Goal: Task Accomplishment & Management: Manage account settings

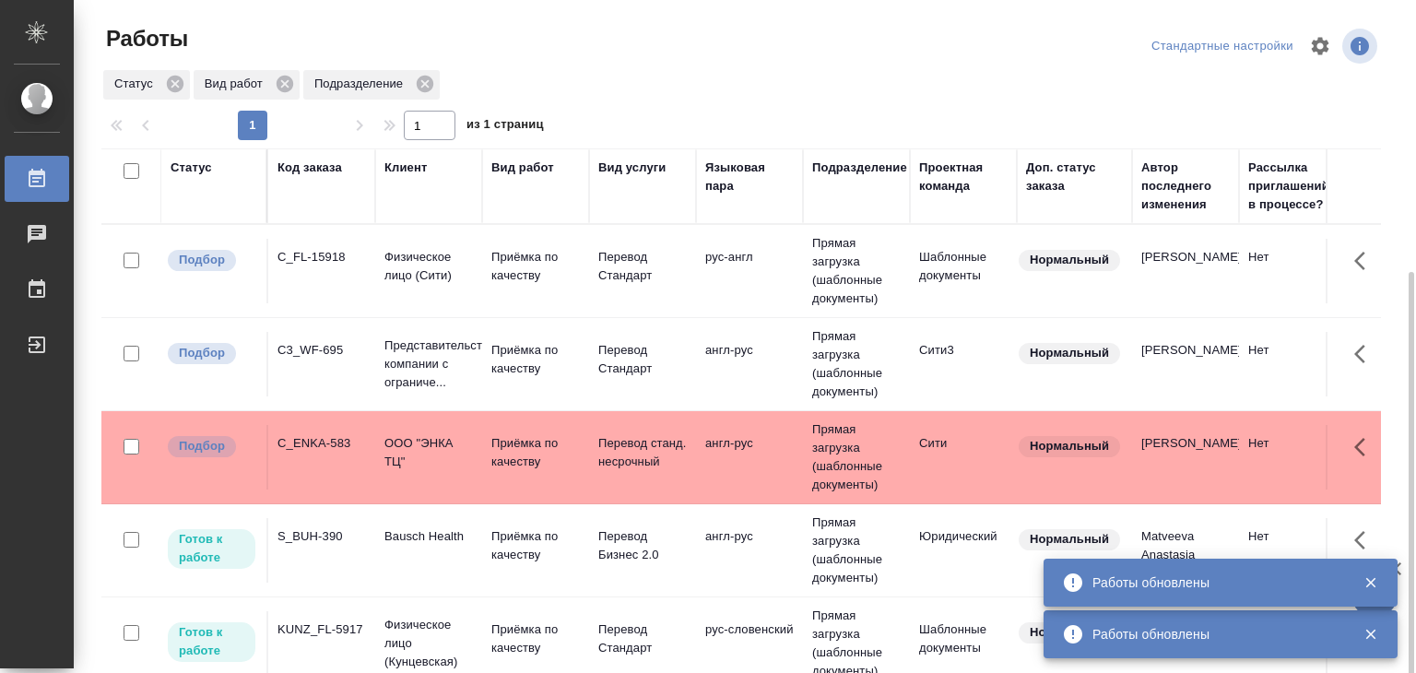
scroll to position [149, 0]
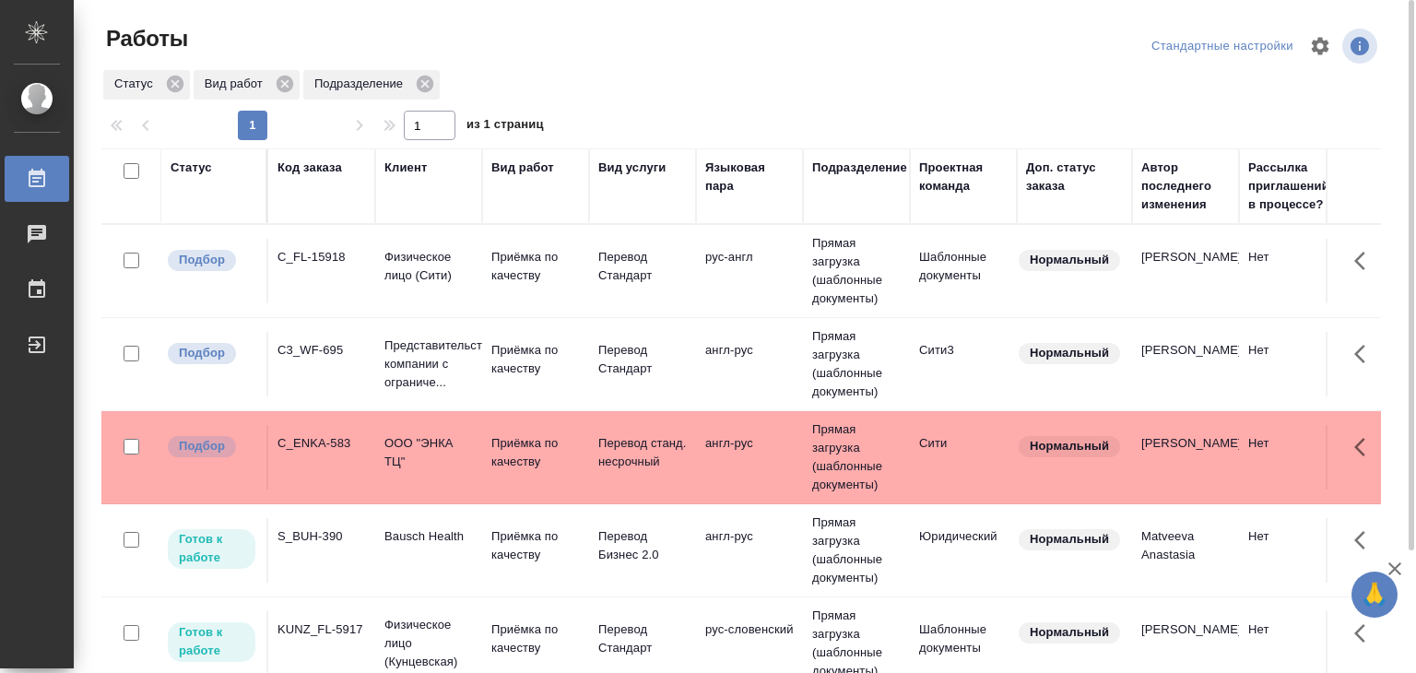
click at [456, 531] on p "Bausch Health" at bounding box center [428, 536] width 88 height 18
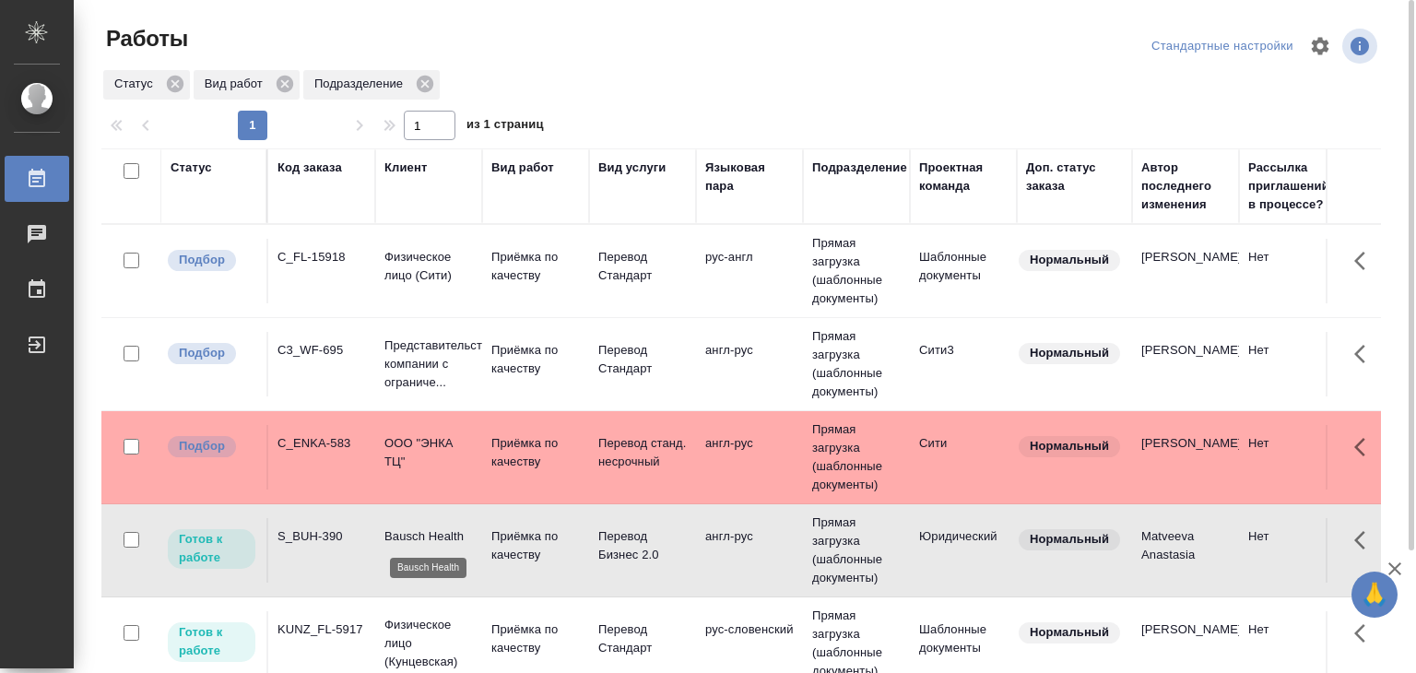
click at [456, 531] on p "Bausch Health" at bounding box center [428, 536] width 88 height 18
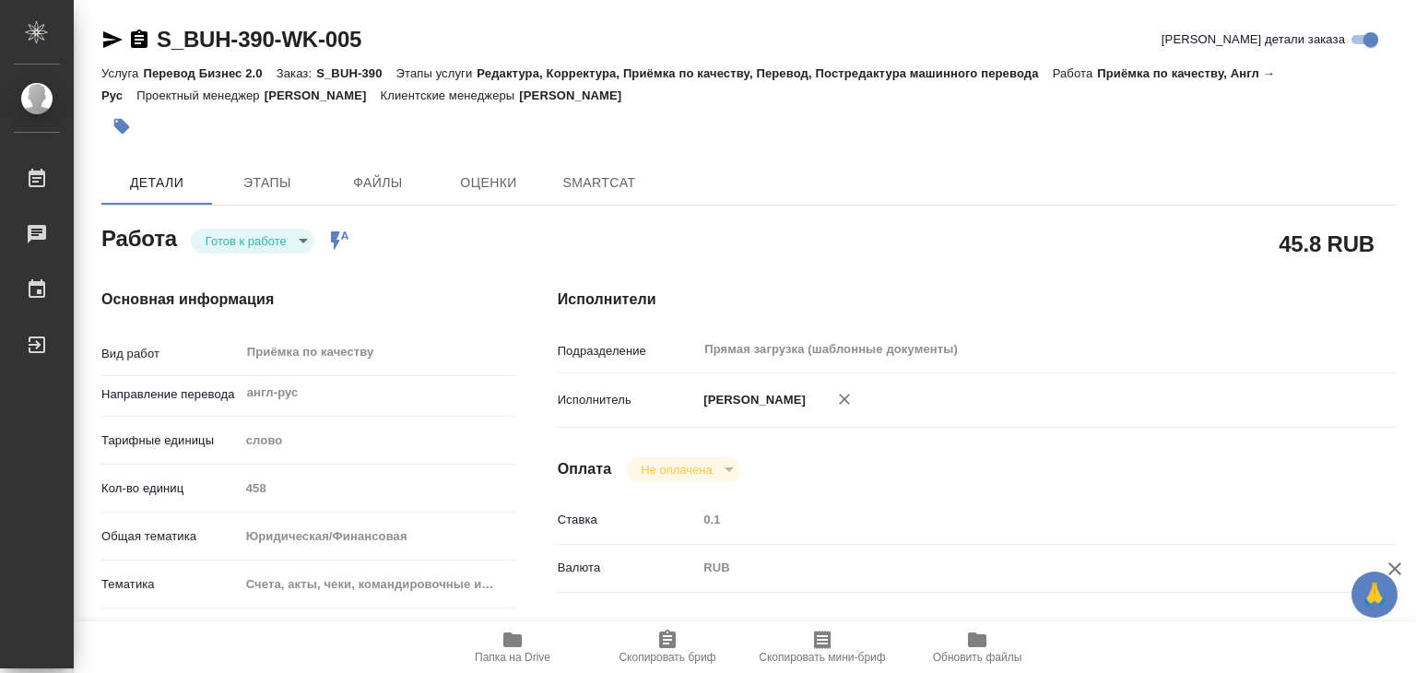
type textarea "x"
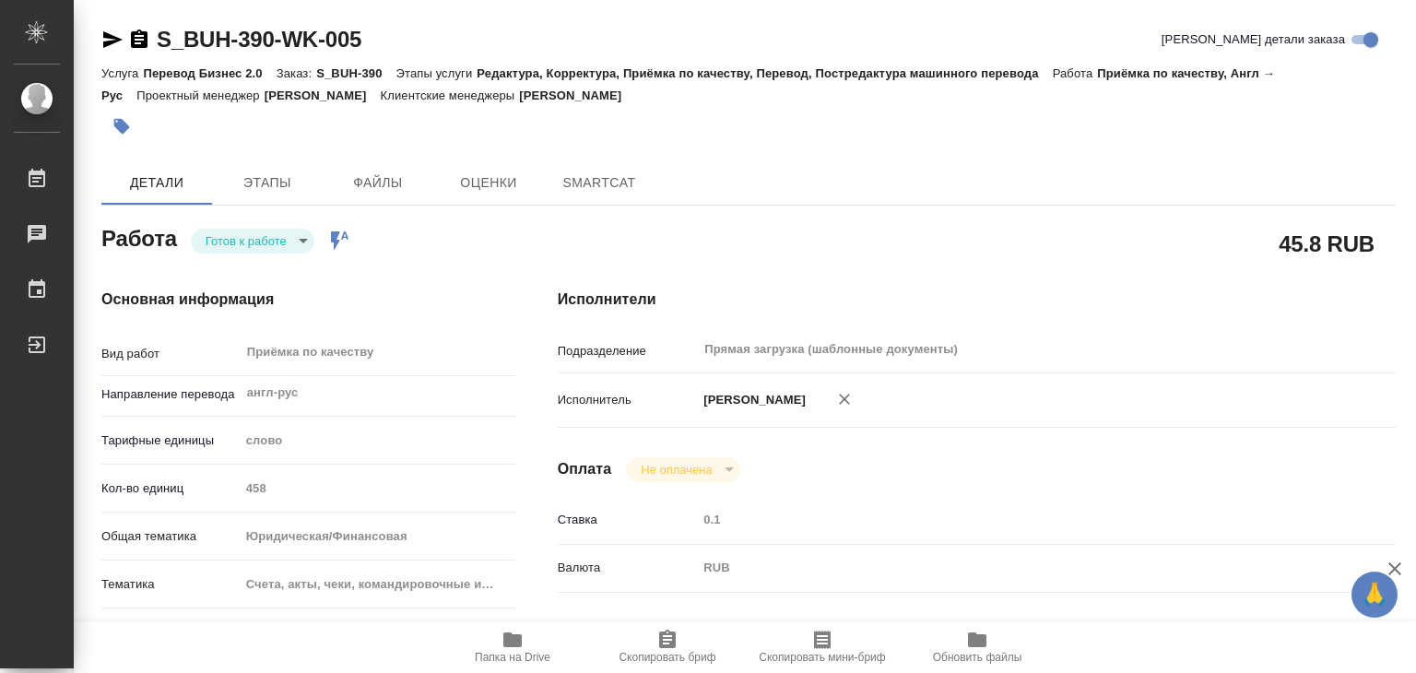
type textarea "x"
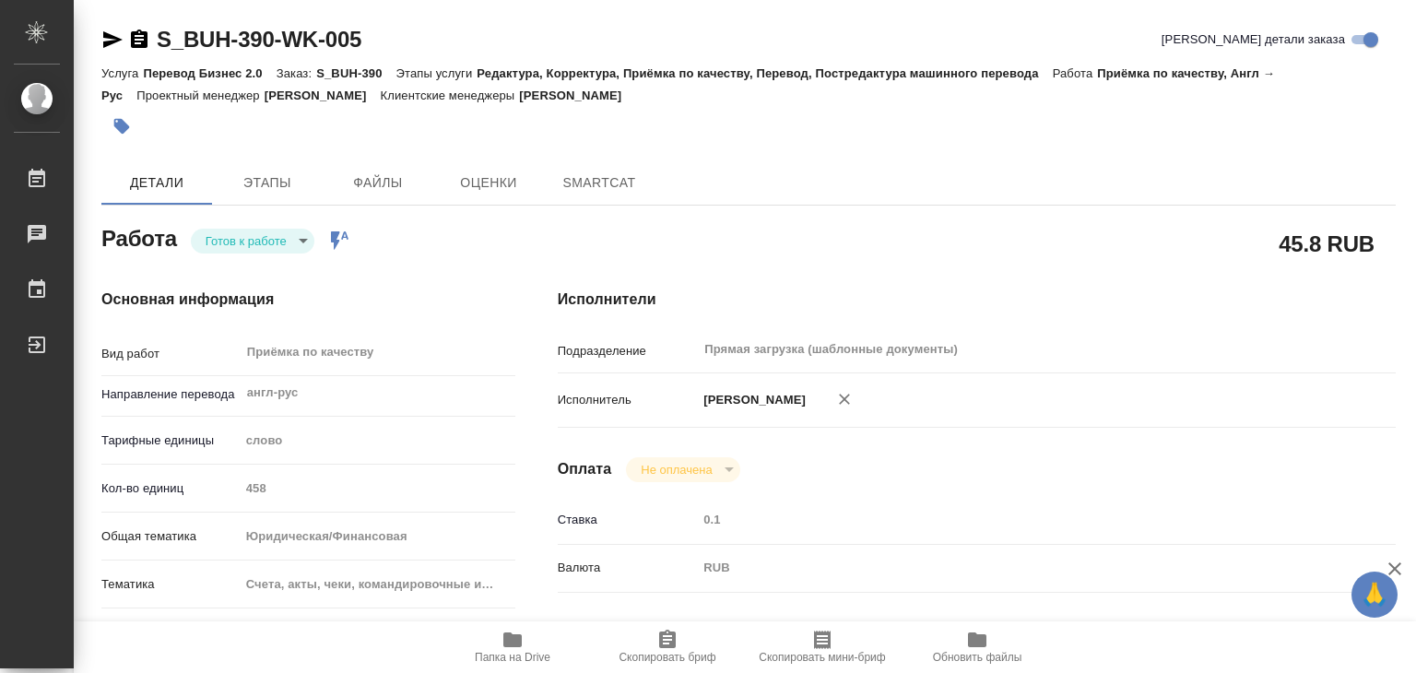
type textarea "x"
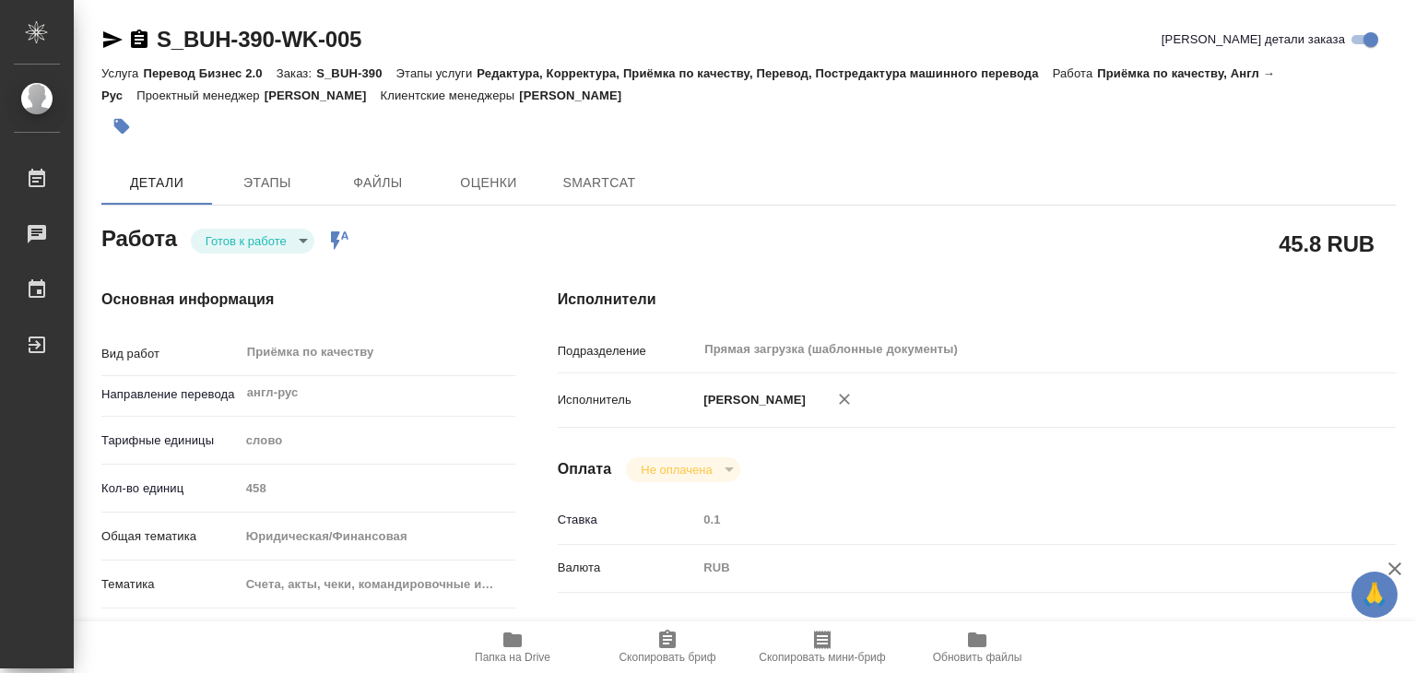
type textarea "x"
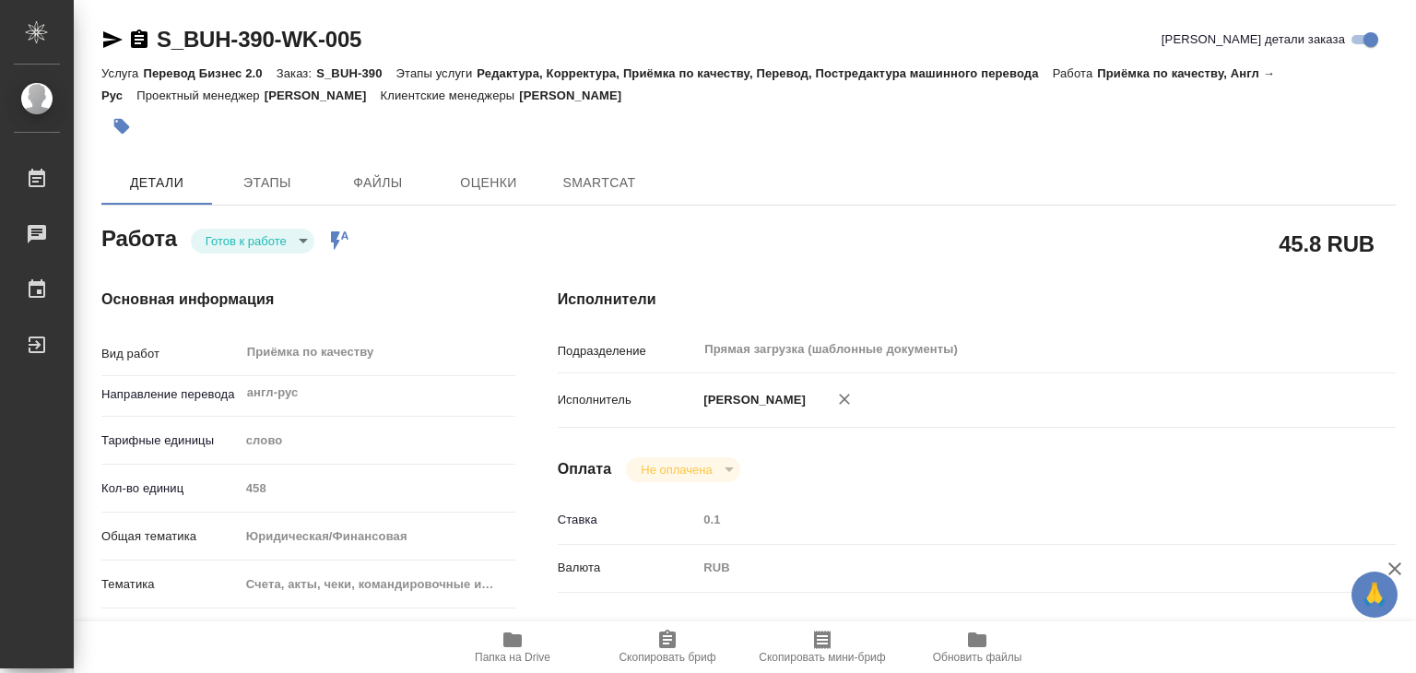
type textarea "x"
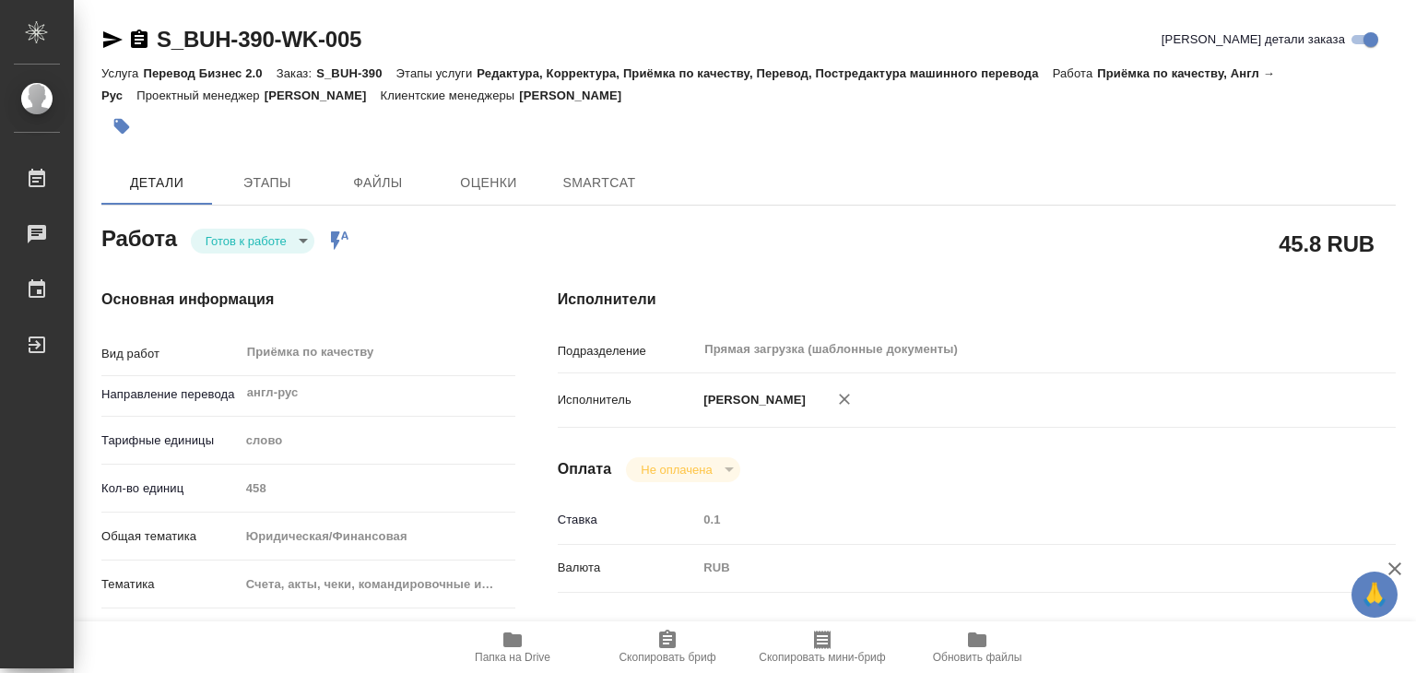
type textarea "x"
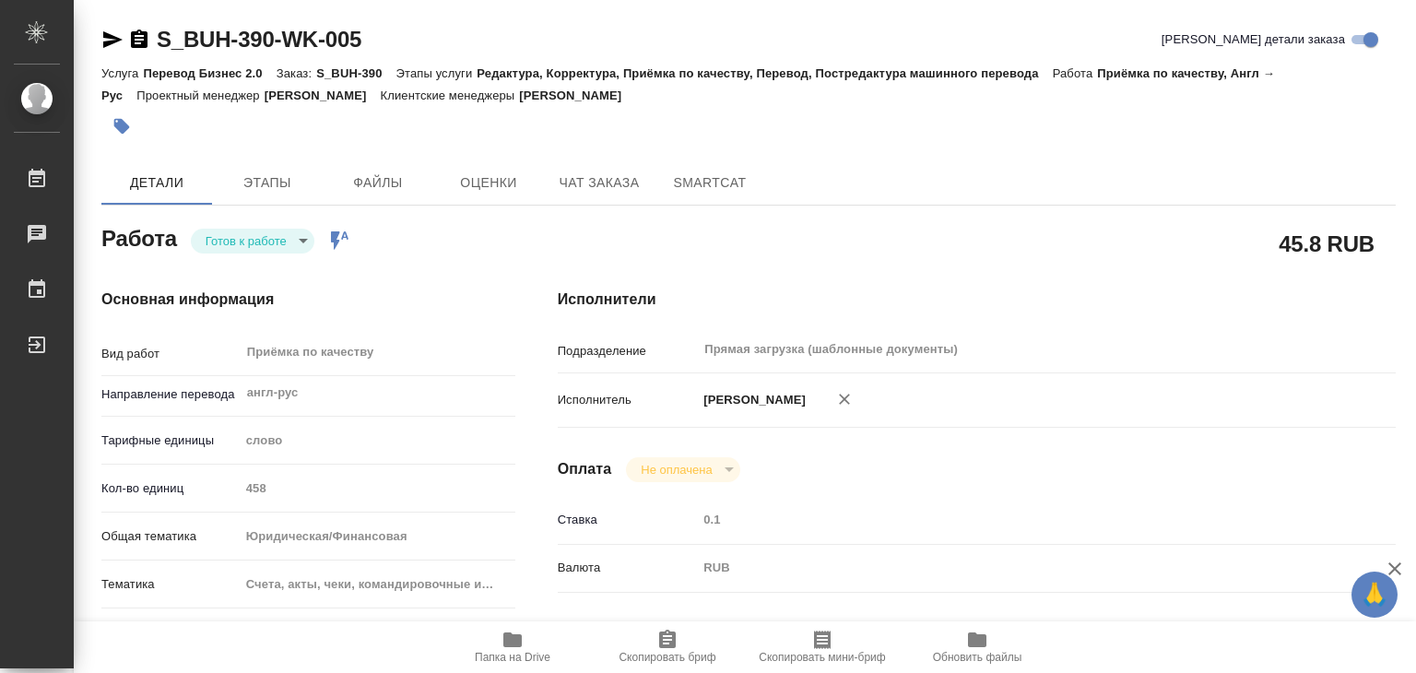
type textarea "x"
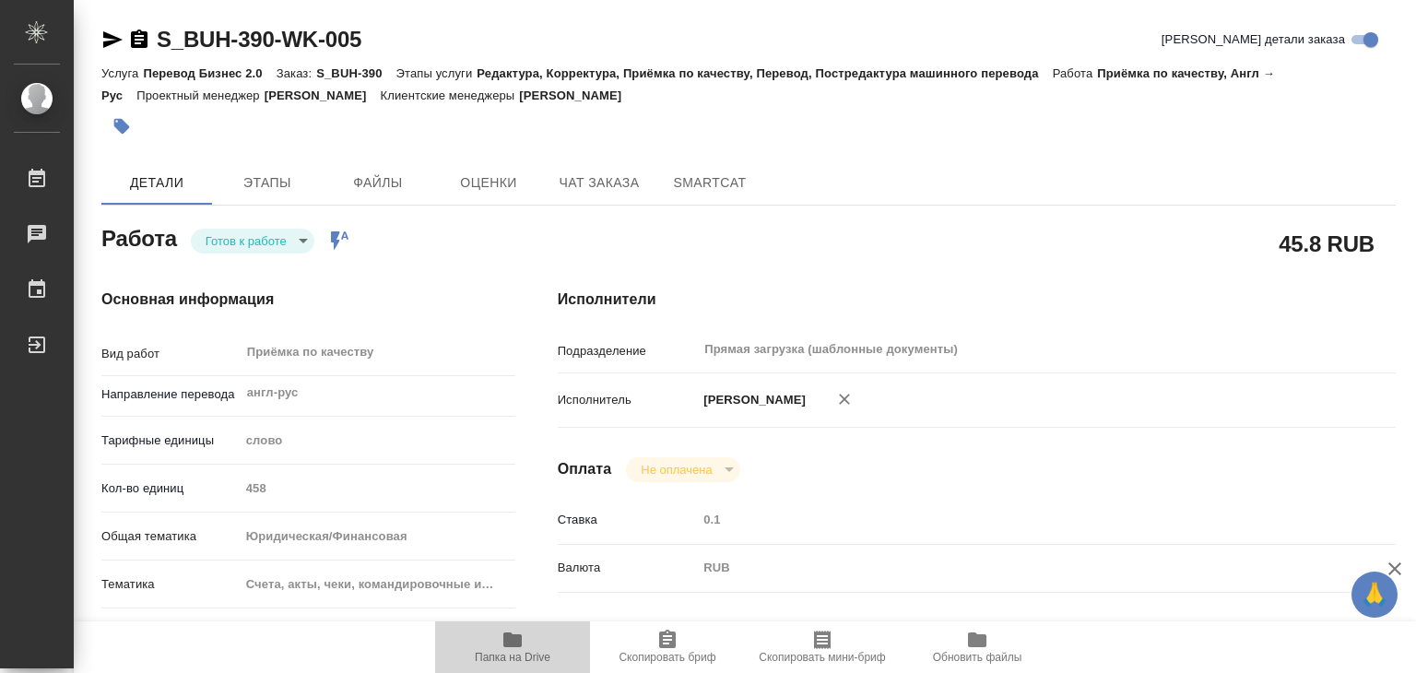
click at [545, 641] on span "Папка на Drive" at bounding box center [512, 646] width 133 height 35
type textarea "x"
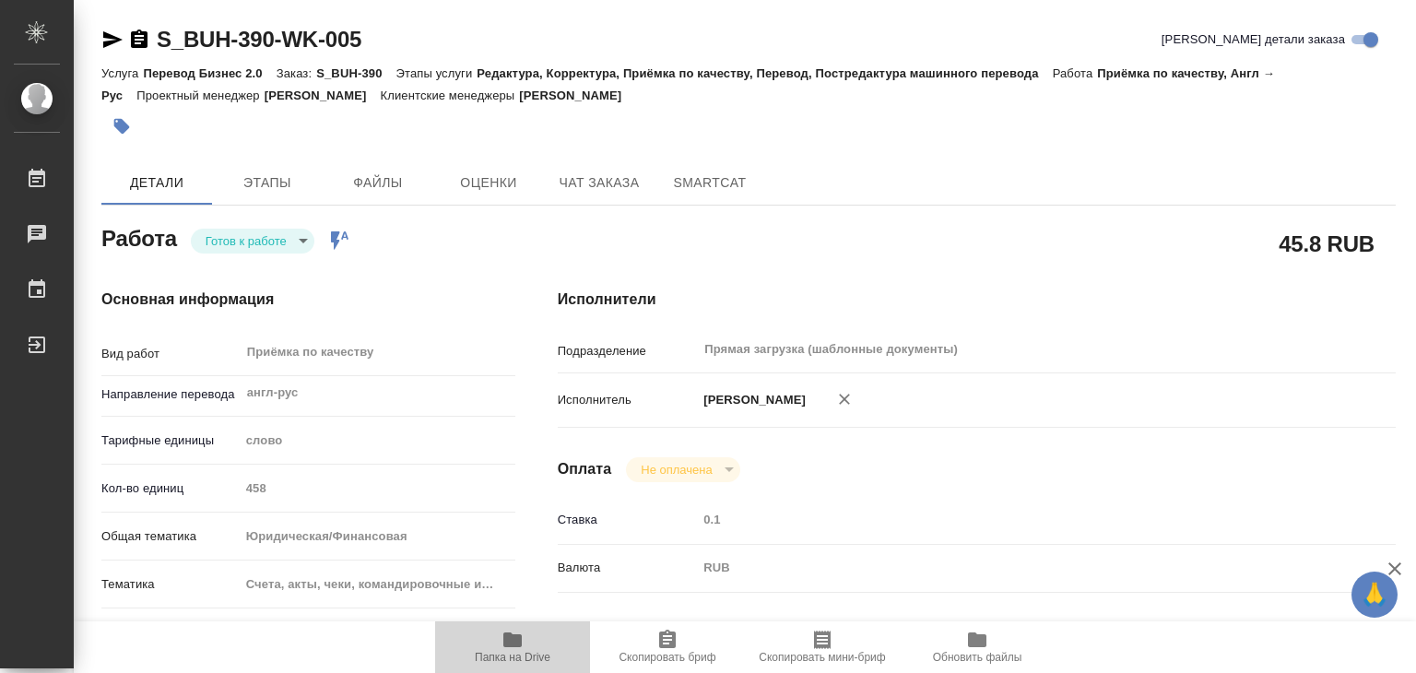
type textarea "x"
click at [297, 241] on body "🙏 .cls-1 fill:#fff; AWATERA Alilekova Valeriya Работы 0 Чаты График Выйти S_BUH…" at bounding box center [708, 336] width 1416 height 673
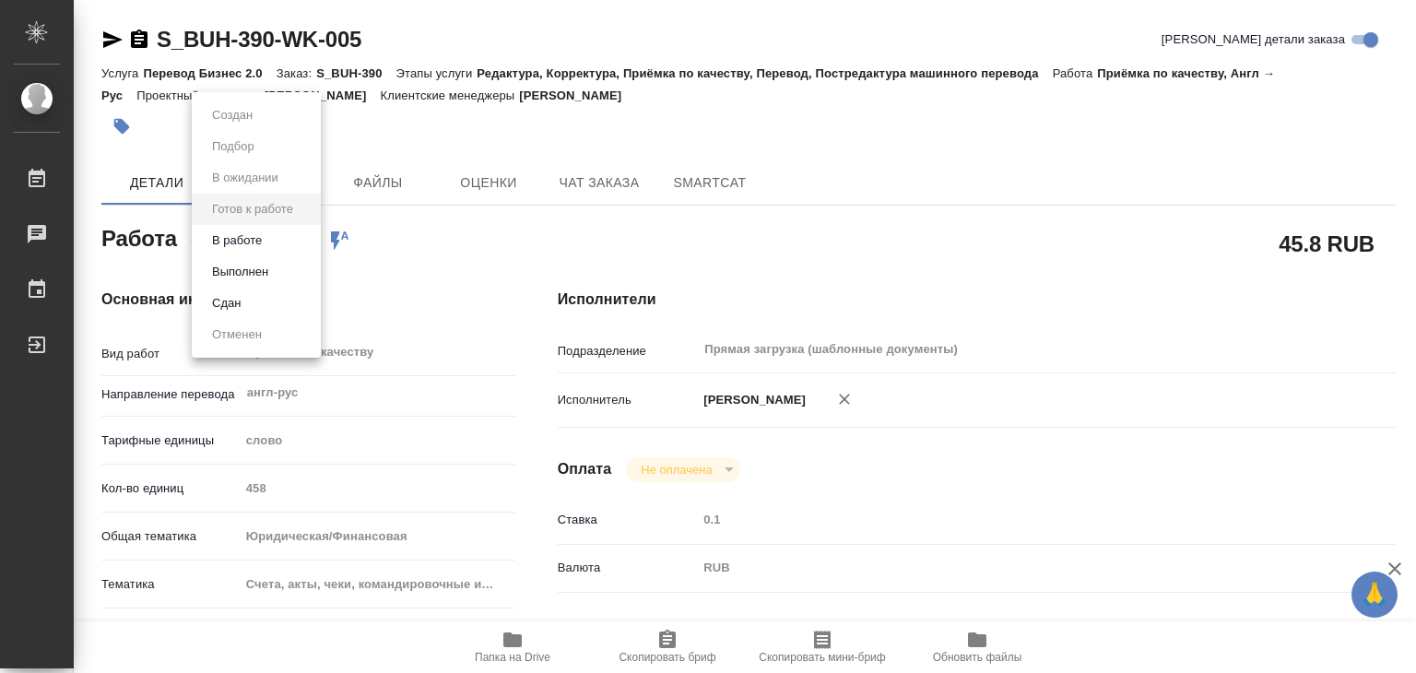
click at [299, 241] on li "В работе" at bounding box center [256, 240] width 129 height 31
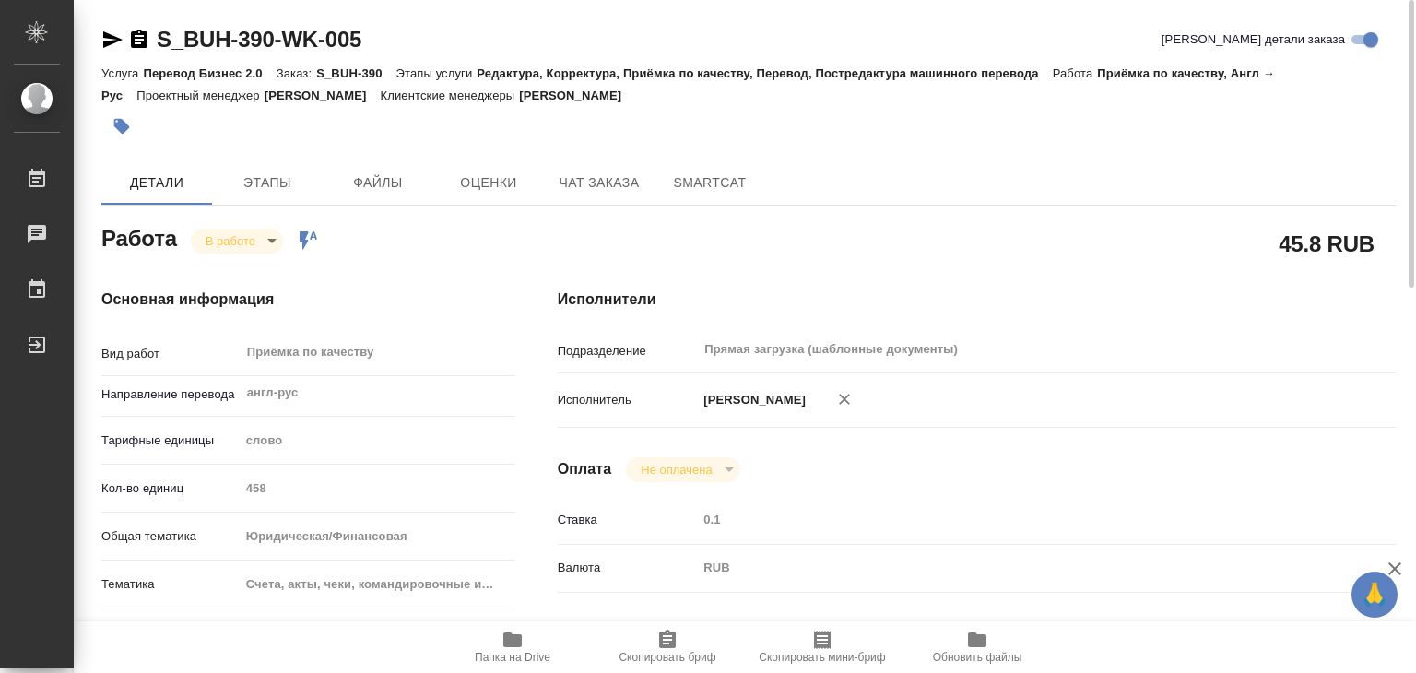
type textarea "x"
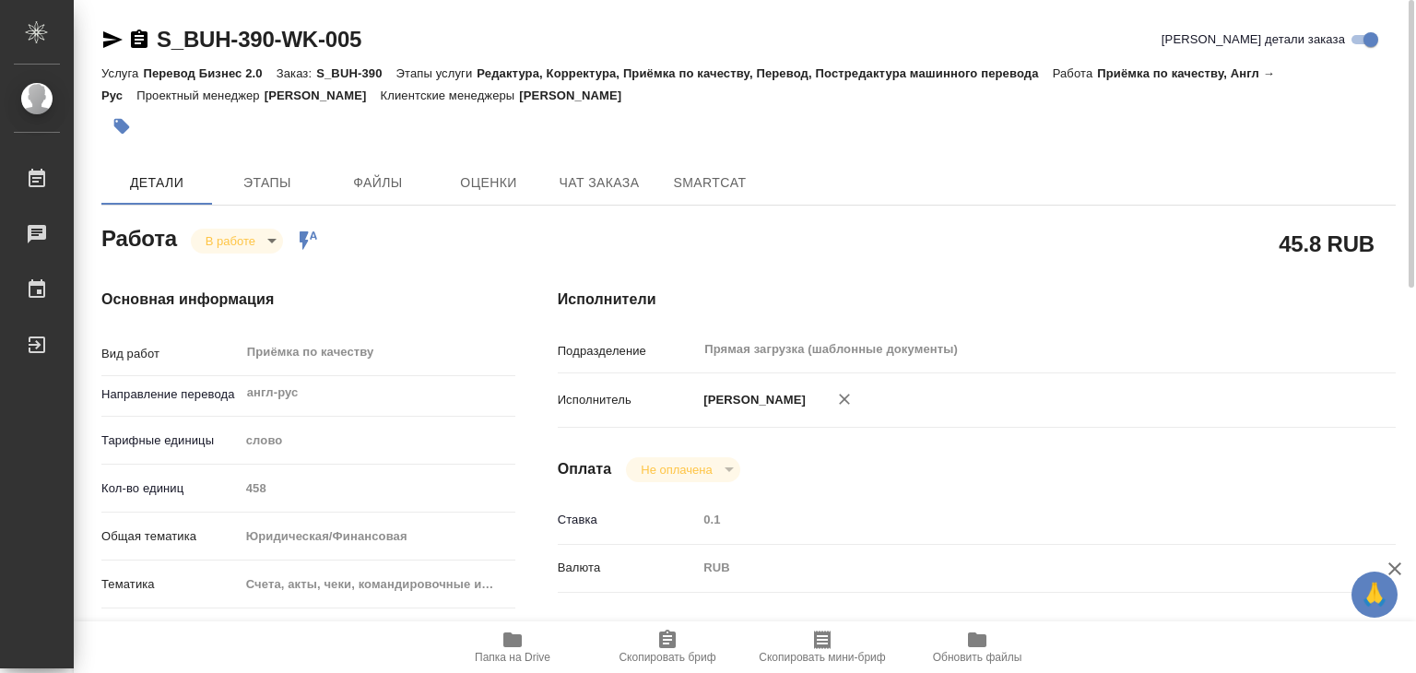
type textarea "x"
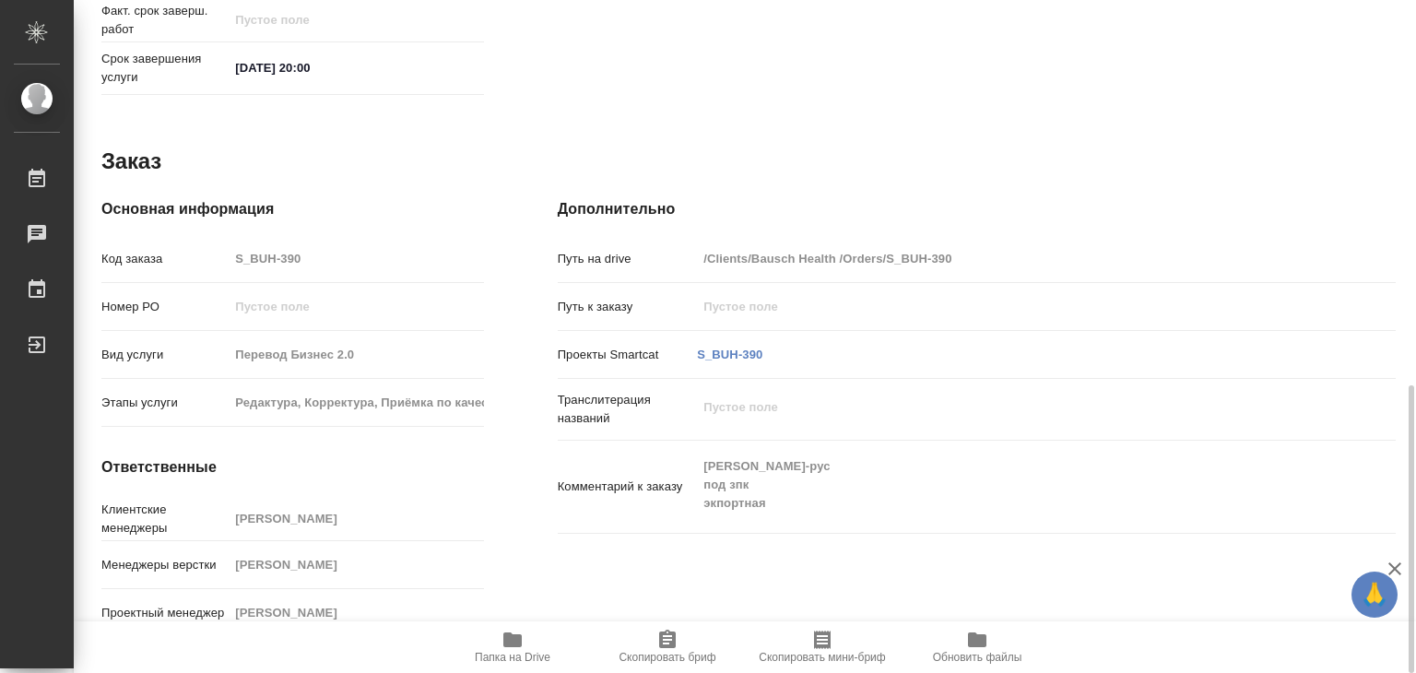
type textarea "x"
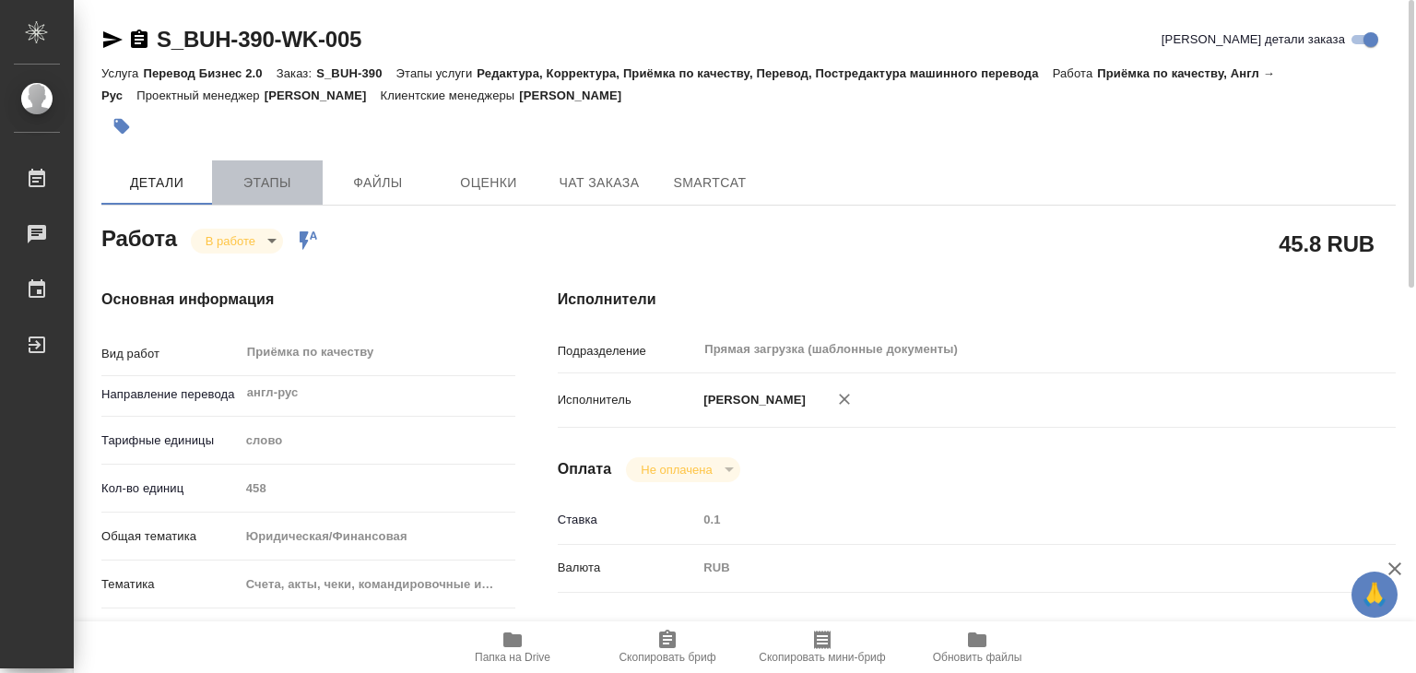
click at [295, 186] on span "Этапы" at bounding box center [267, 182] width 88 height 23
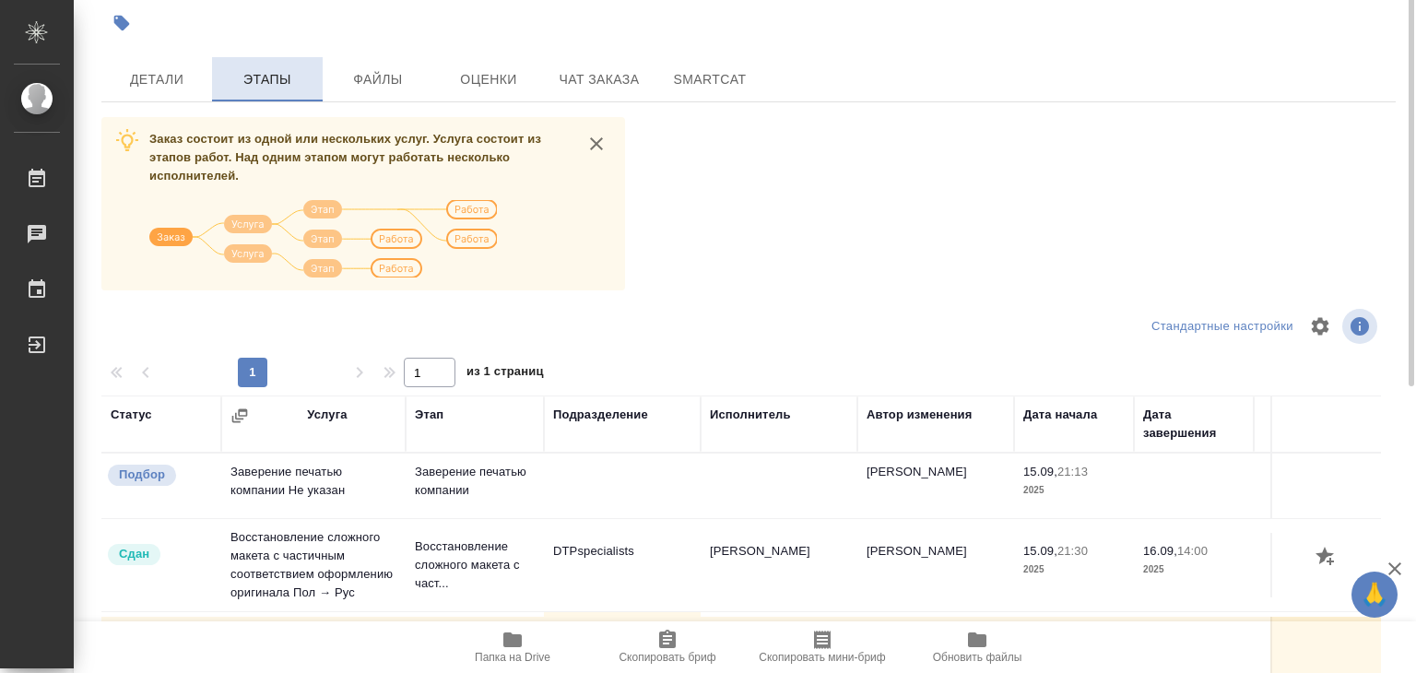
scroll to position [11, 0]
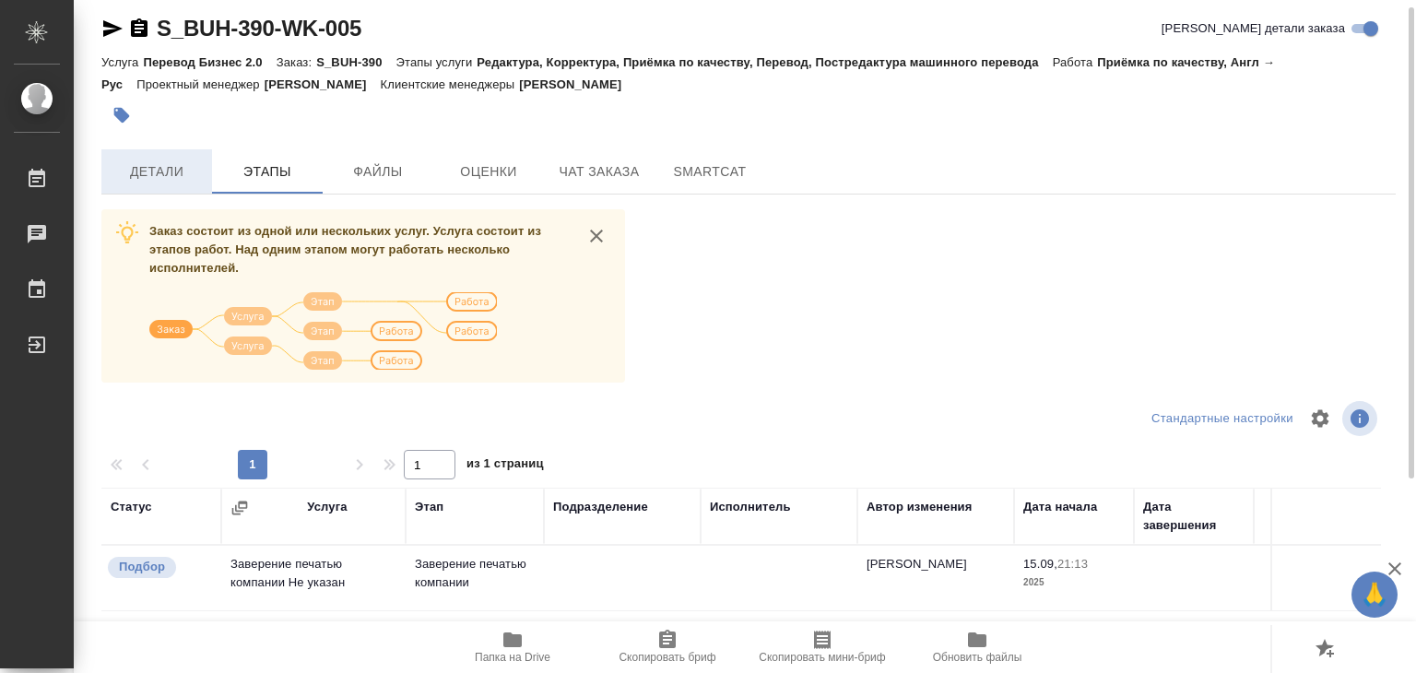
click at [162, 160] on span "Детали" at bounding box center [156, 171] width 88 height 23
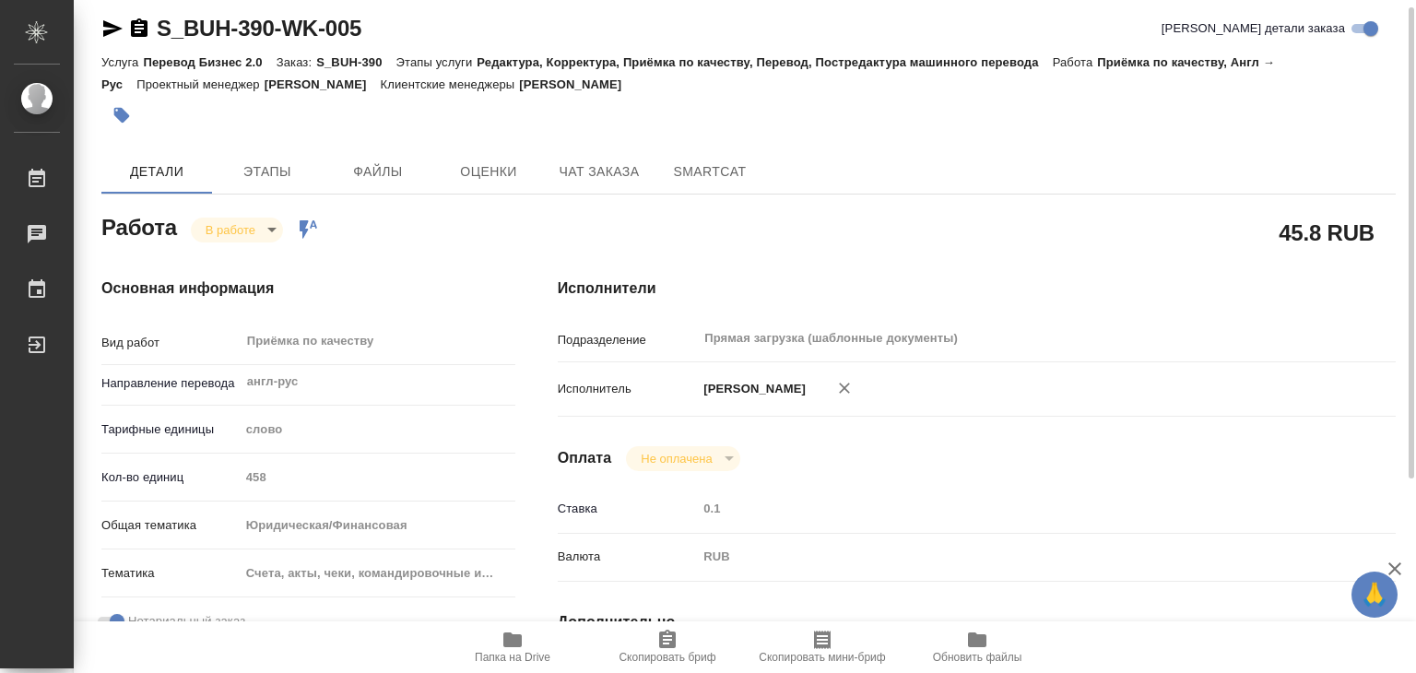
type textarea "x"
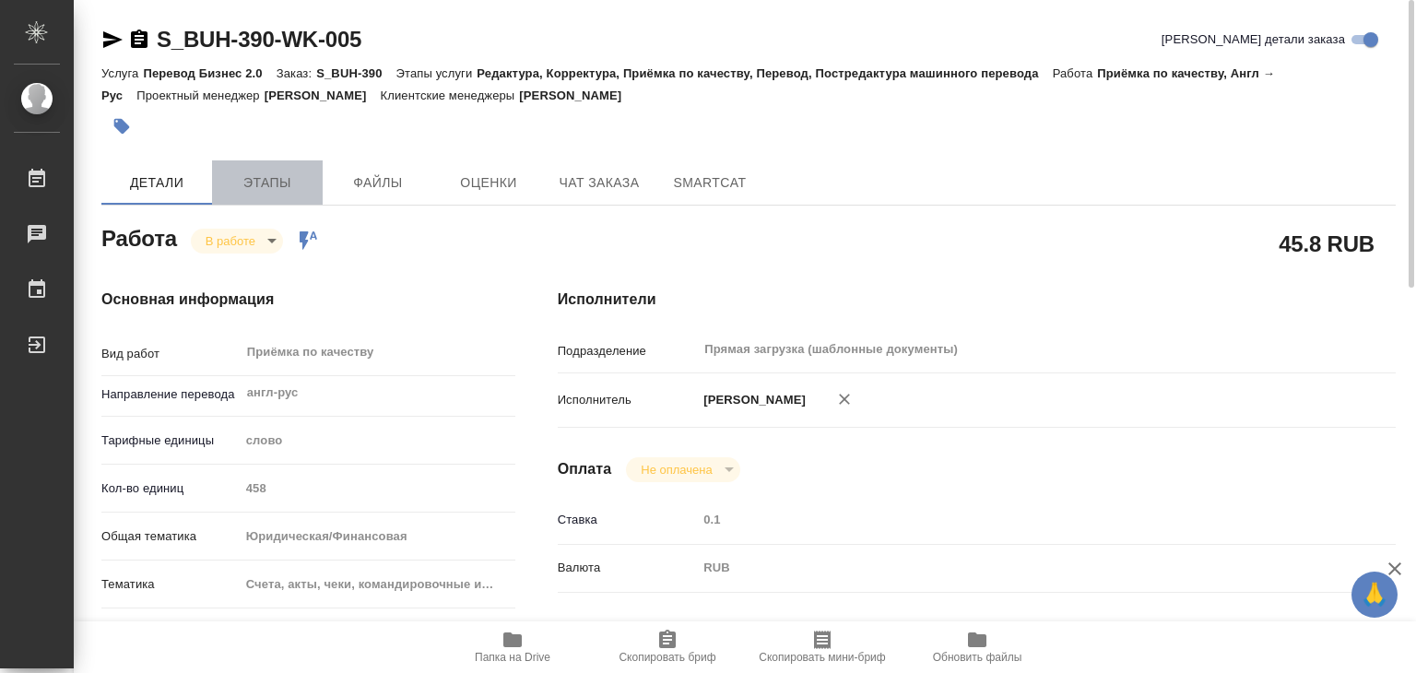
click at [244, 177] on span "Этапы" at bounding box center [267, 182] width 88 height 23
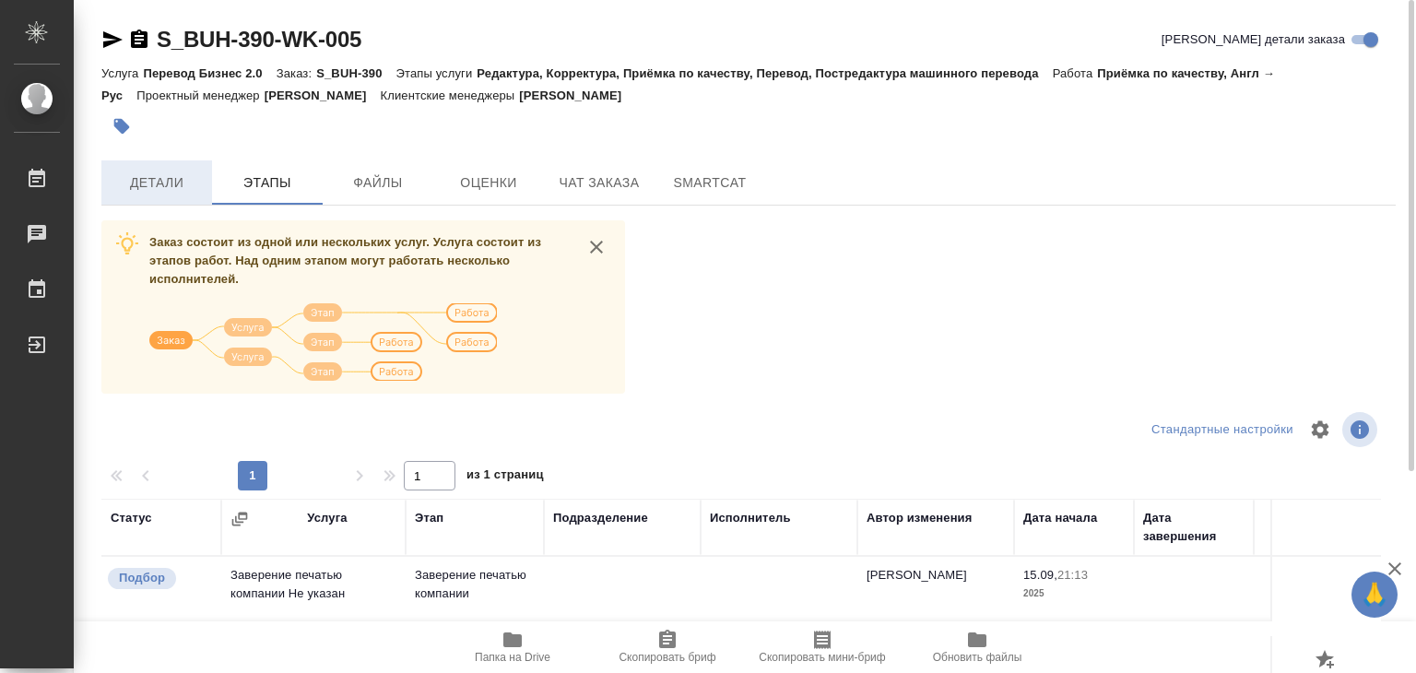
click at [154, 179] on span "Детали" at bounding box center [156, 182] width 88 height 23
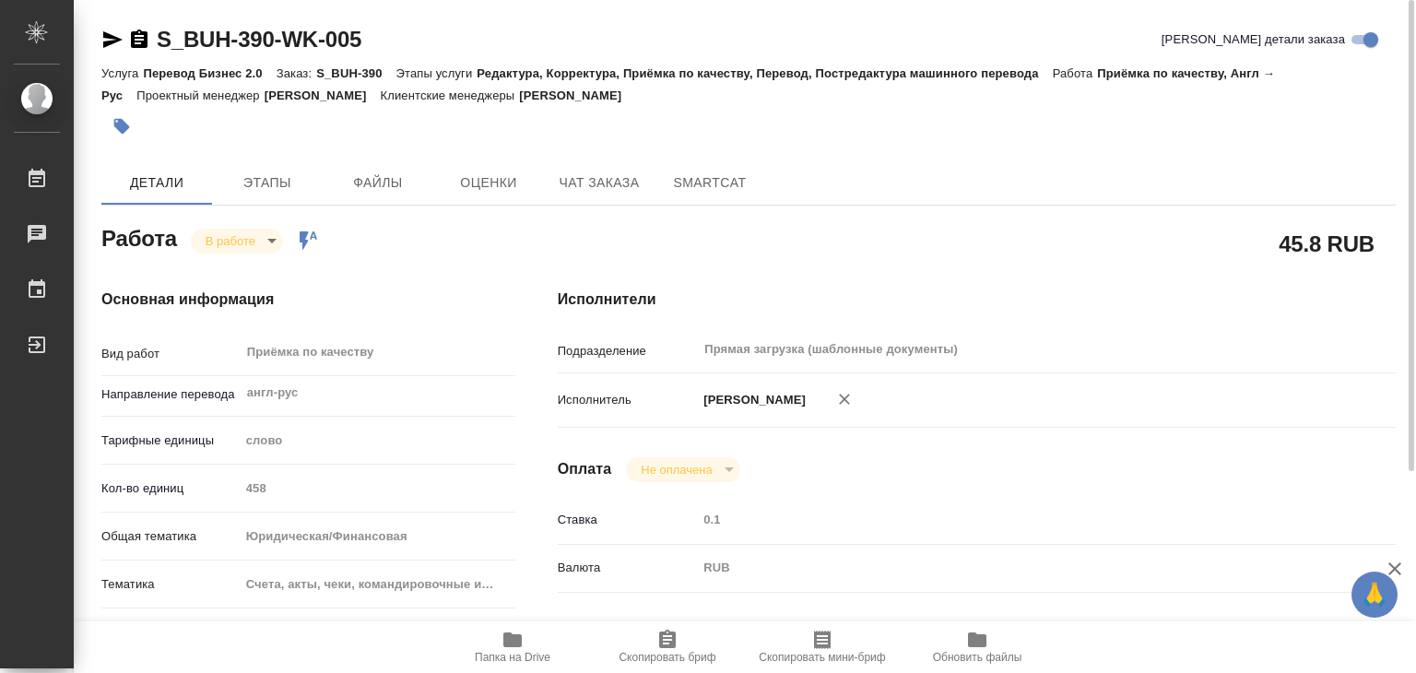
type textarea "x"
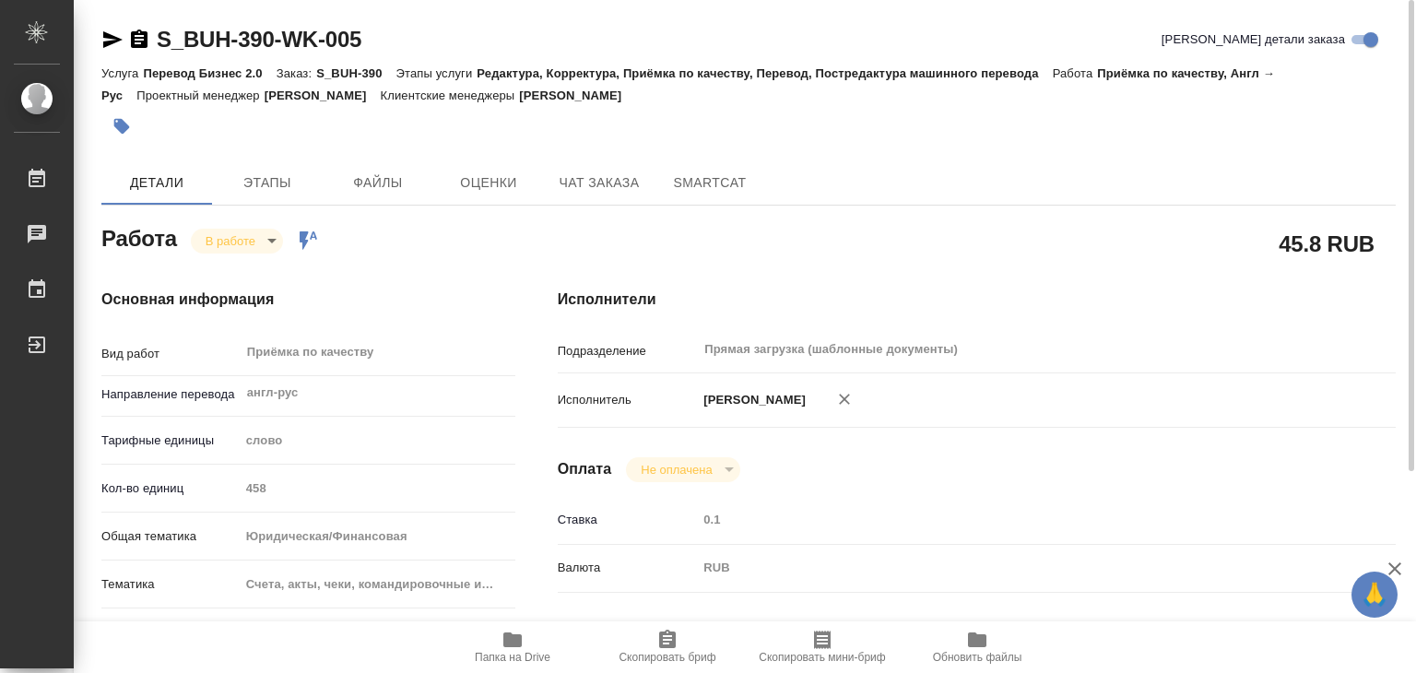
click at [118, 132] on icon "button" at bounding box center [121, 126] width 18 height 18
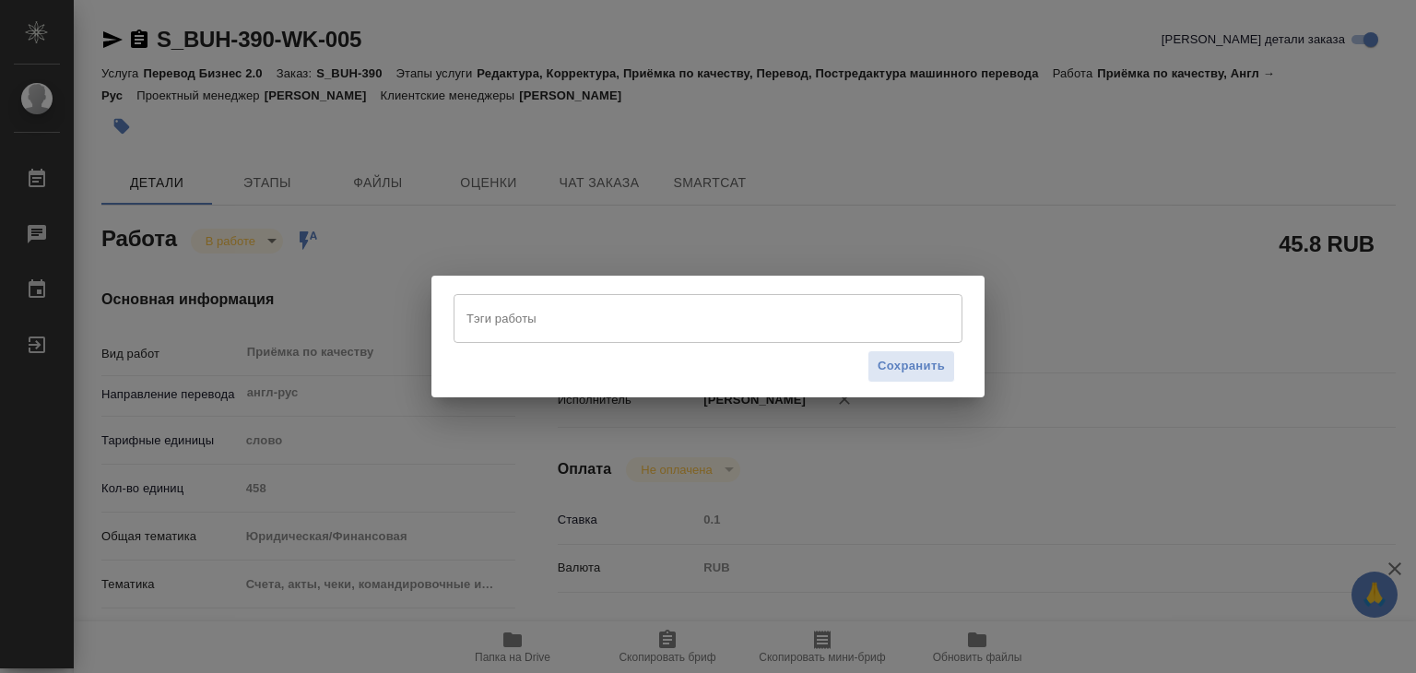
click at [514, 300] on div "Тэги работы" at bounding box center [707, 318] width 509 height 48
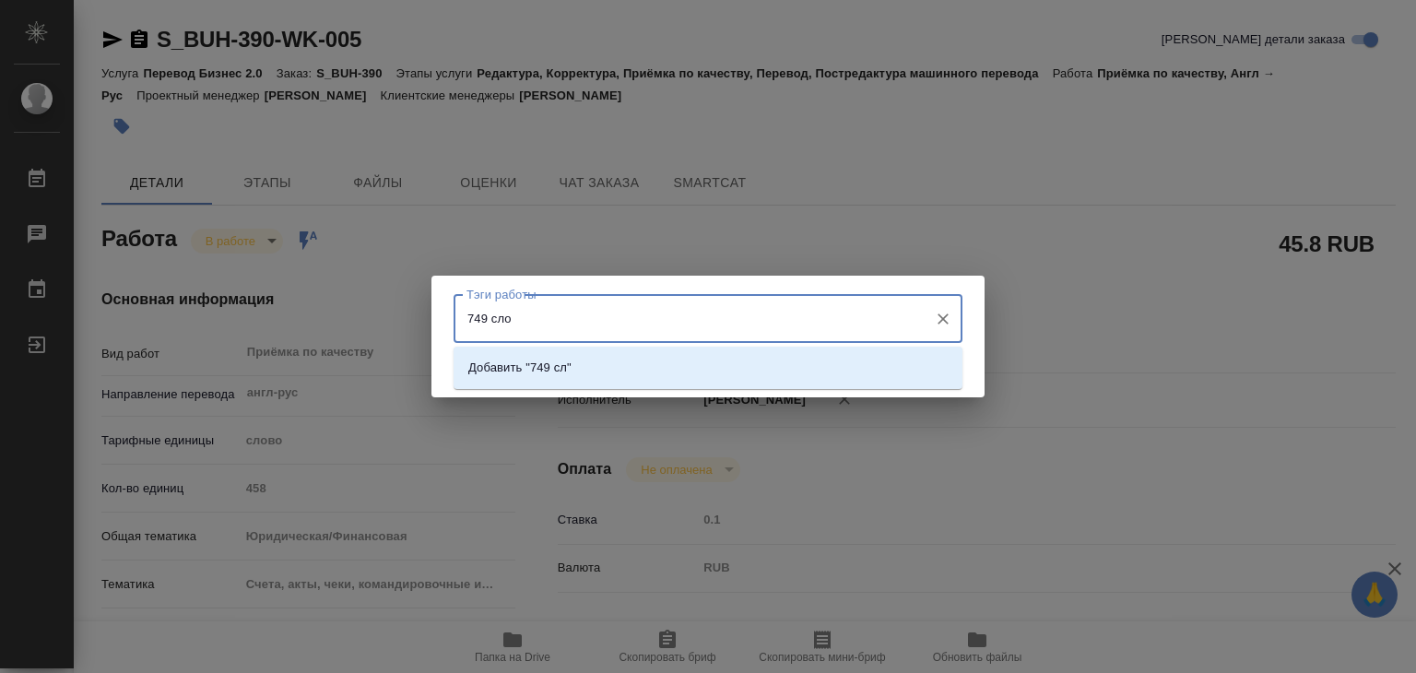
type input "749 слов"
click at [548, 385] on ul "Добавить "749 слов"" at bounding box center [707, 382] width 509 height 33
click at [549, 373] on p "Добавить "749 слов"" at bounding box center [526, 368] width 116 height 18
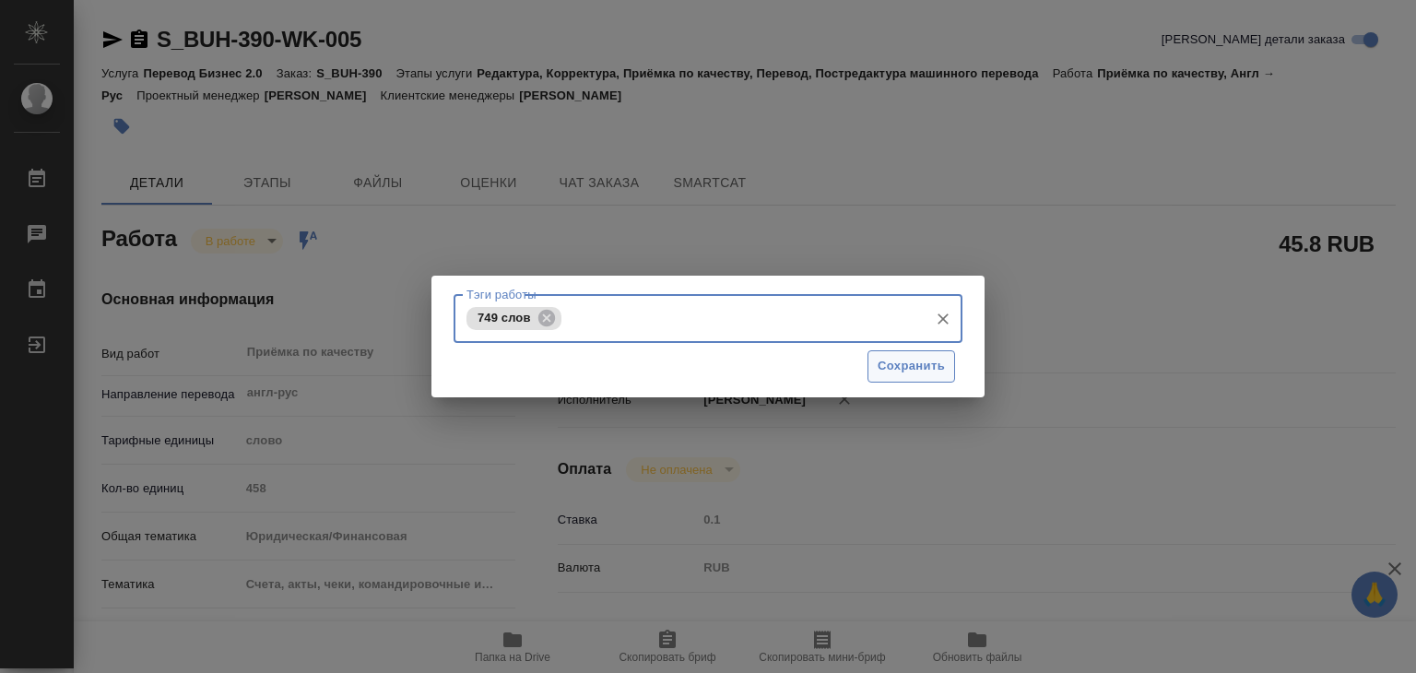
click at [900, 373] on span "Сохранить" at bounding box center [910, 366] width 67 height 21
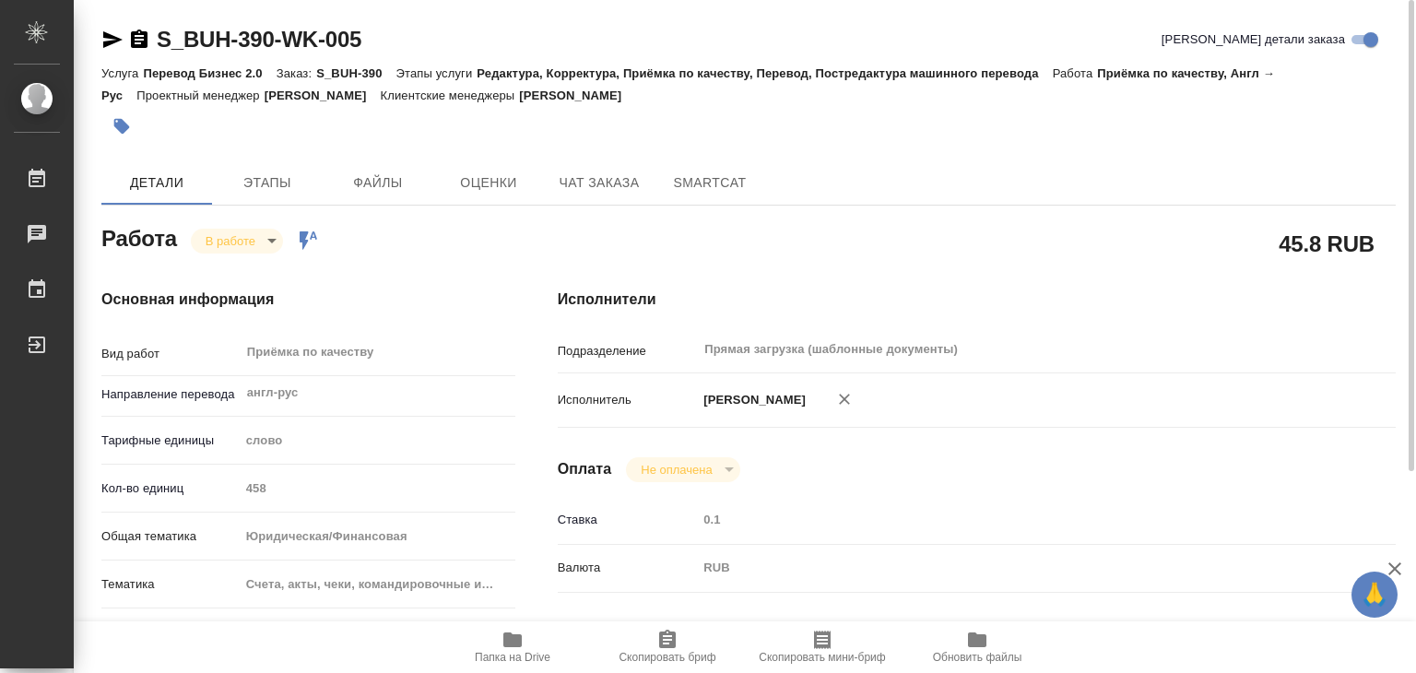
type input "inProgress"
type textarea "Приёмка по качеству"
type textarea "x"
type input "англ-рус"
type input "5a8b1489cc6b4906c91bfd90"
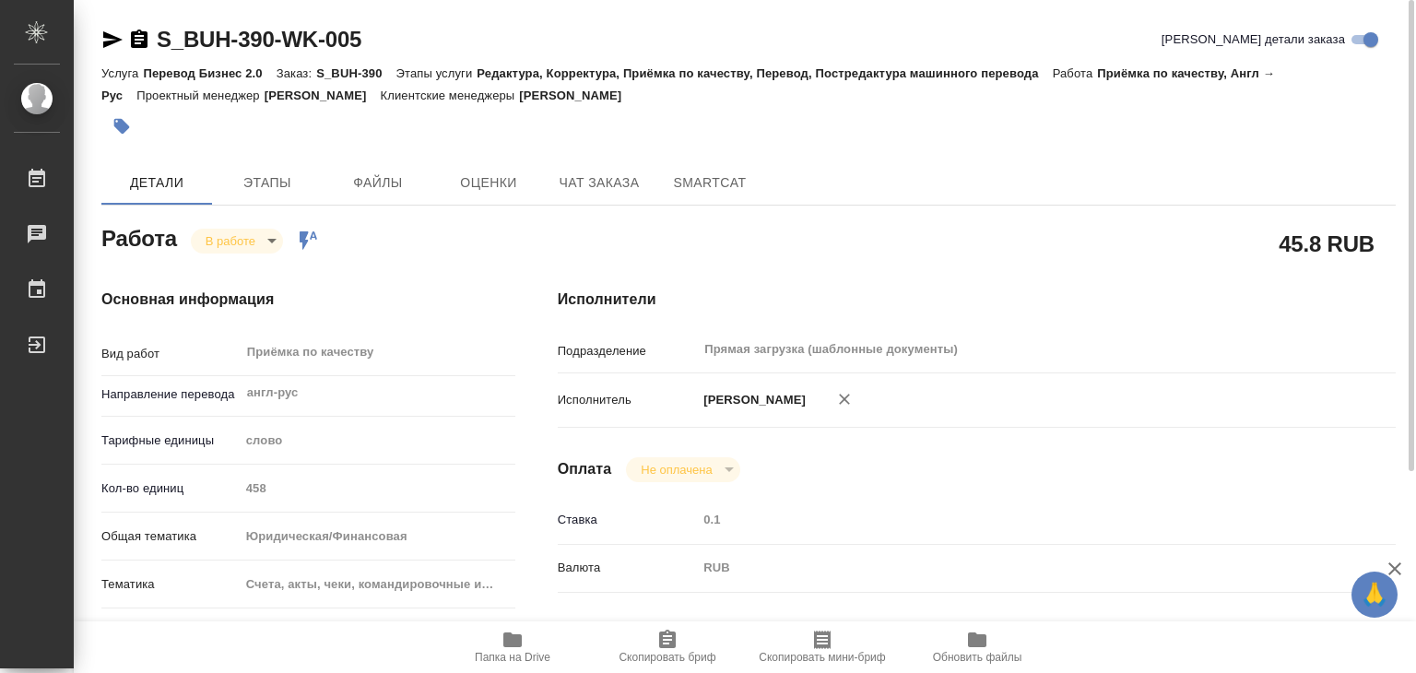
type input "458"
type input "yr-fn"
type input "5f647205b73bc97568ca66c0"
checkbox input "true"
type input "16.09.2025 19:00"
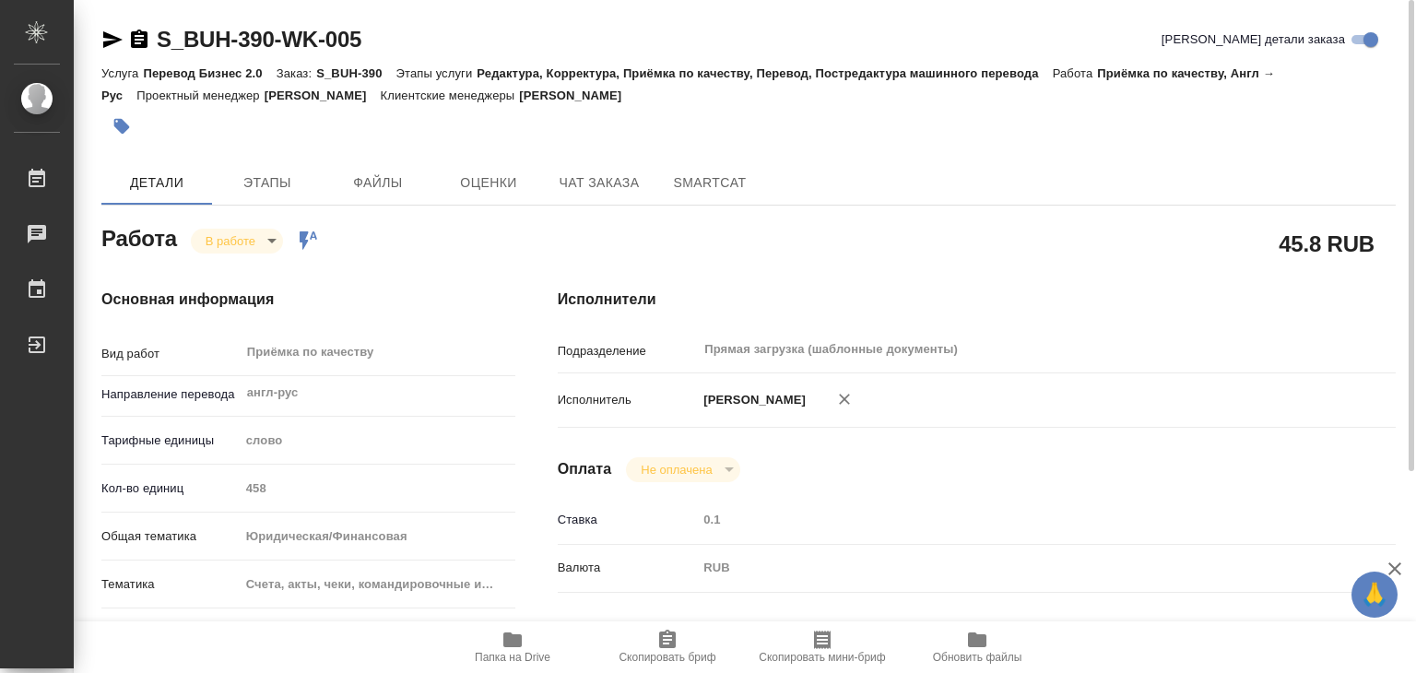
type input "16.09.2025 19:15"
type input "16.09.2025 20:00"
type input "Прямая загрузка (шаблонные документы)"
type input "notPayed"
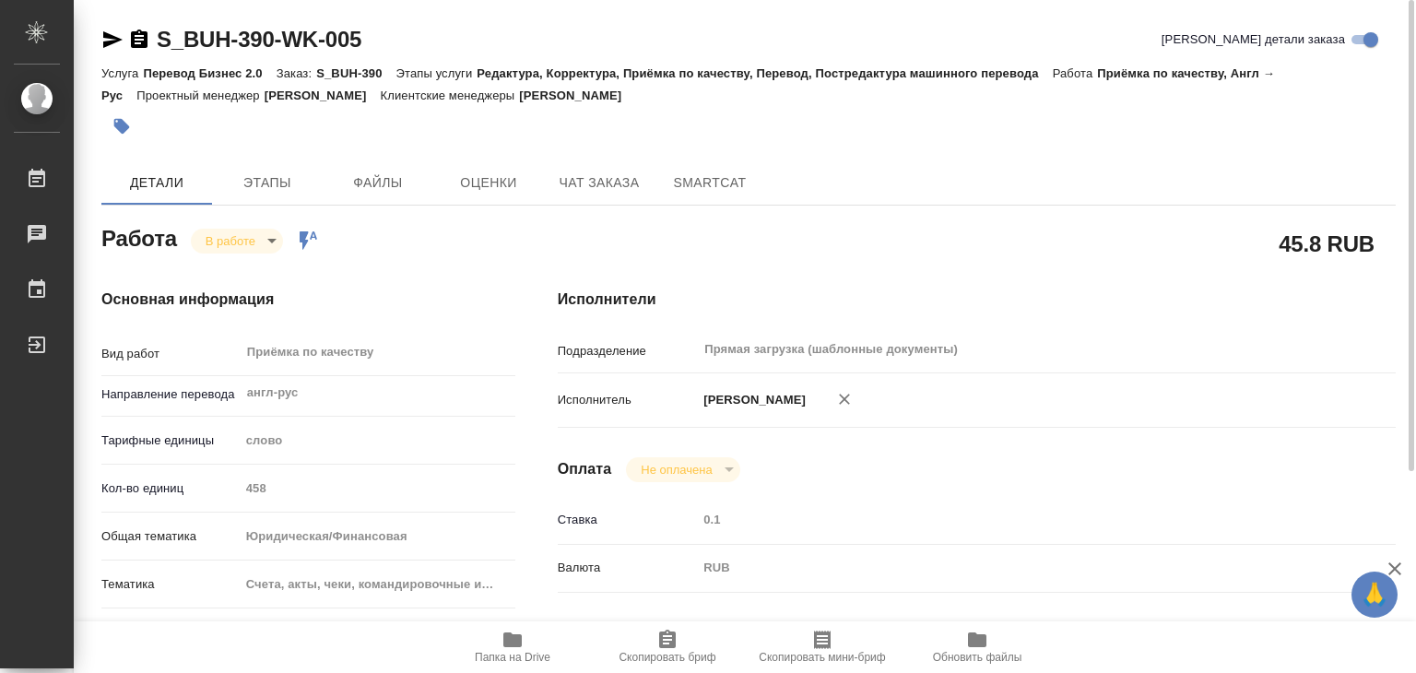
type input "0.1"
type input "RUB"
type input "Алилекова Валерия"
type textarea "под нот Перевод - https://drive.awatera.com/s/F3CM5P8LniDKRDP"
type textarea "x"
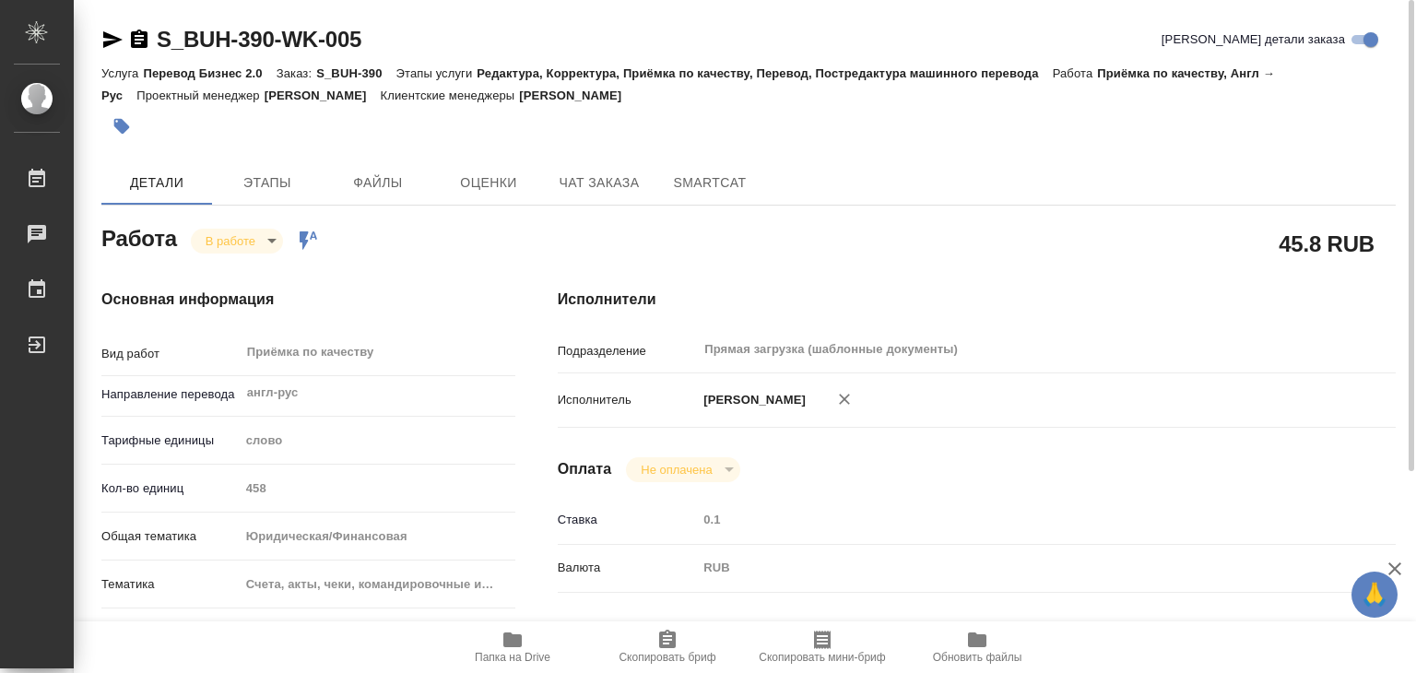
type textarea "/Clients/Bausch Health /Orders/S_BUH-390/Corrected/S_BUH-390-WK-005"
type textarea "x"
type input "S_BUH-390"
type input "Перевод Бизнес 2.0"
type input "Редактура, Корректура, Приёмка по качеству, Перевод, Постредактура машинного пе…"
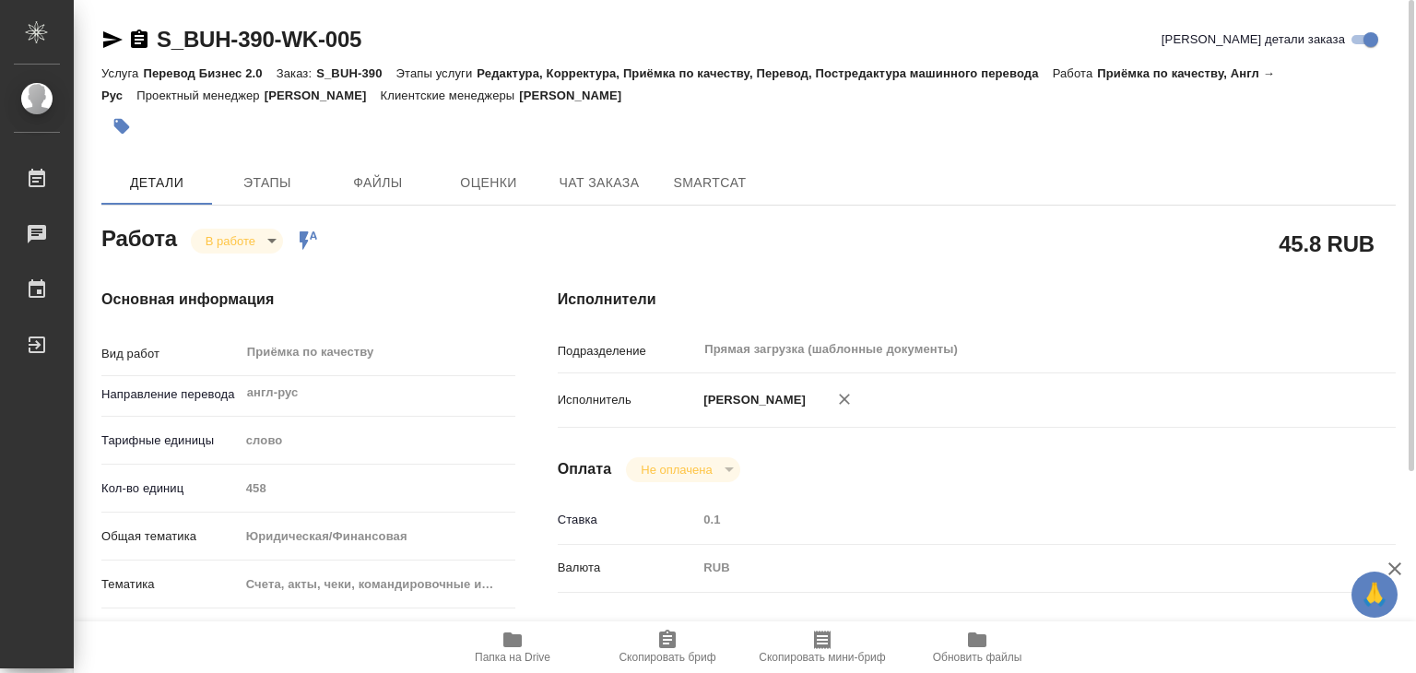
type input "Никифорова Валерия"
type input "Малофеева Екатерина"
type input "/Clients/Bausch Health /Orders/S_BUH-390"
type textarea "x"
type textarea "поль-рус под зпк экпортная"
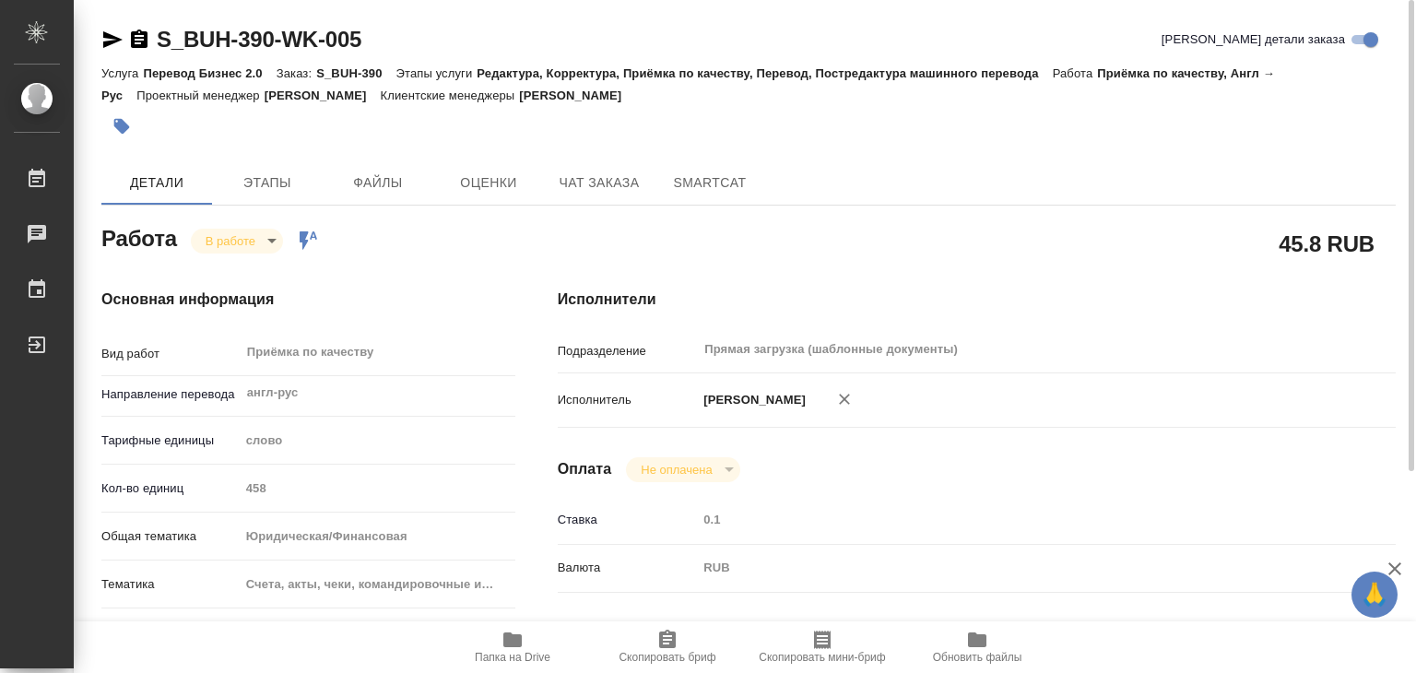
type textarea "x"
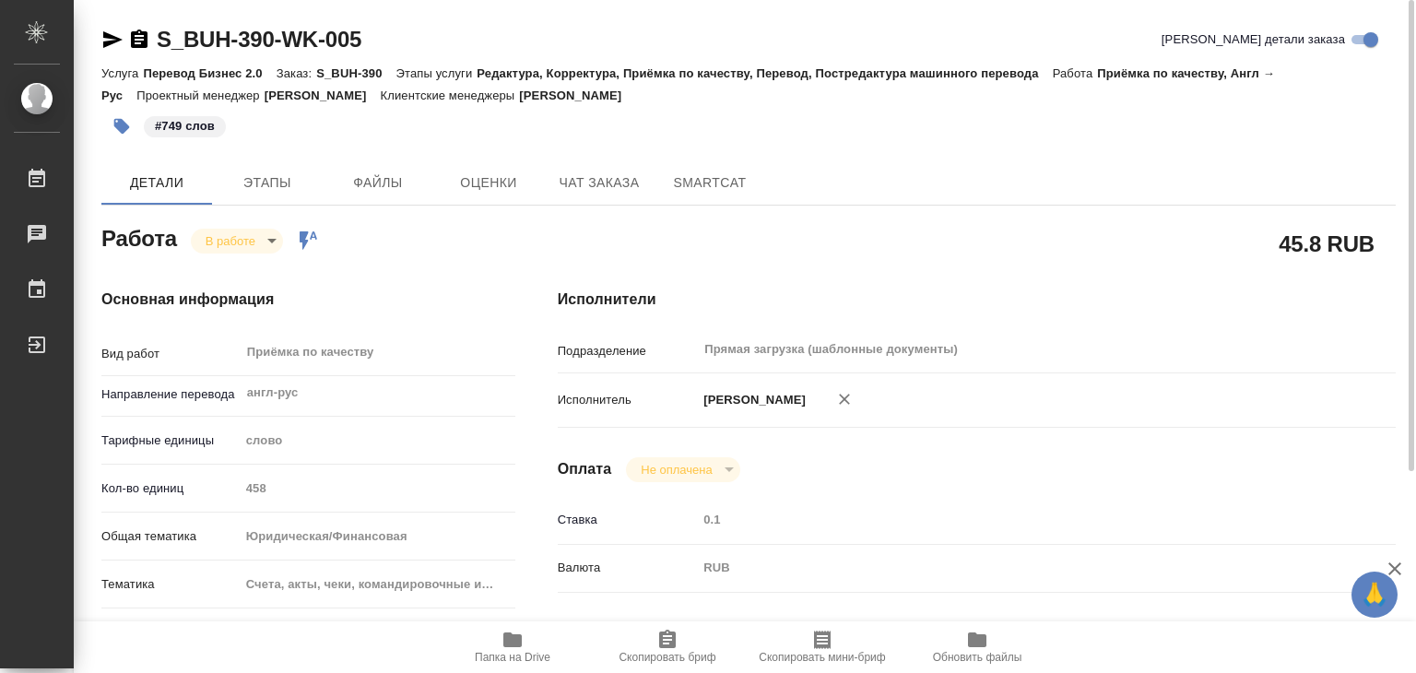
type textarea "x"
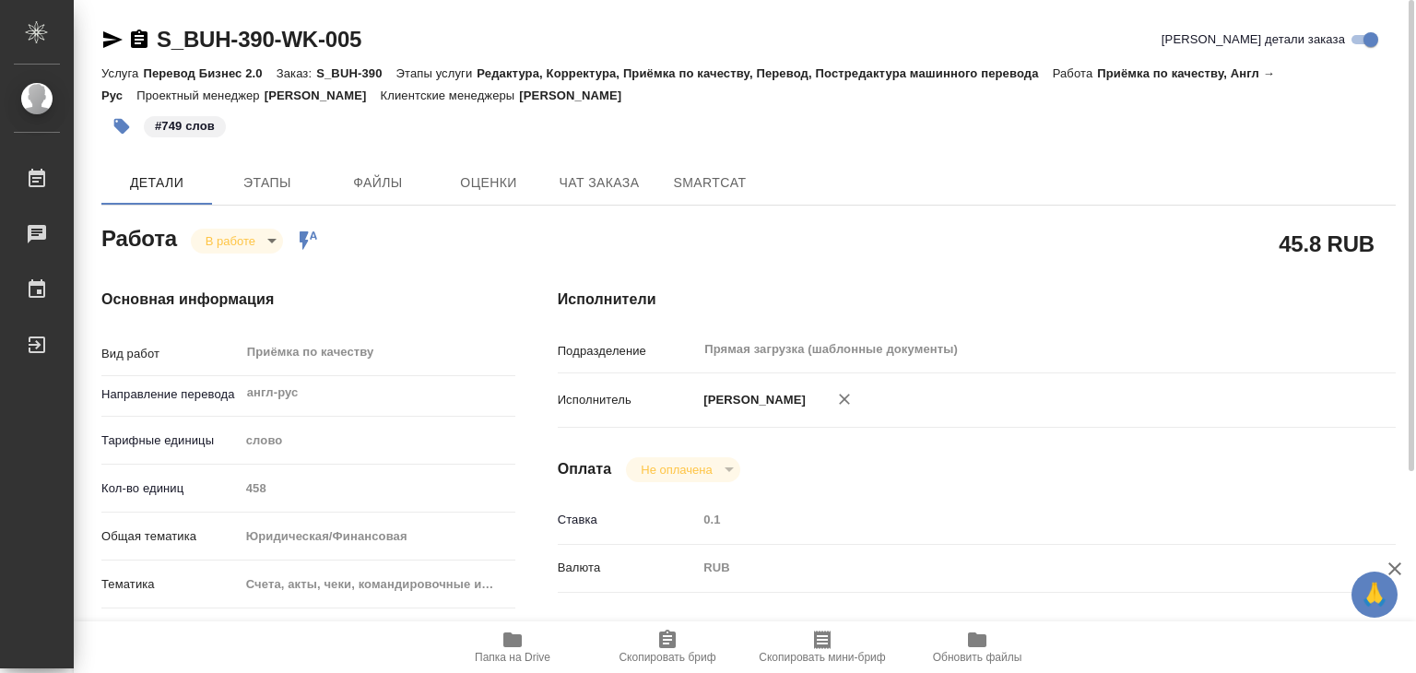
type textarea "x"
click at [256, 246] on body "🙏 .cls-1 fill:#fff; AWATERA Alilekova Valeriya Работы 0 Чаты График Выйти S_BUH…" at bounding box center [708, 336] width 1416 height 673
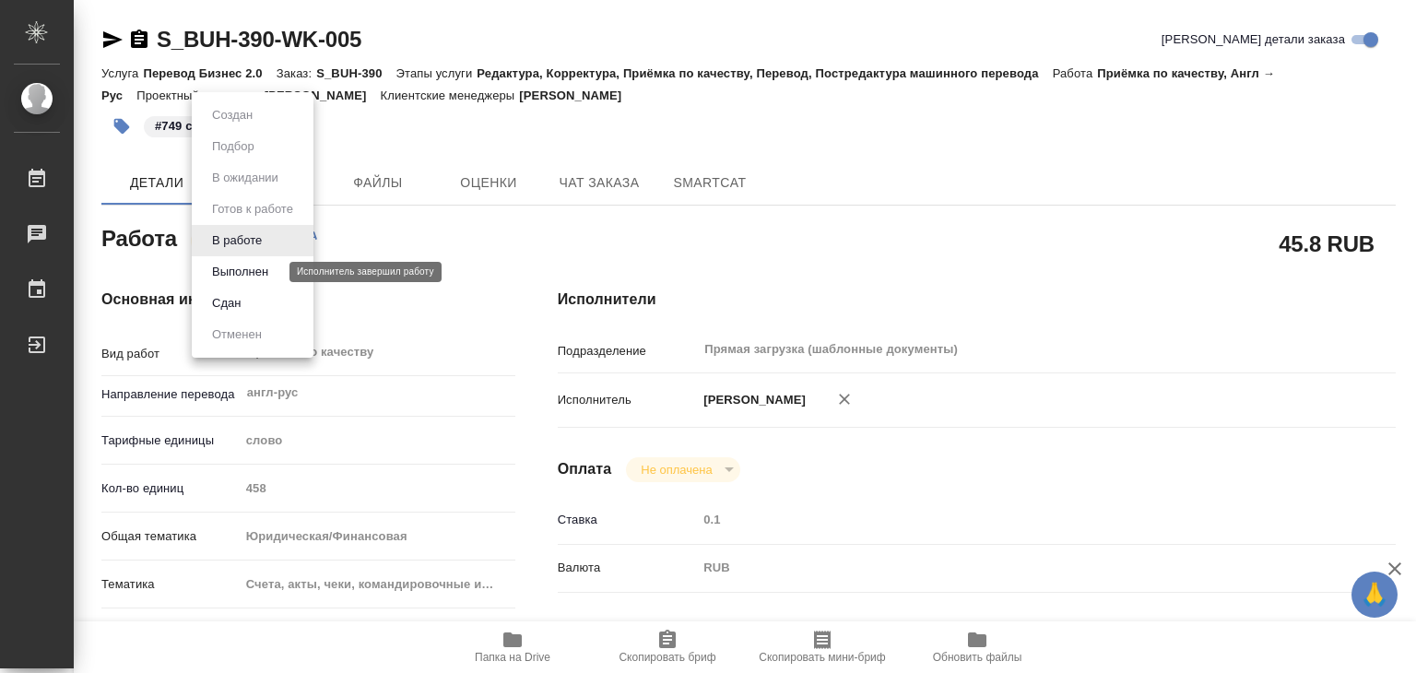
click at [261, 274] on button "Выполнен" at bounding box center [239, 272] width 67 height 20
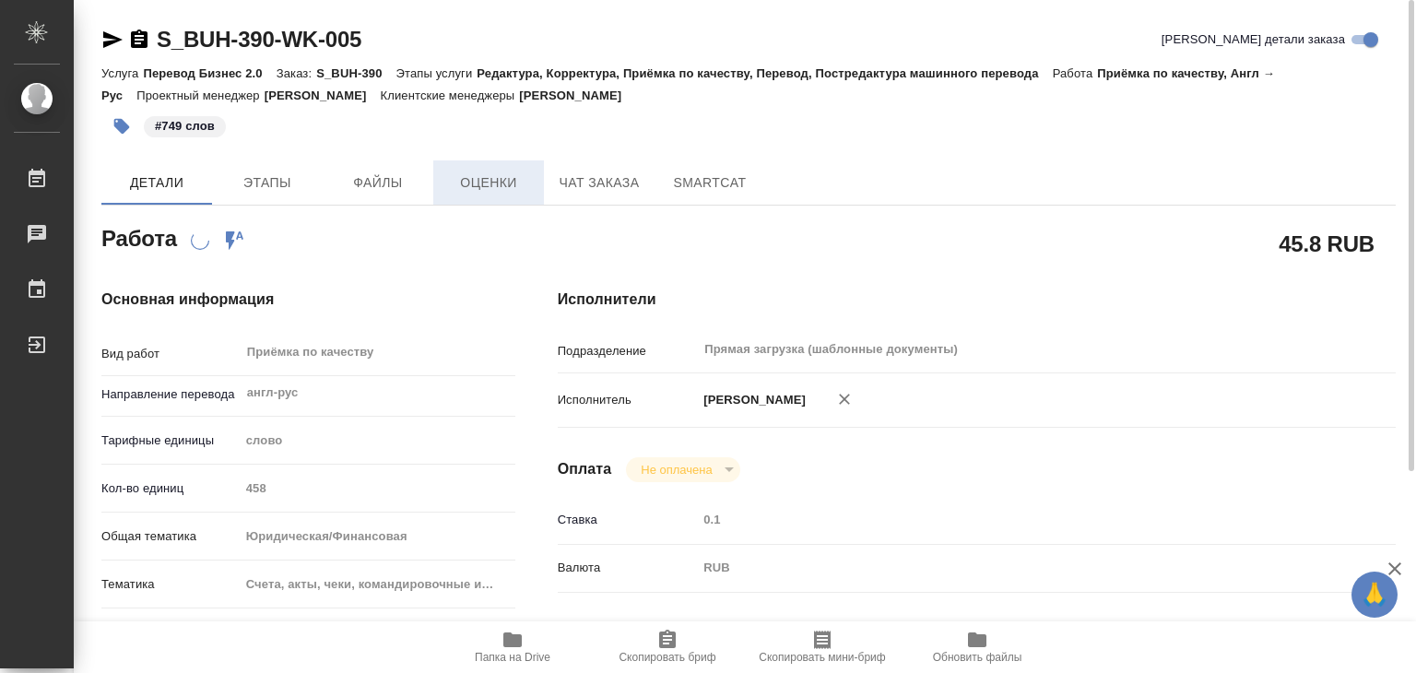
type textarea "x"
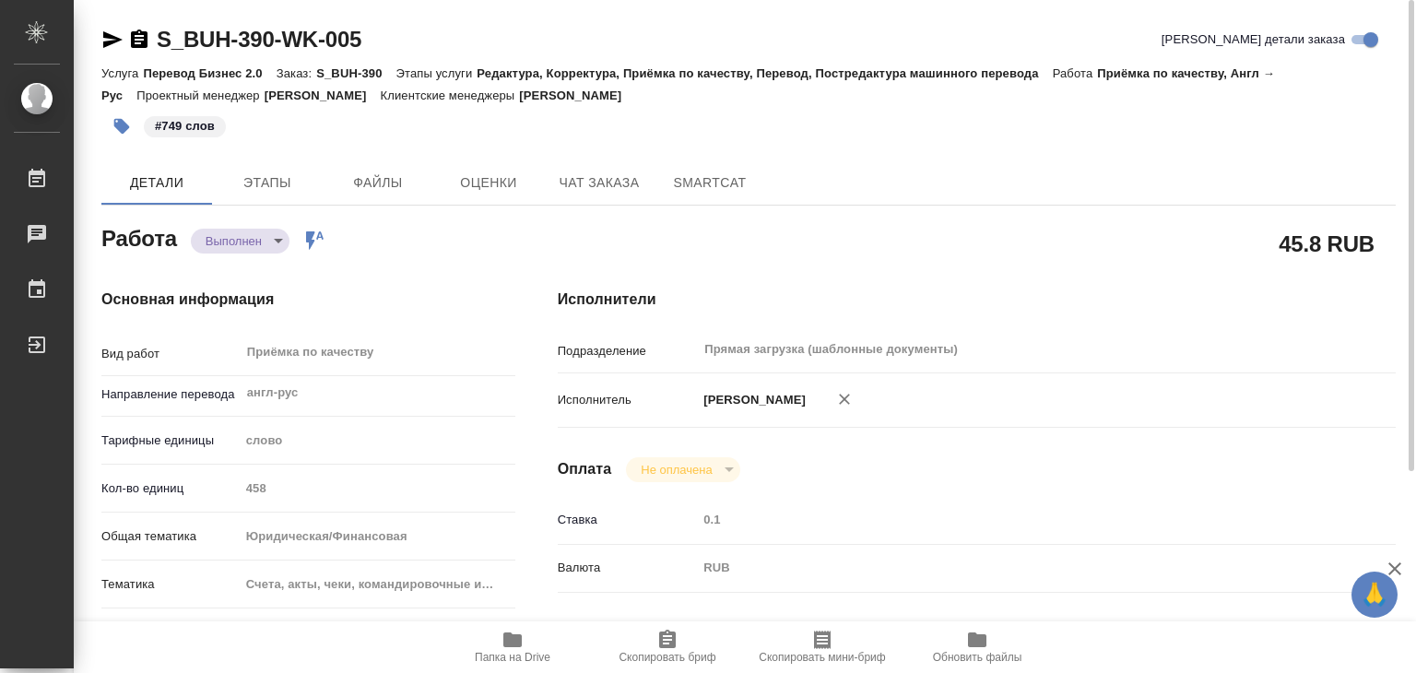
type textarea "x"
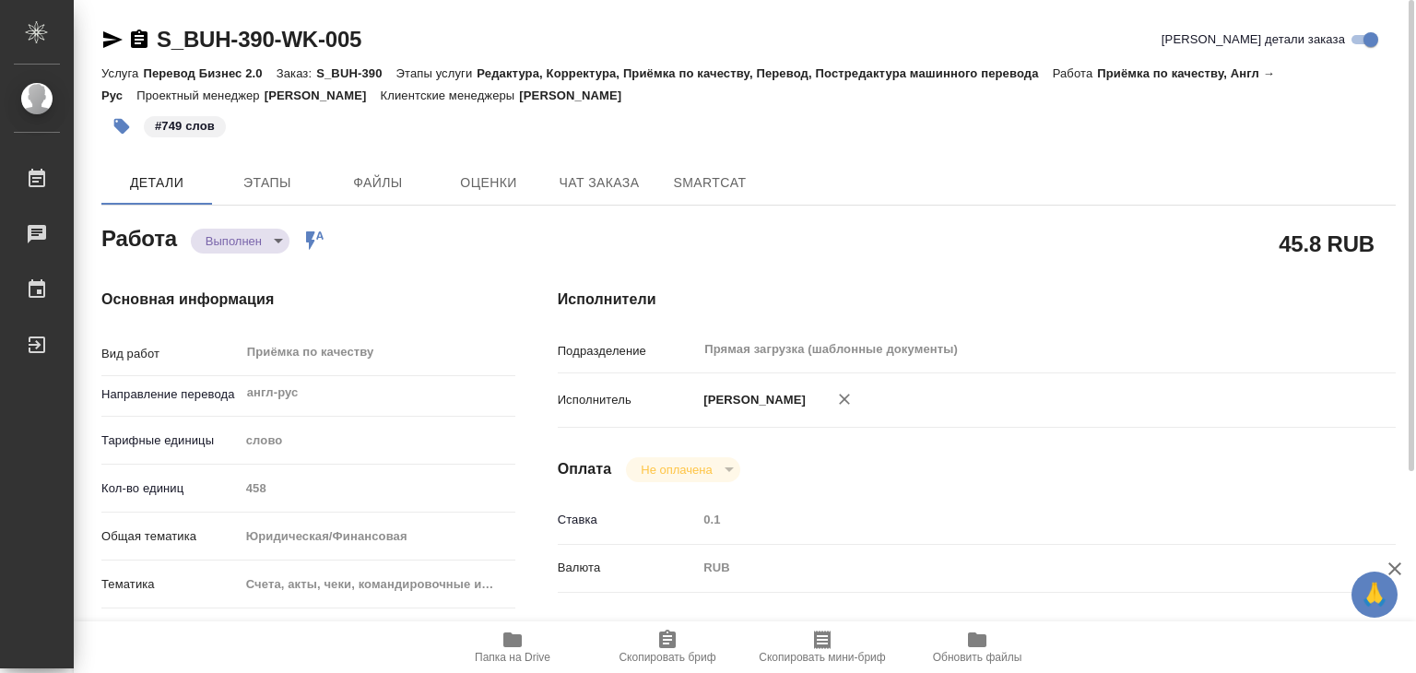
type textarea "x"
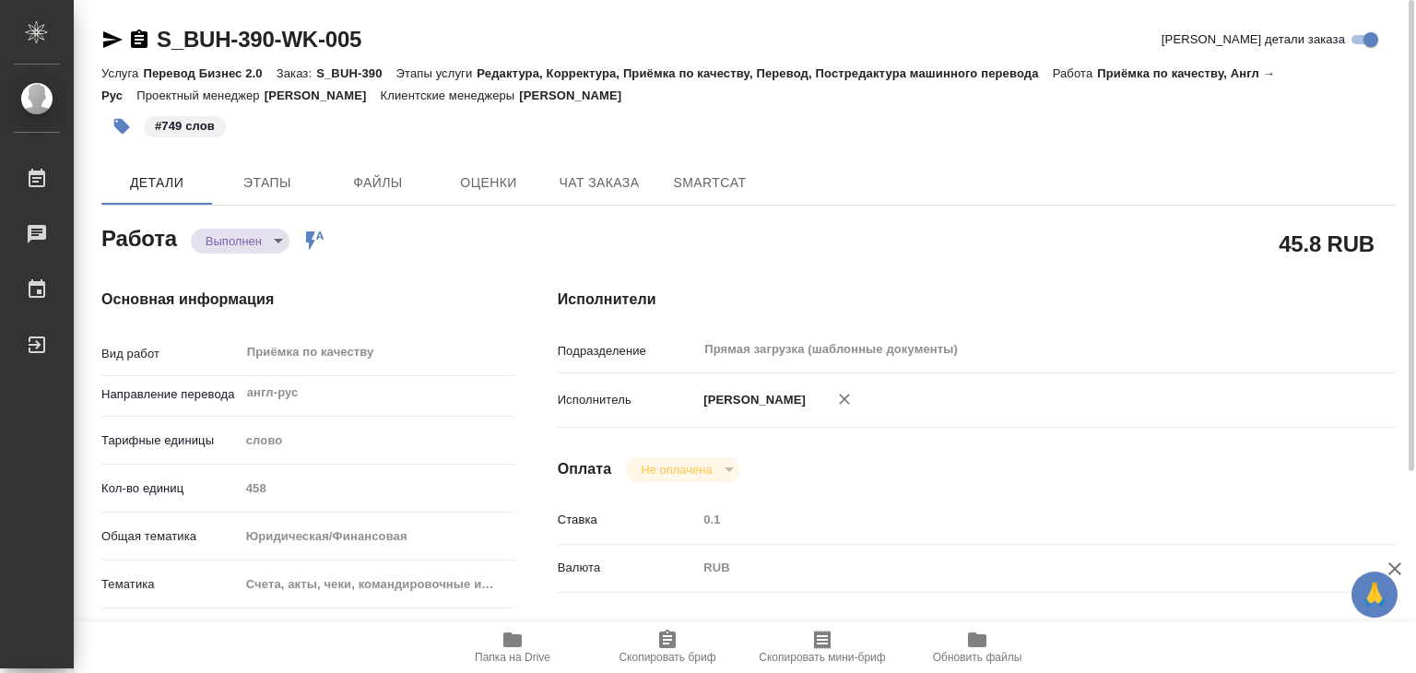
type textarea "x"
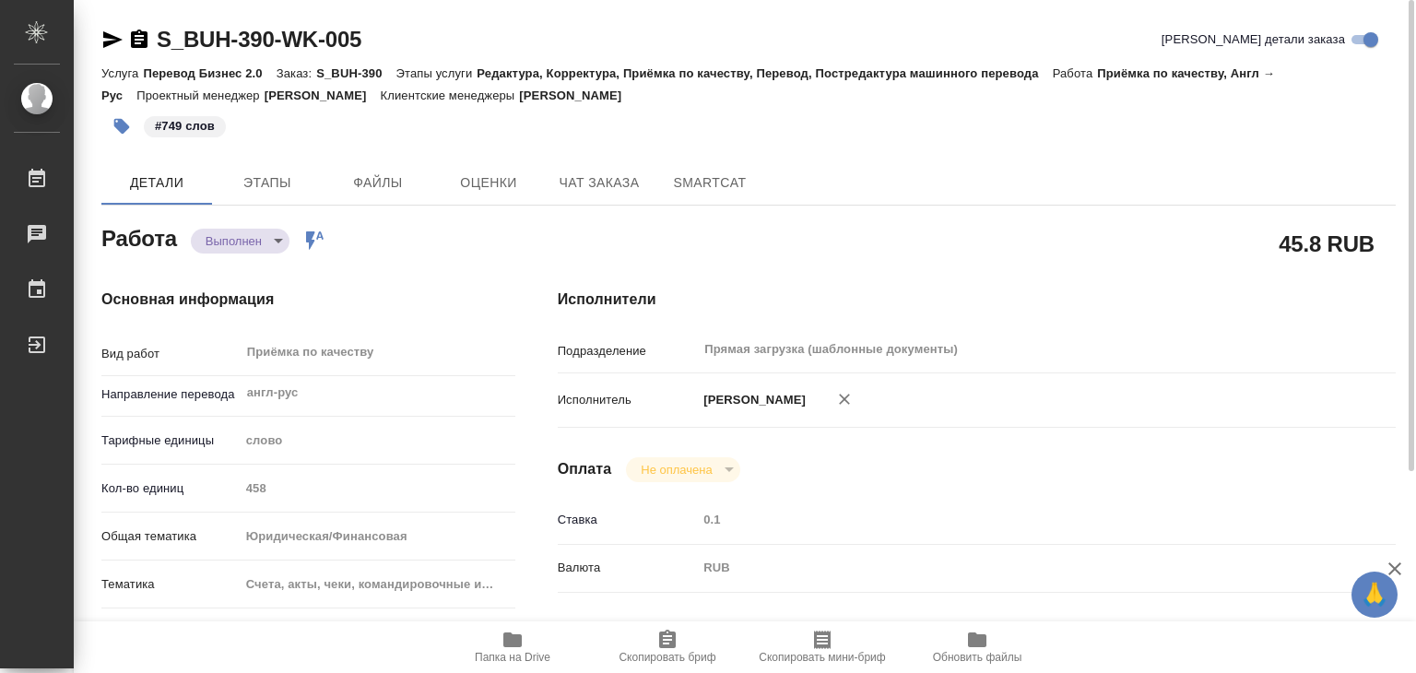
type textarea "x"
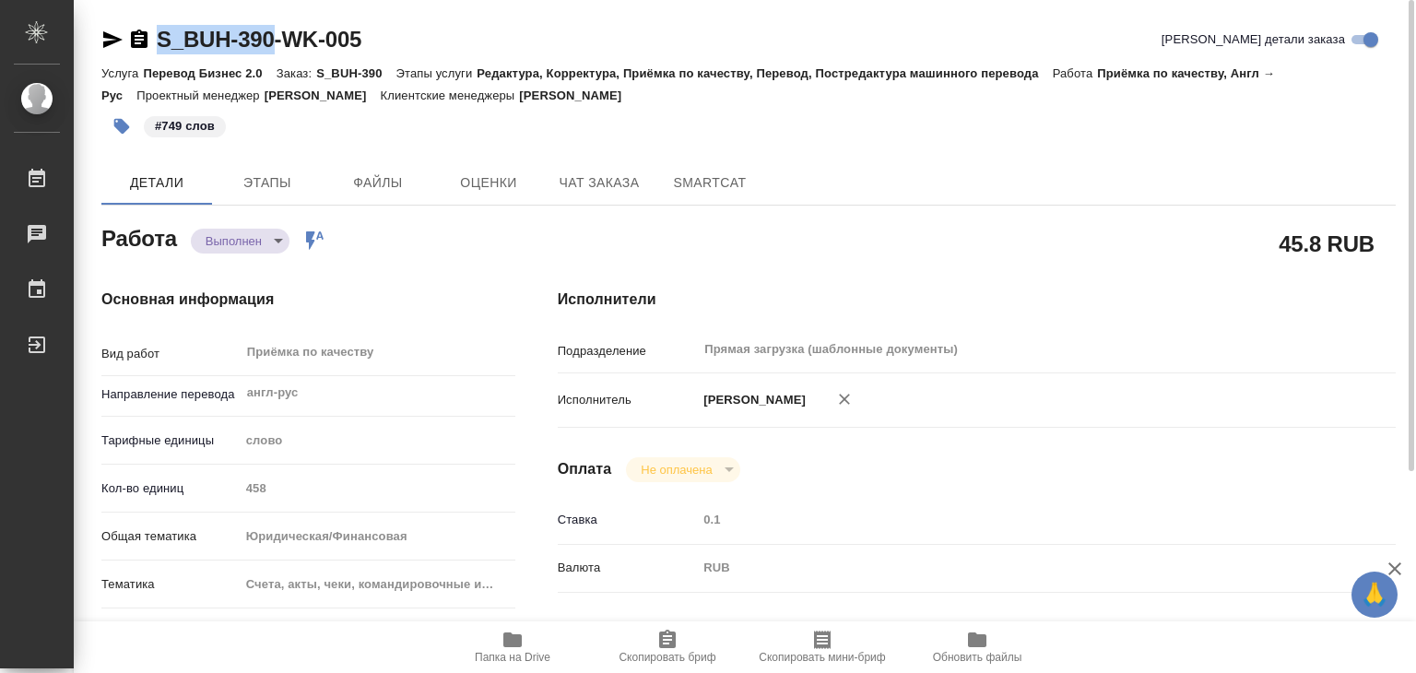
drag, startPoint x: 154, startPoint y: 20, endPoint x: 274, endPoint y: 34, distance: 120.6
copy link "S_BUH-390"
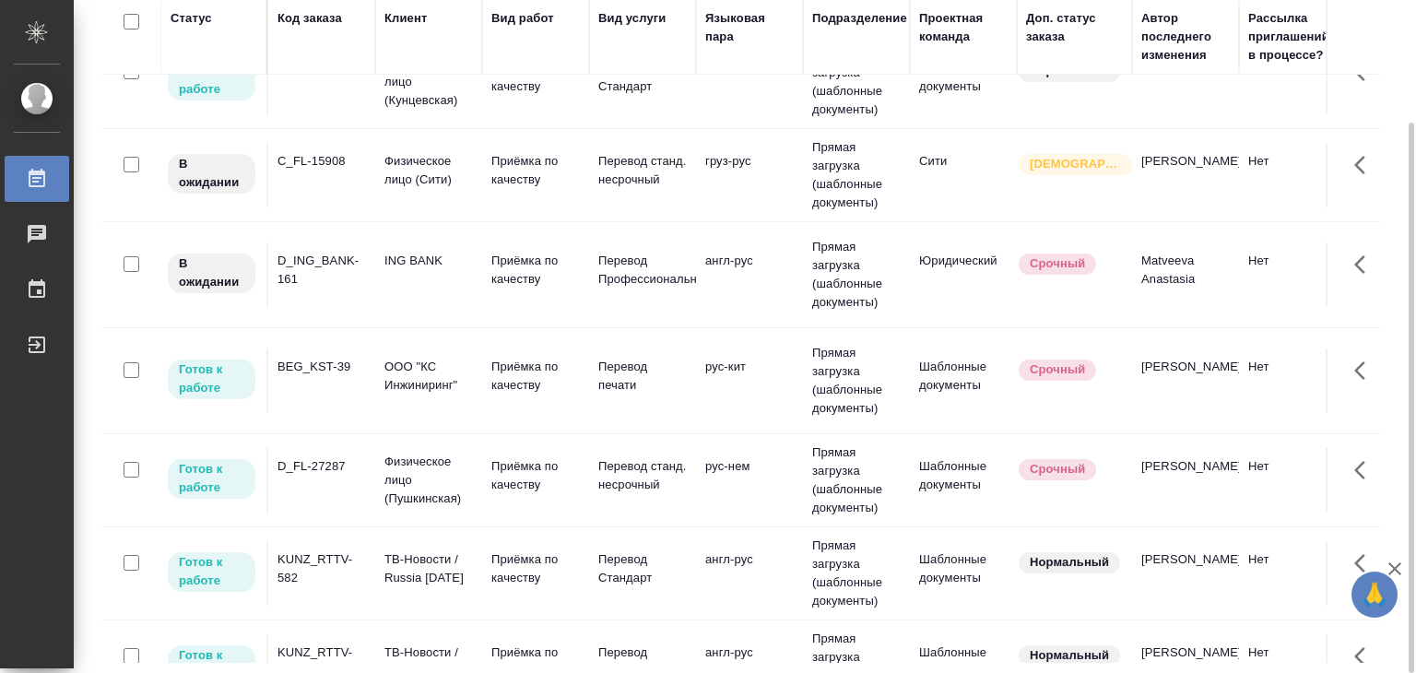
scroll to position [553, 0]
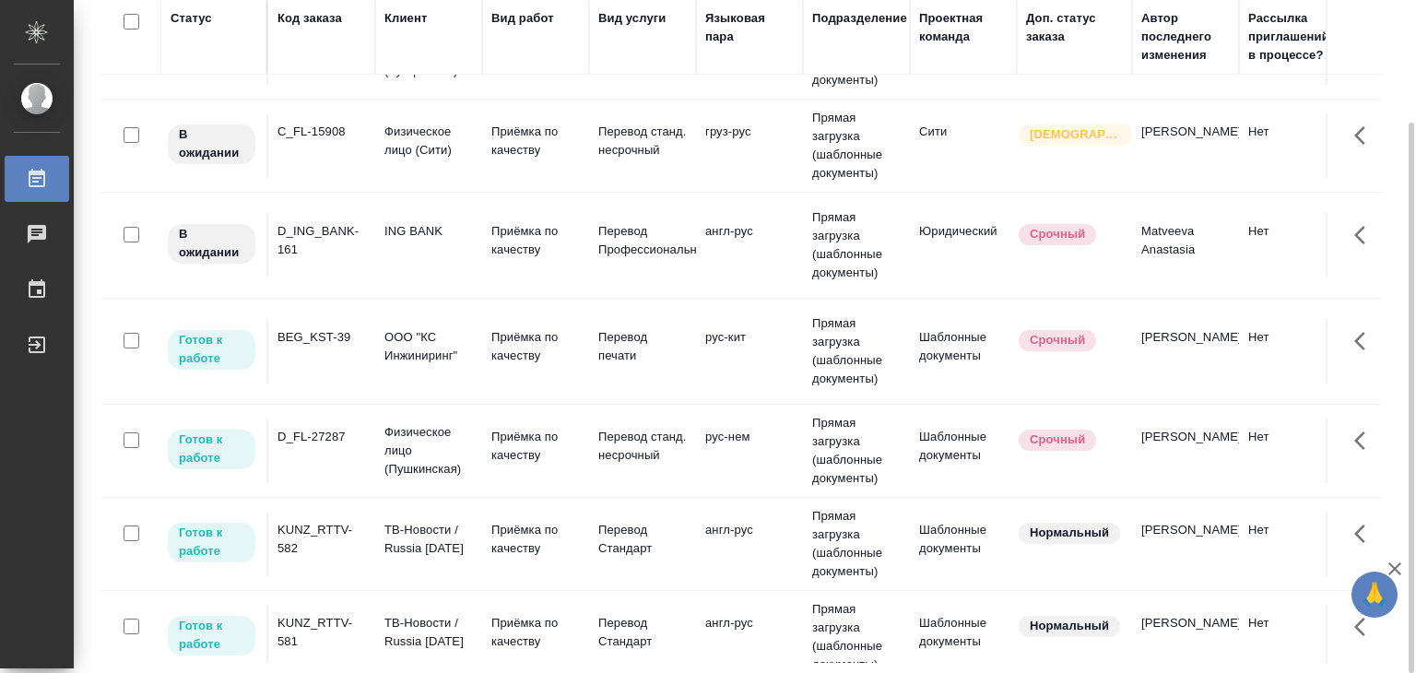
click at [427, 328] on p "ООО "КС Инжиниринг"" at bounding box center [428, 346] width 88 height 37
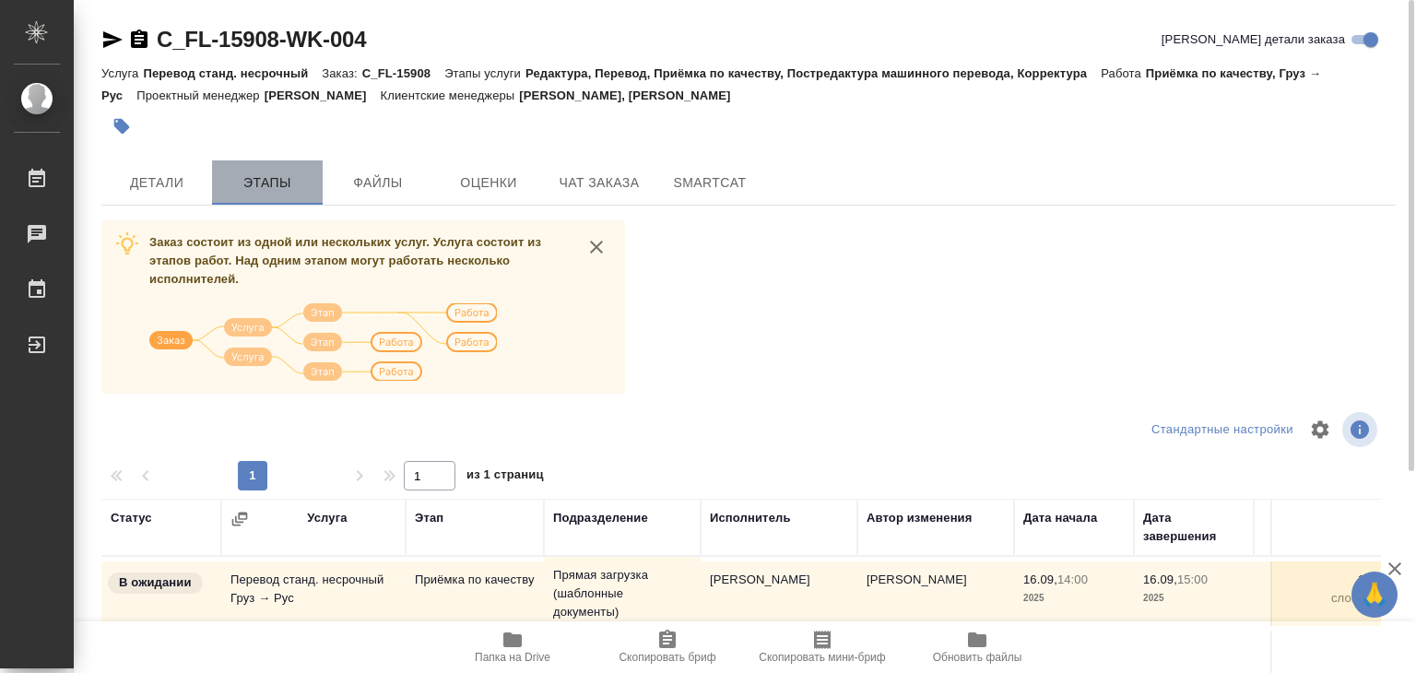
click at [295, 178] on span "Этапы" at bounding box center [267, 182] width 88 height 23
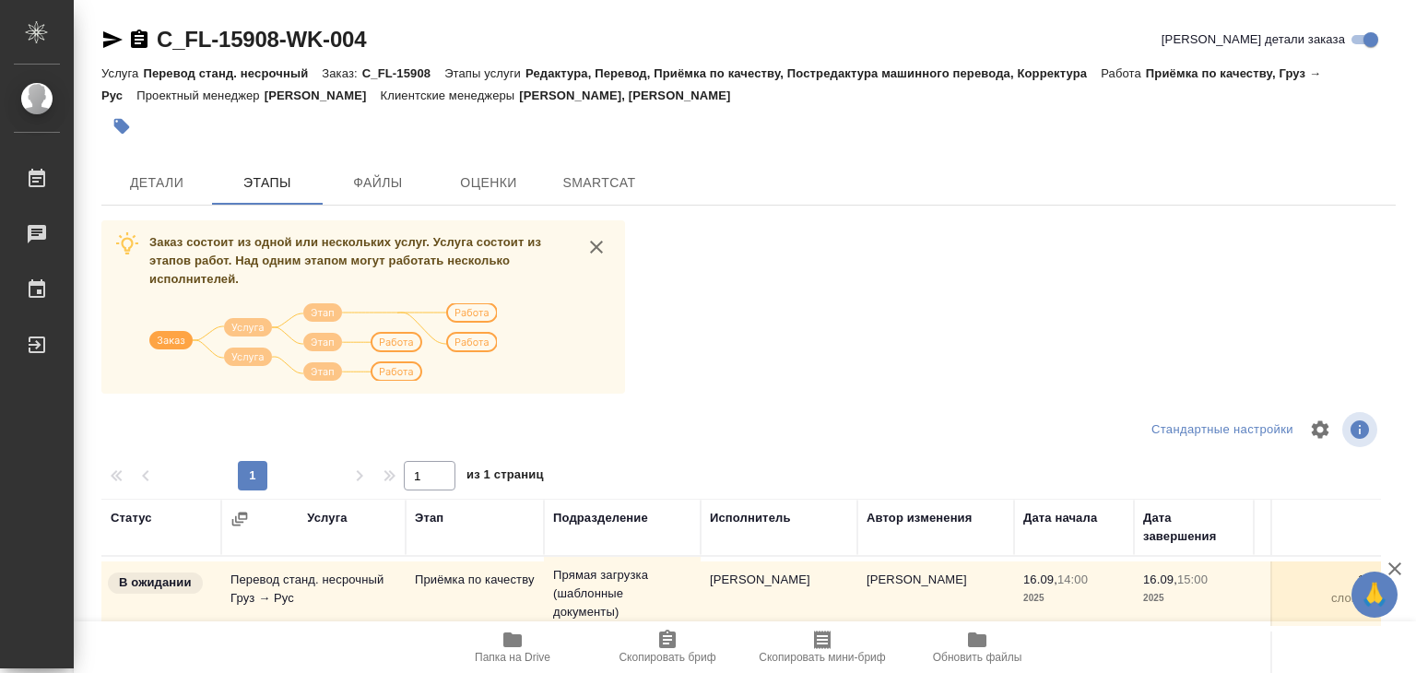
scroll to position [288, 0]
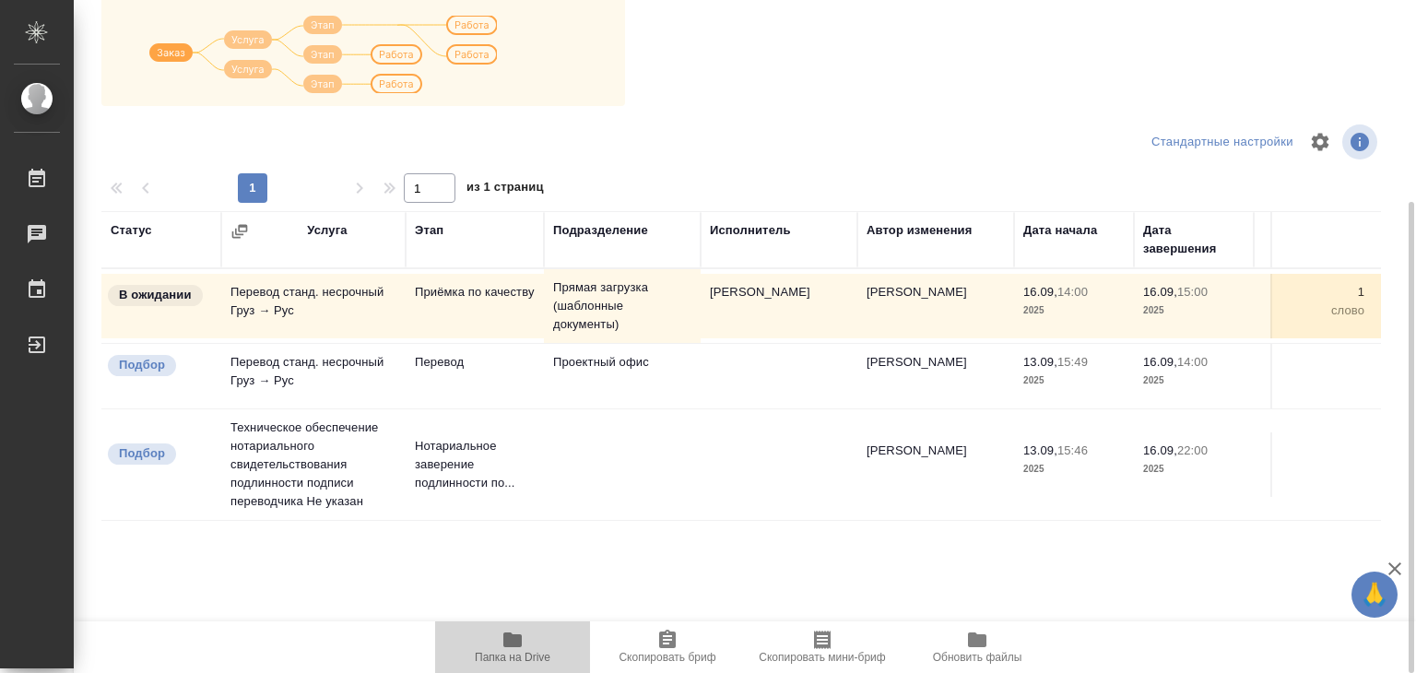
click at [532, 641] on span "Папка на Drive" at bounding box center [512, 646] width 133 height 35
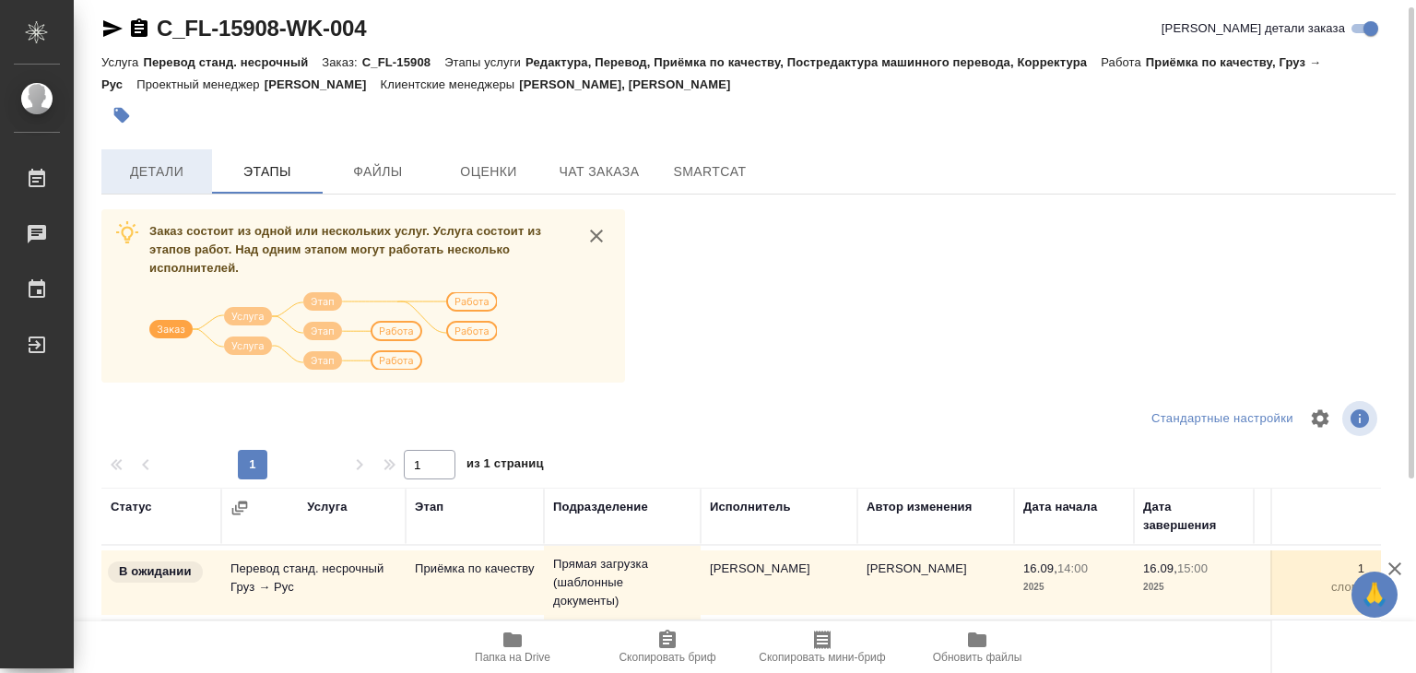
scroll to position [0, 0]
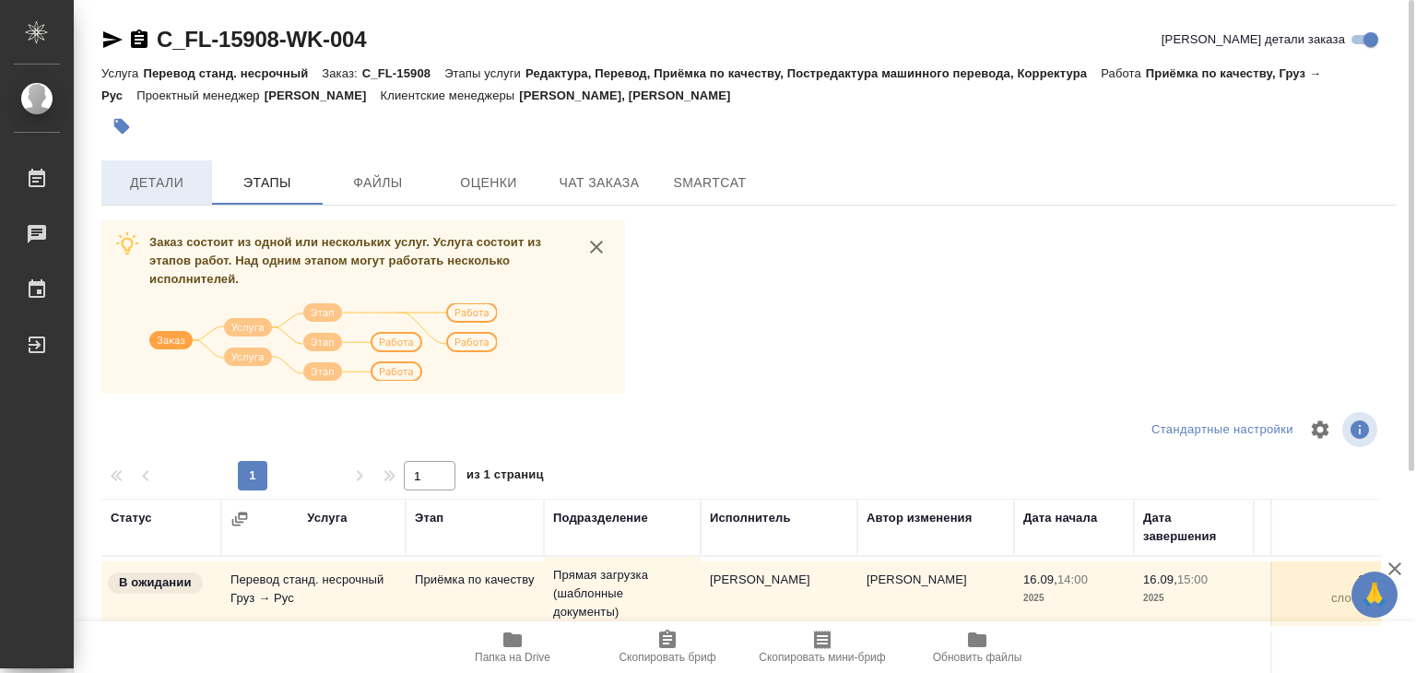
click at [169, 178] on span "Детали" at bounding box center [156, 182] width 88 height 23
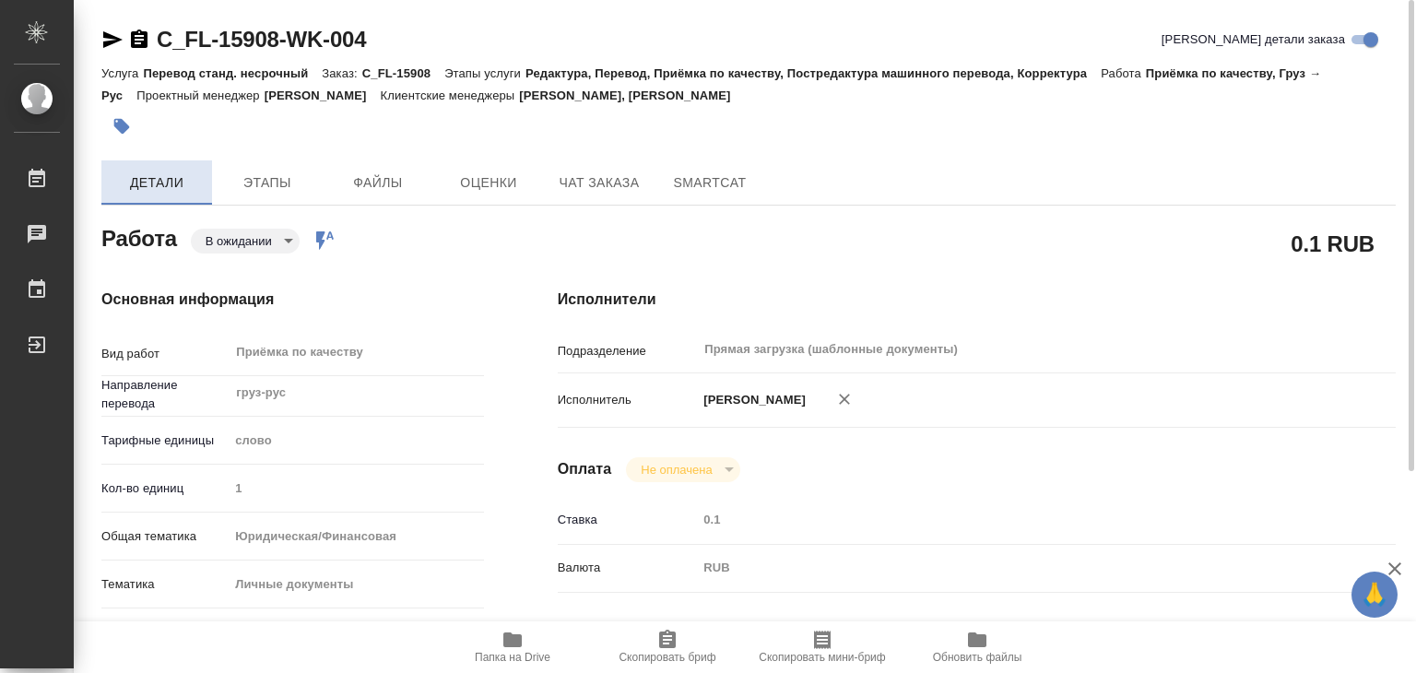
type textarea "x"
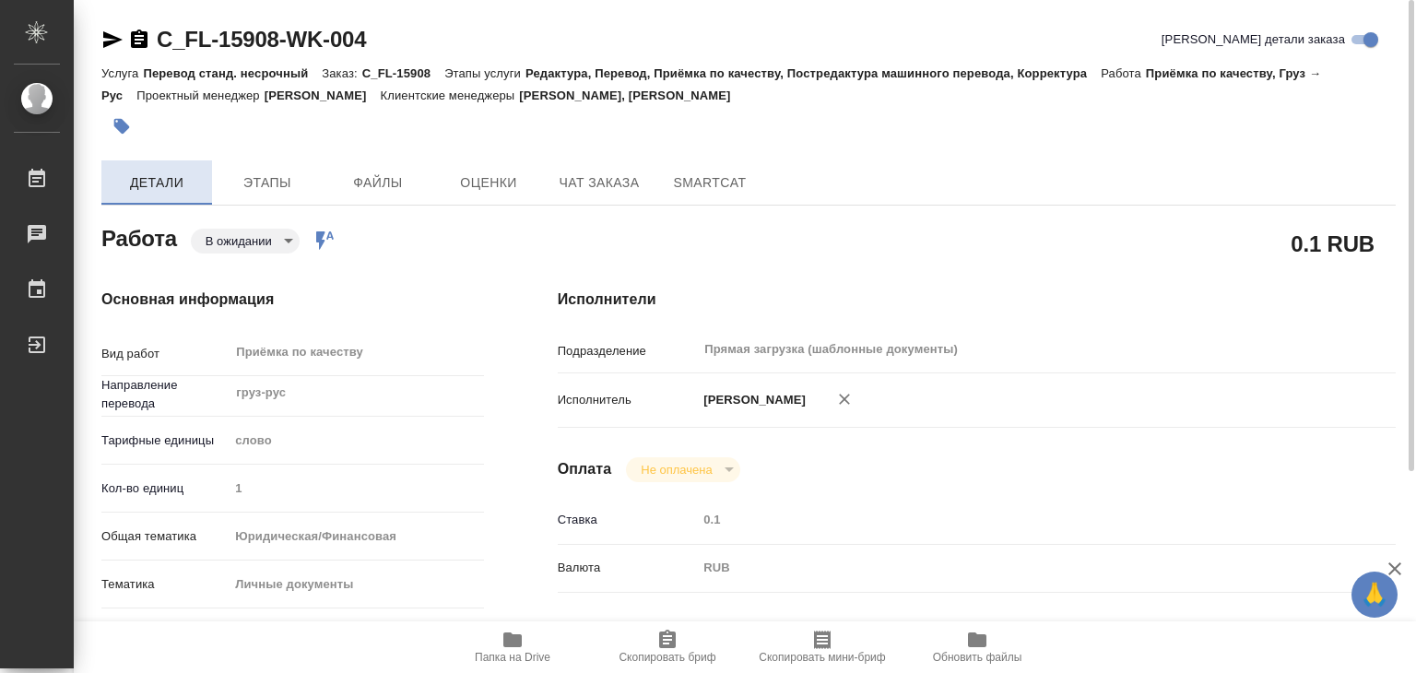
type textarea "x"
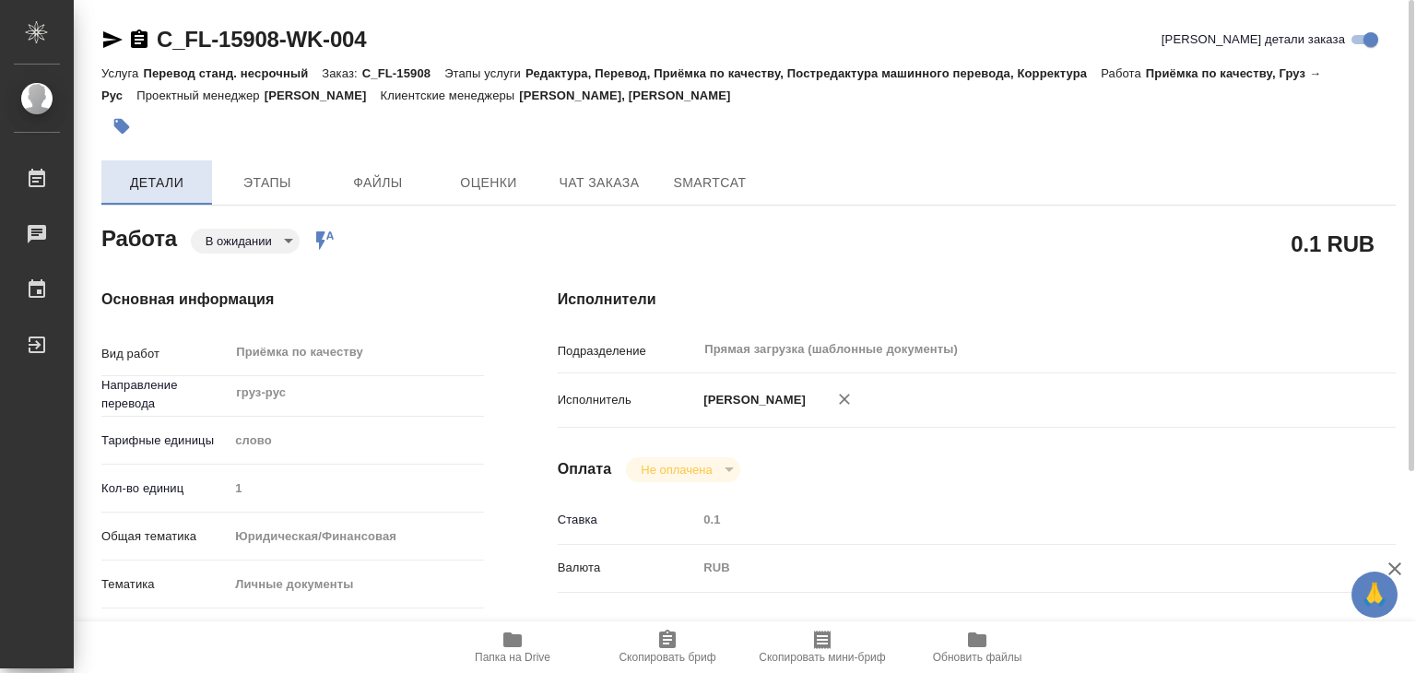
type textarea "x"
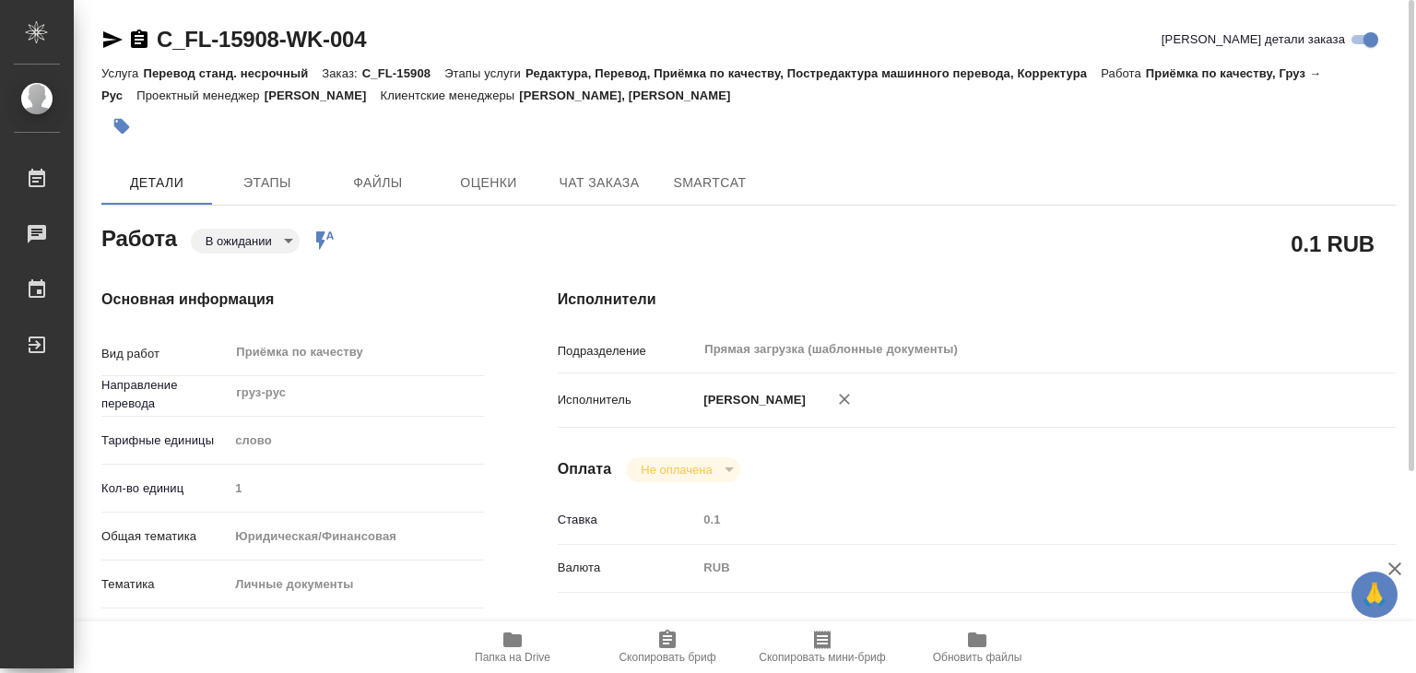
scroll to position [369, 0]
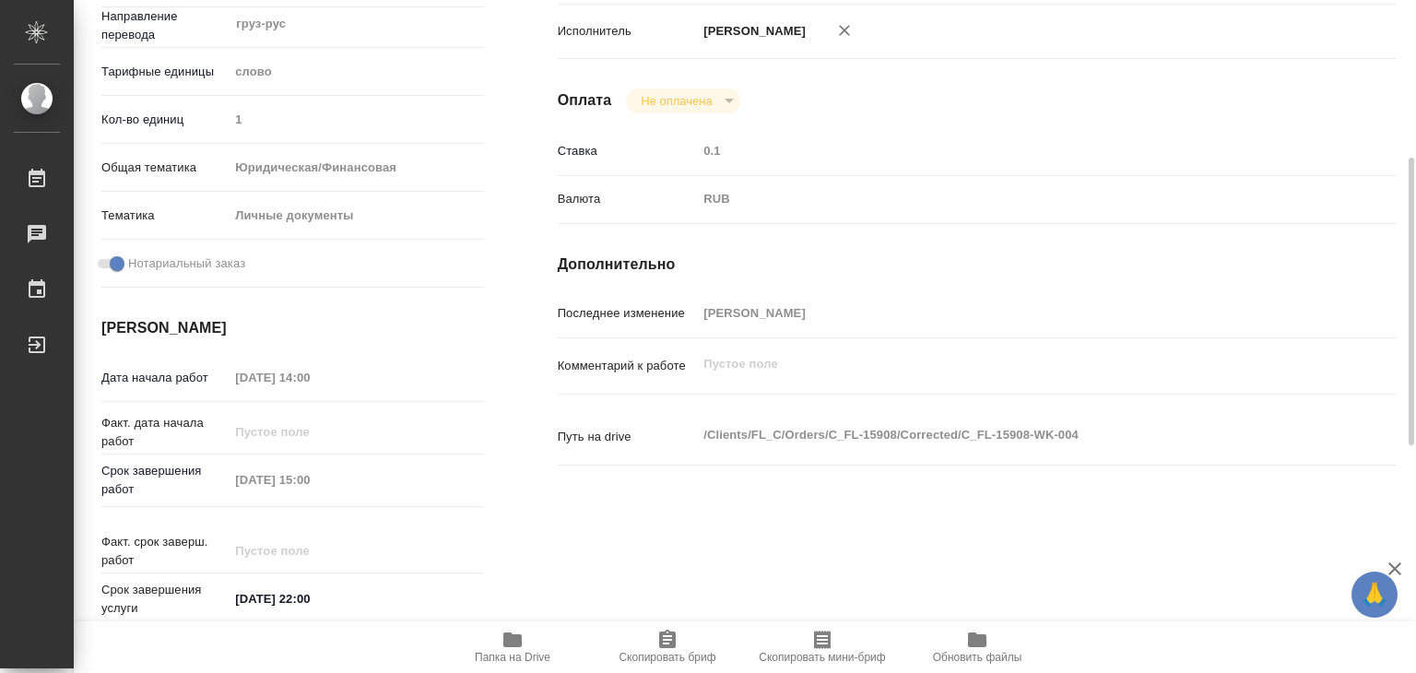
type textarea "x"
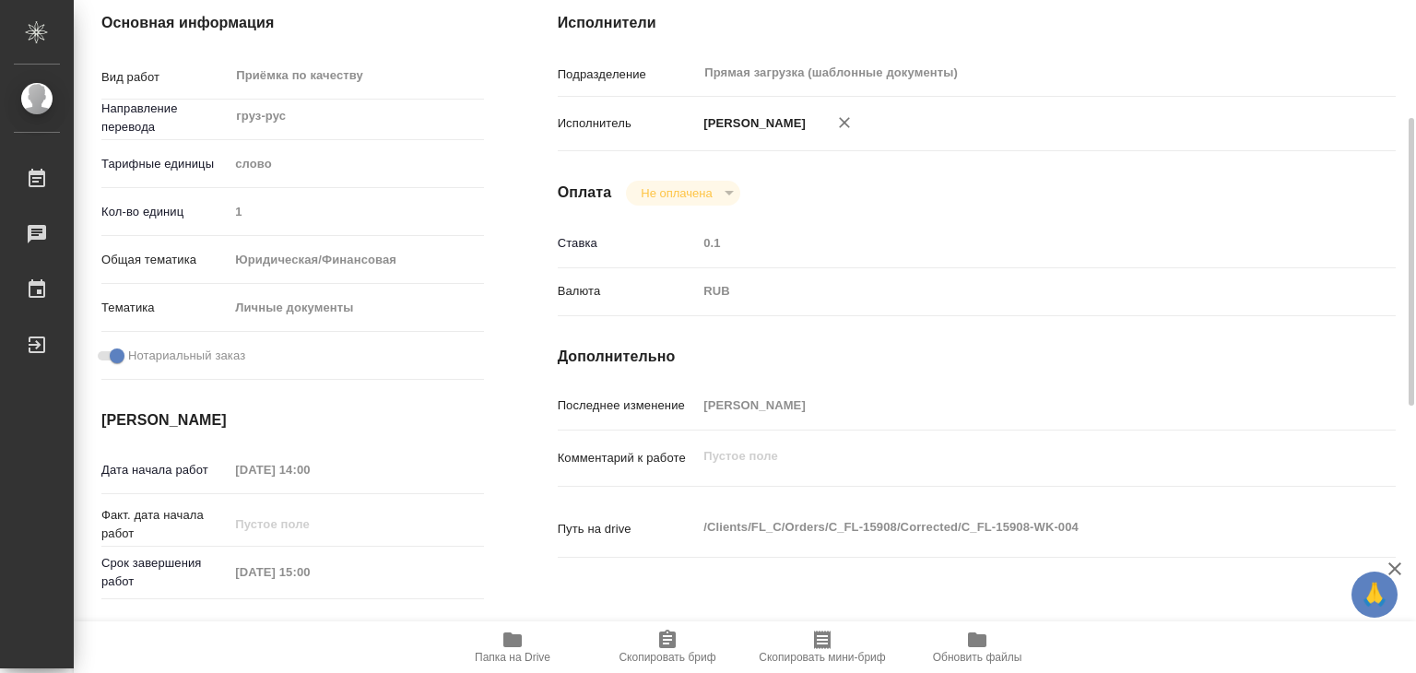
scroll to position [0, 0]
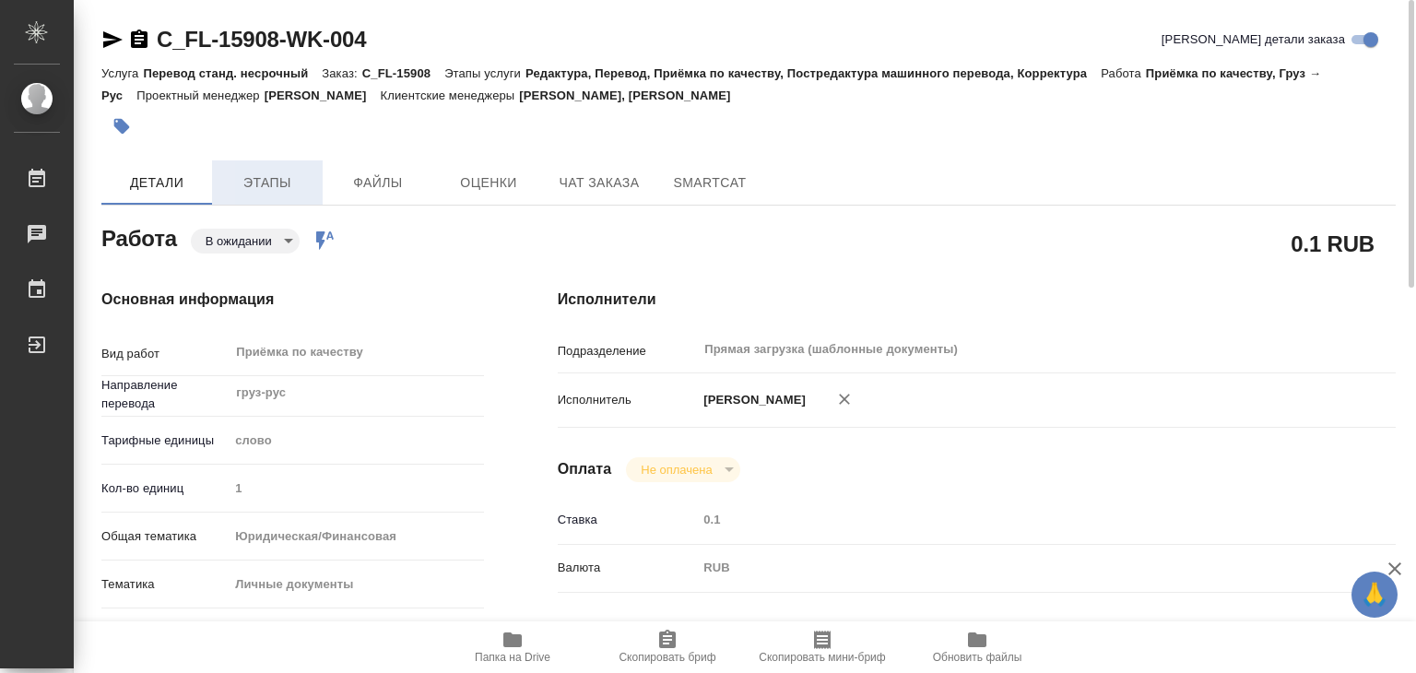
click at [283, 180] on span "Этапы" at bounding box center [267, 182] width 88 height 23
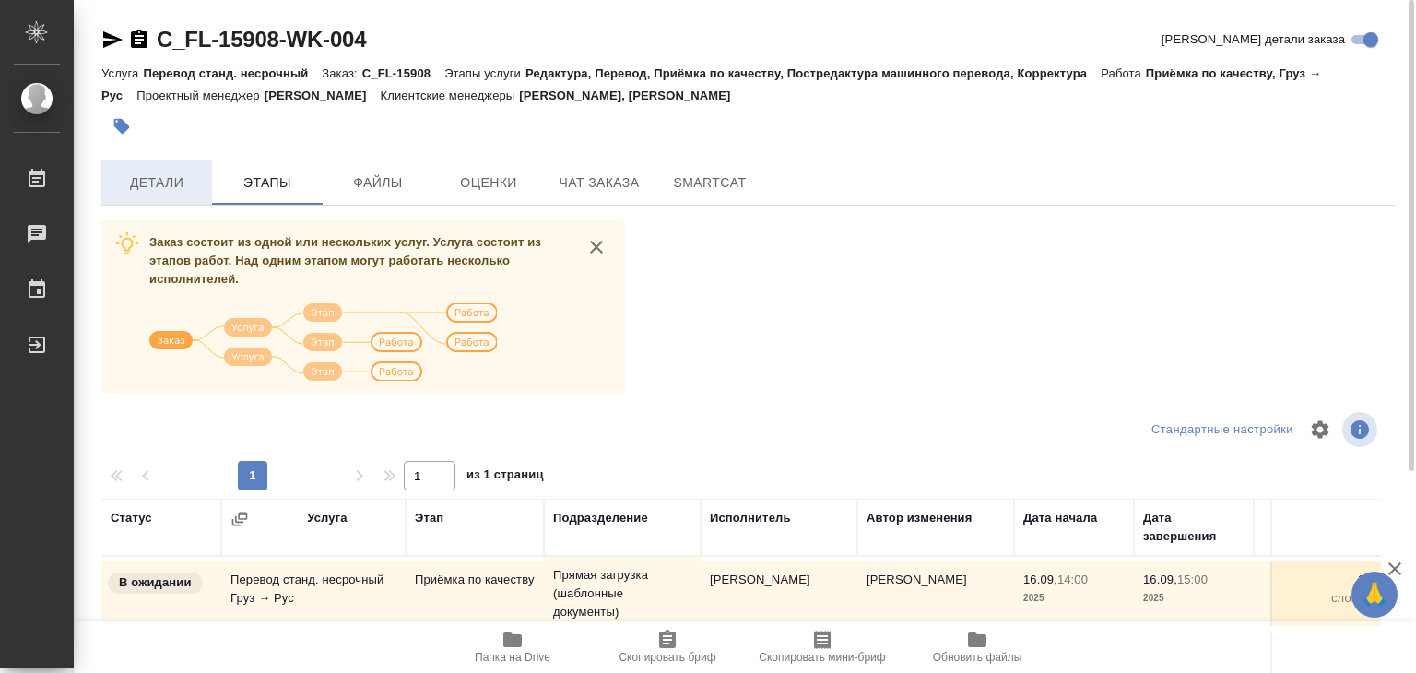
click at [172, 189] on span "Детали" at bounding box center [156, 182] width 88 height 23
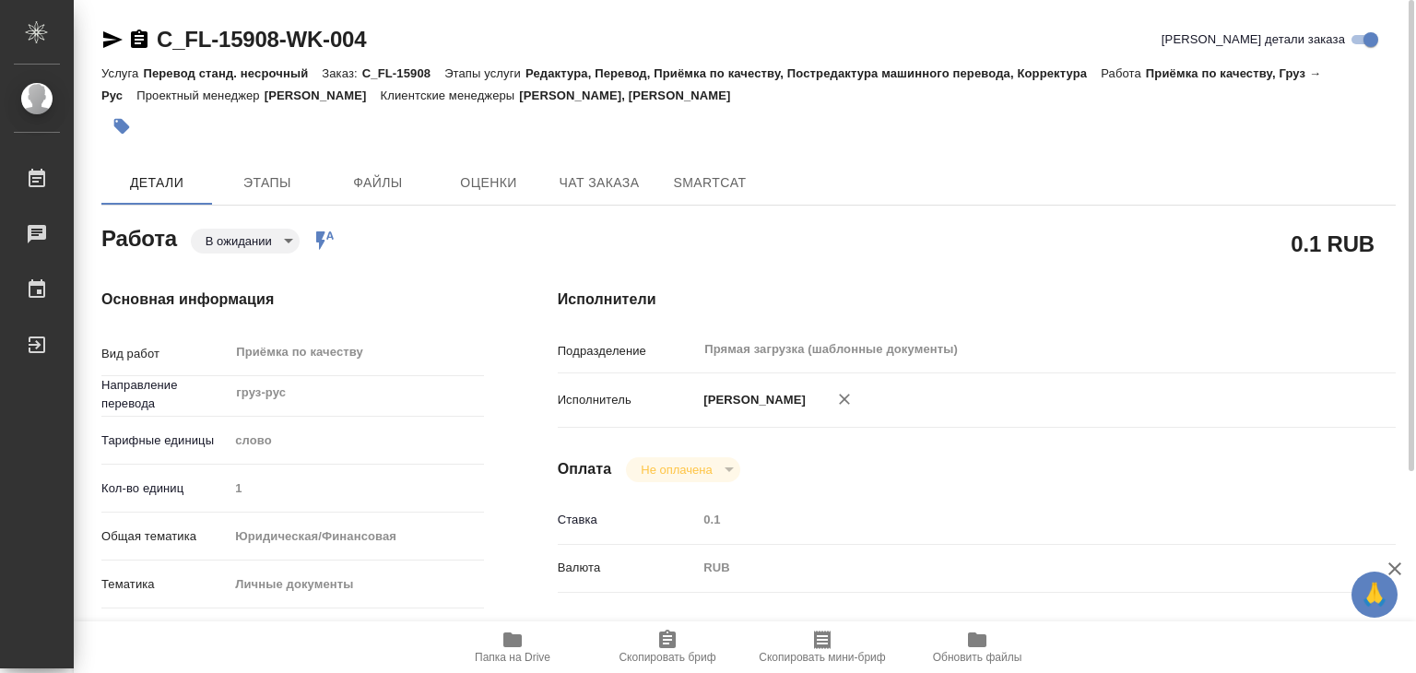
type textarea "x"
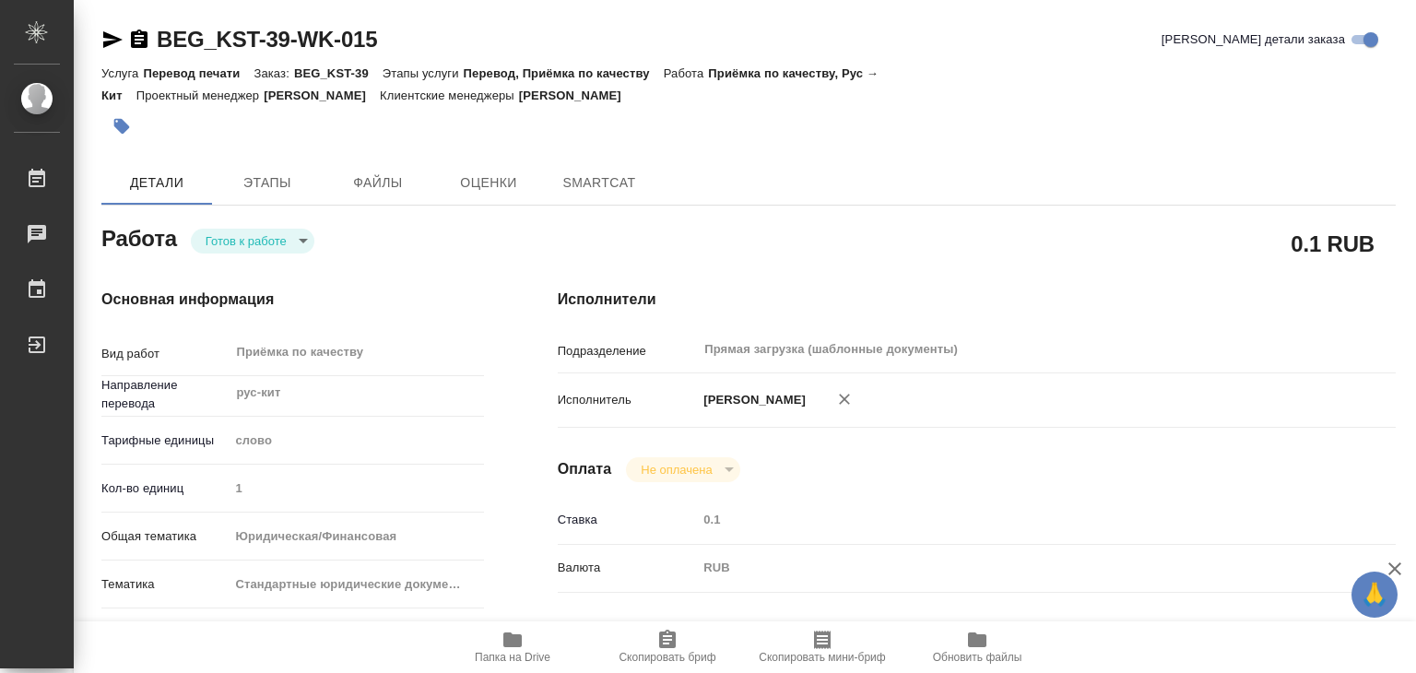
type textarea "x"
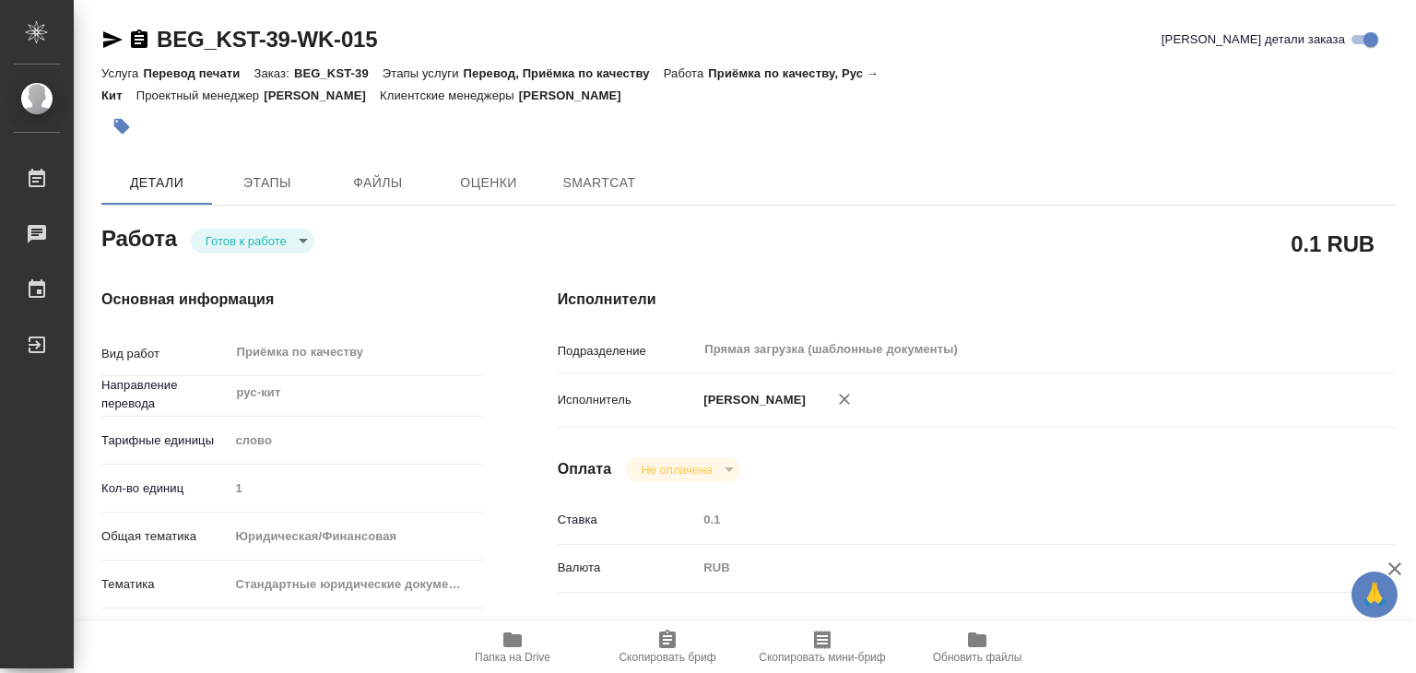
type textarea "x"
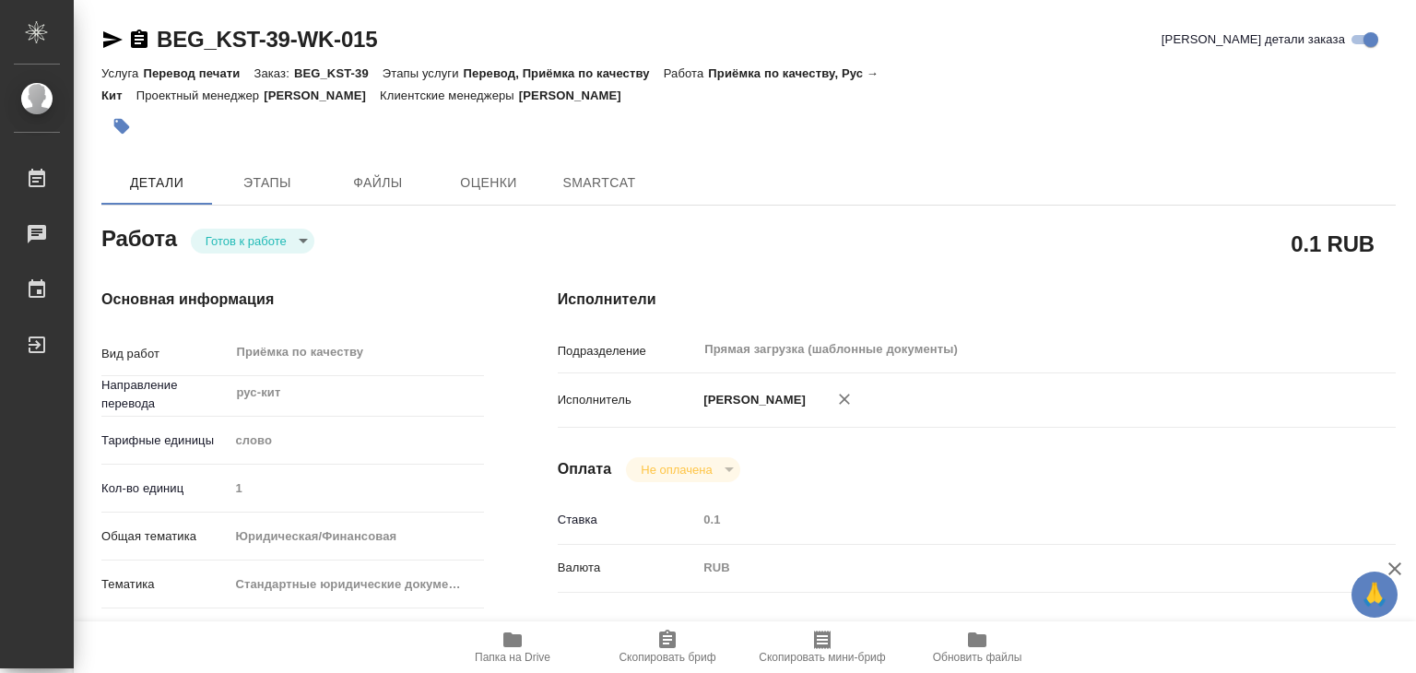
type textarea "x"
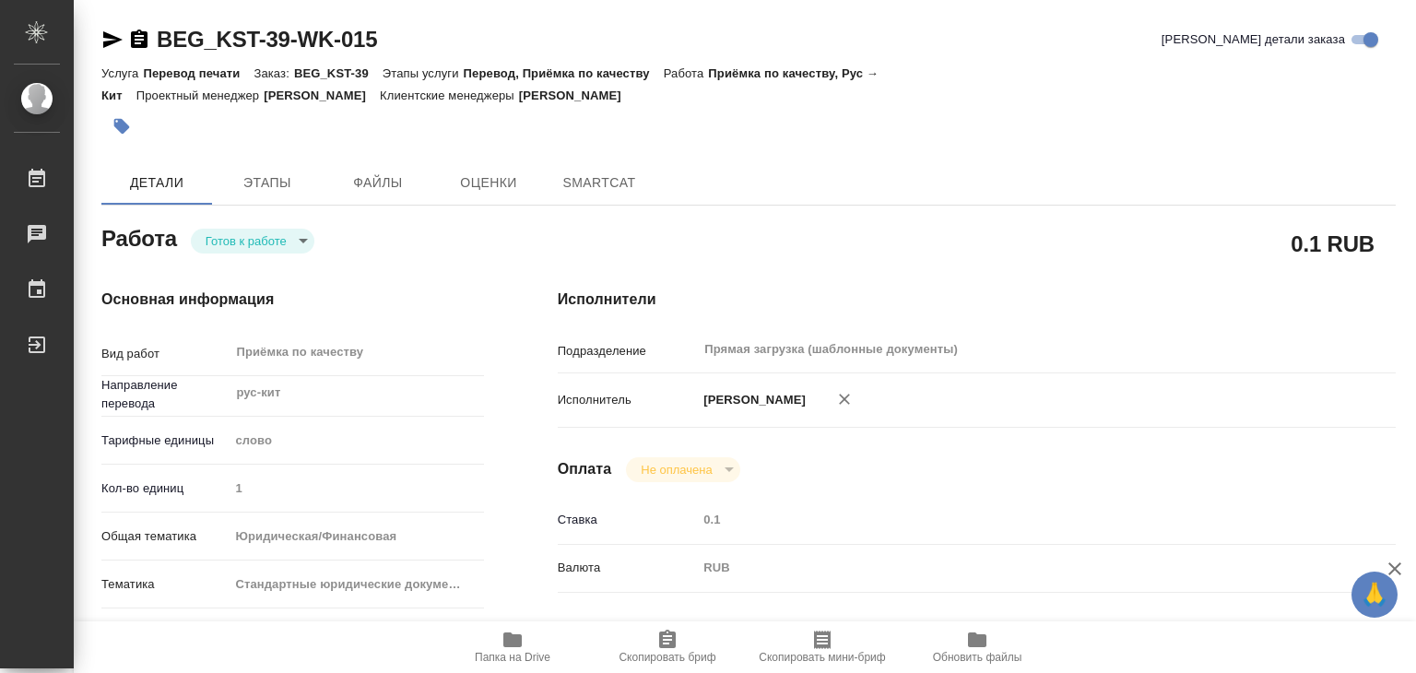
type textarea "x"
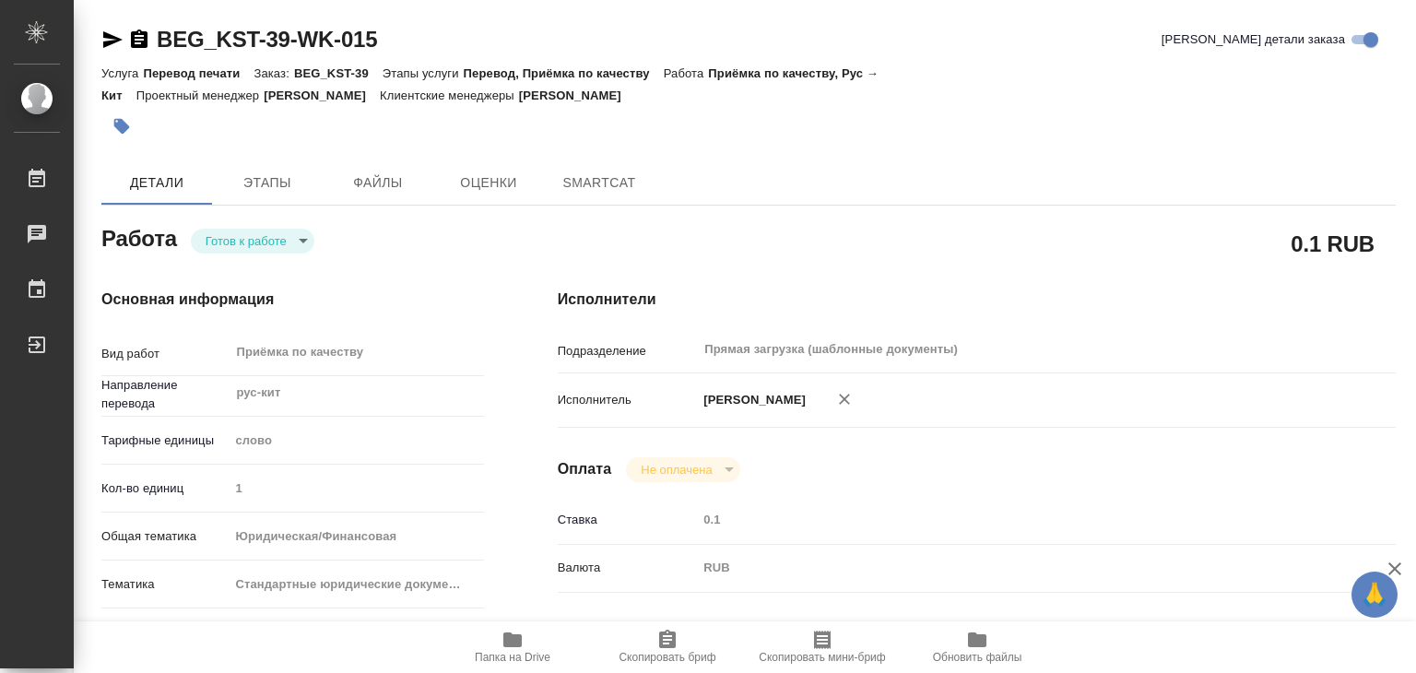
type textarea "x"
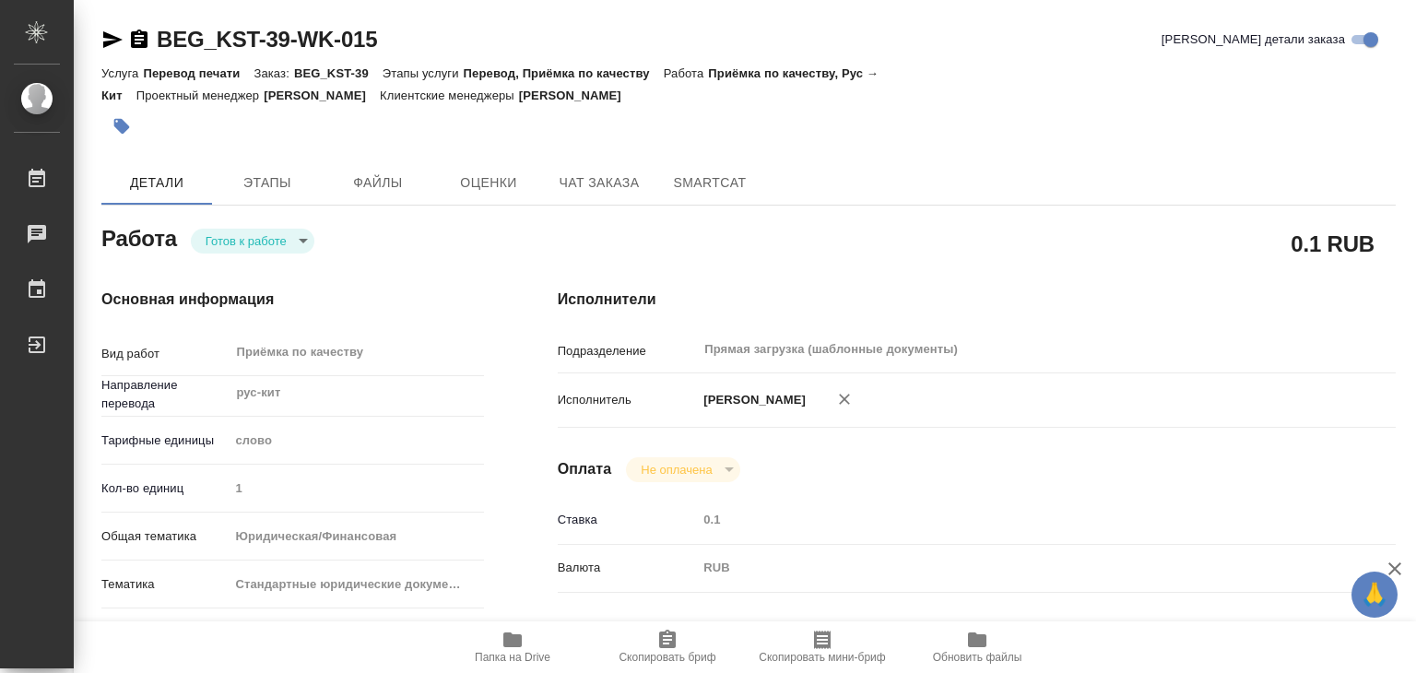
type textarea "x"
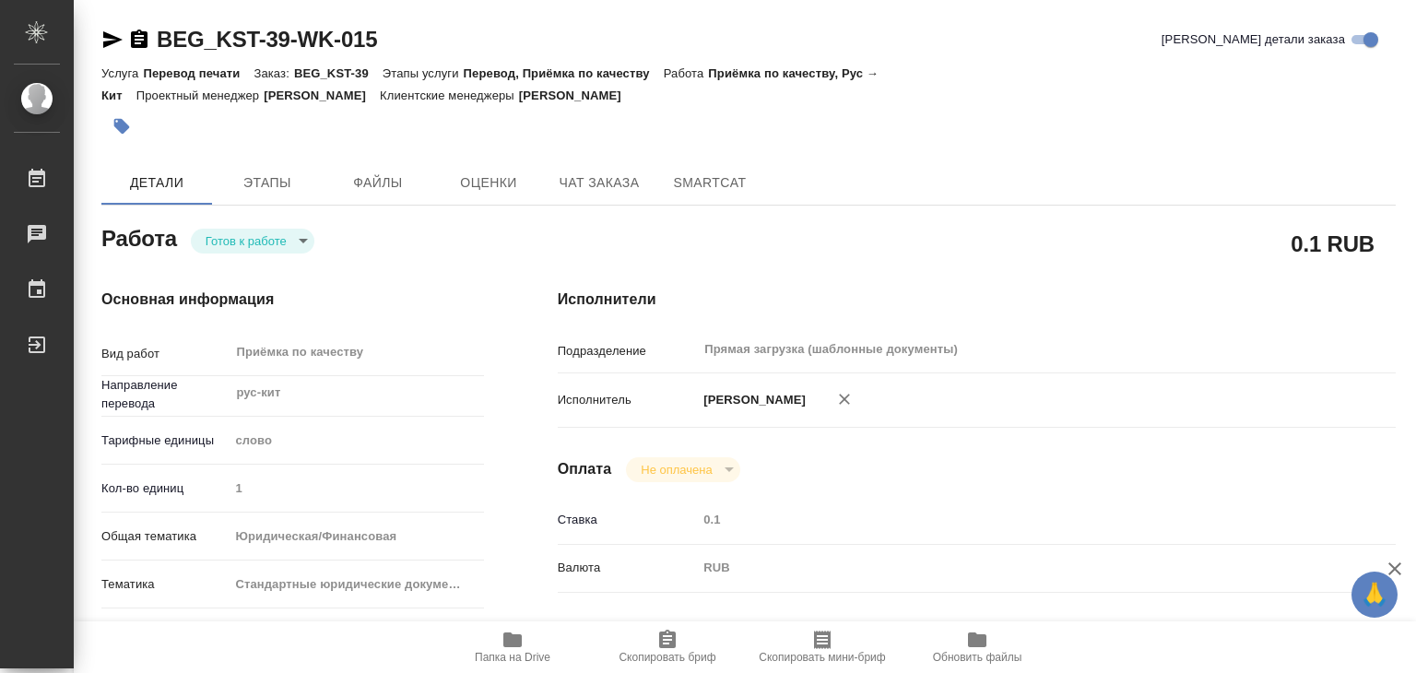
type textarea "x"
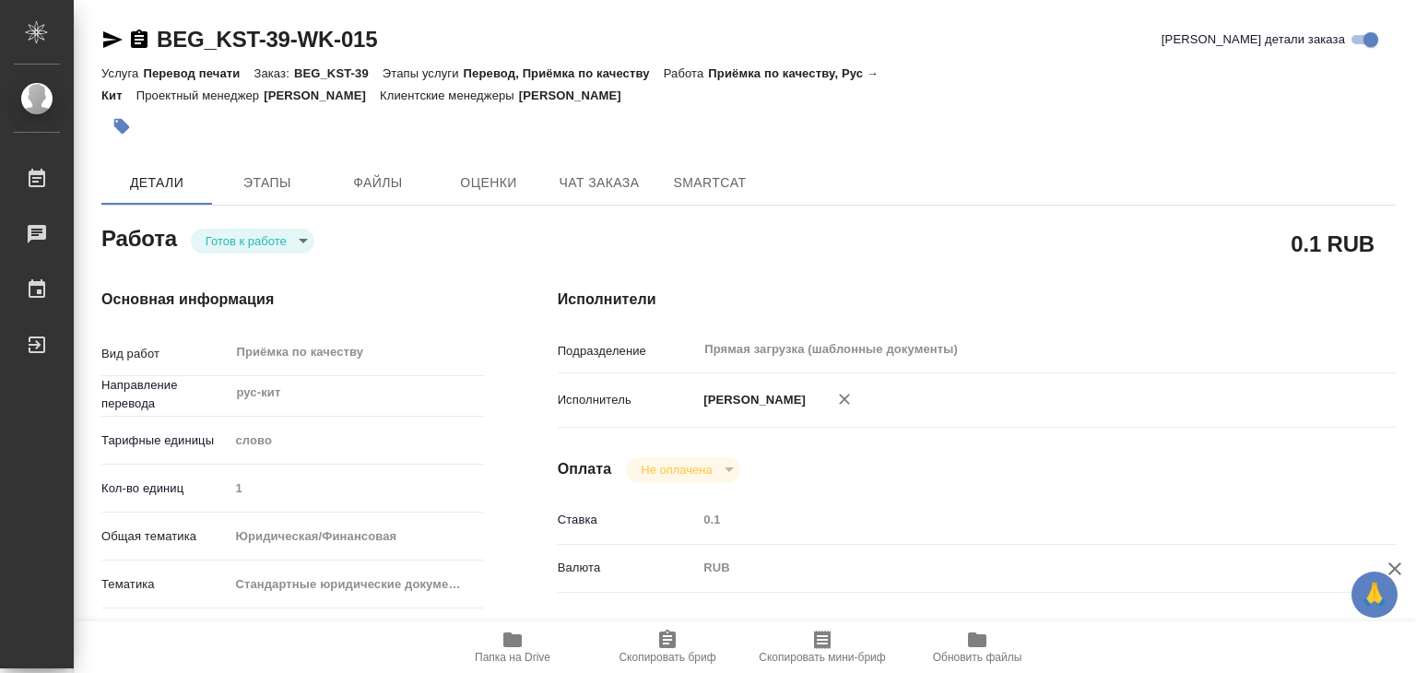
scroll to position [369, 0]
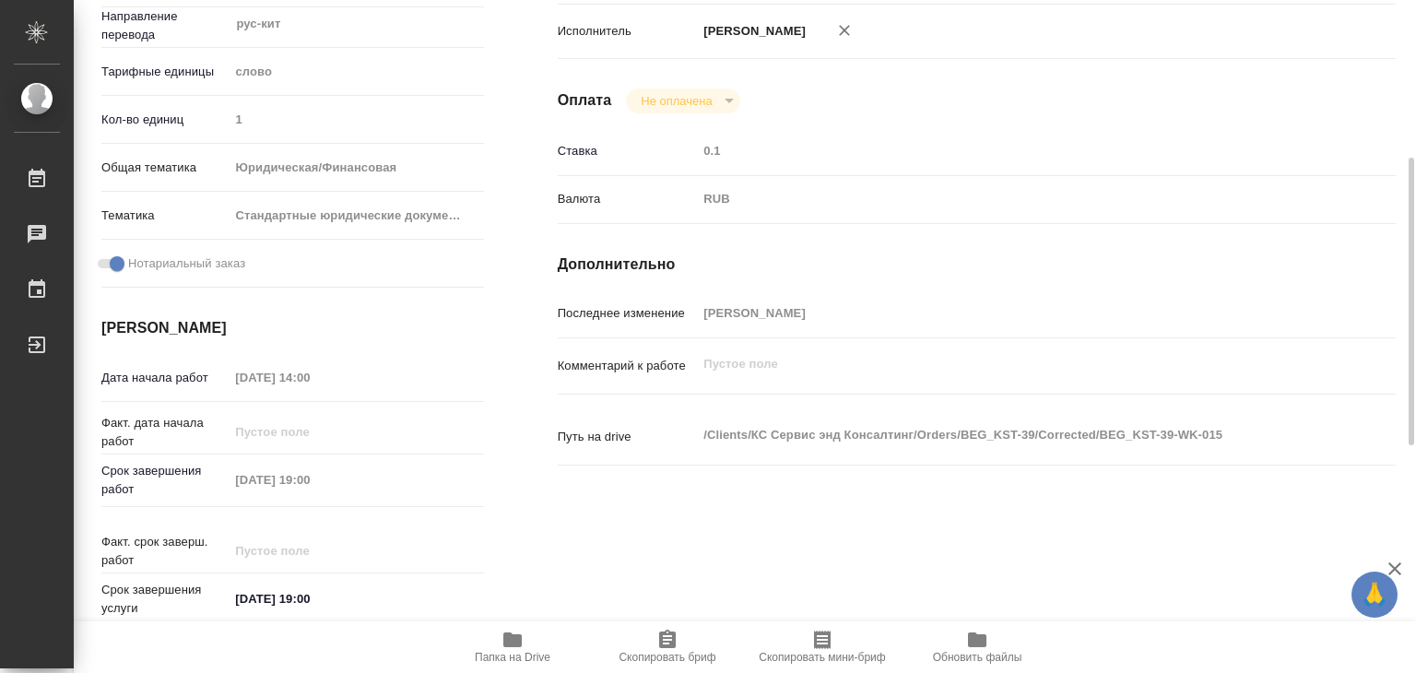
click at [516, 642] on icon "button" at bounding box center [512, 639] width 18 height 15
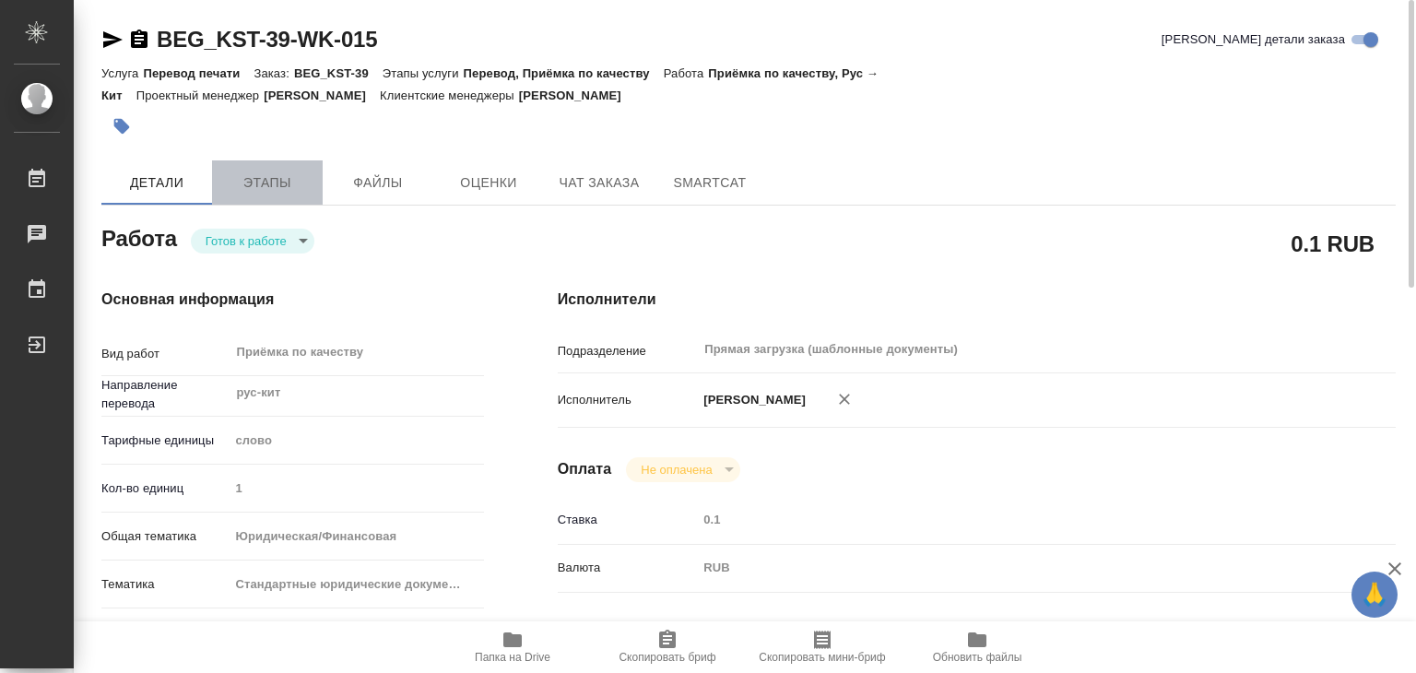
click at [284, 179] on span "Этапы" at bounding box center [267, 182] width 88 height 23
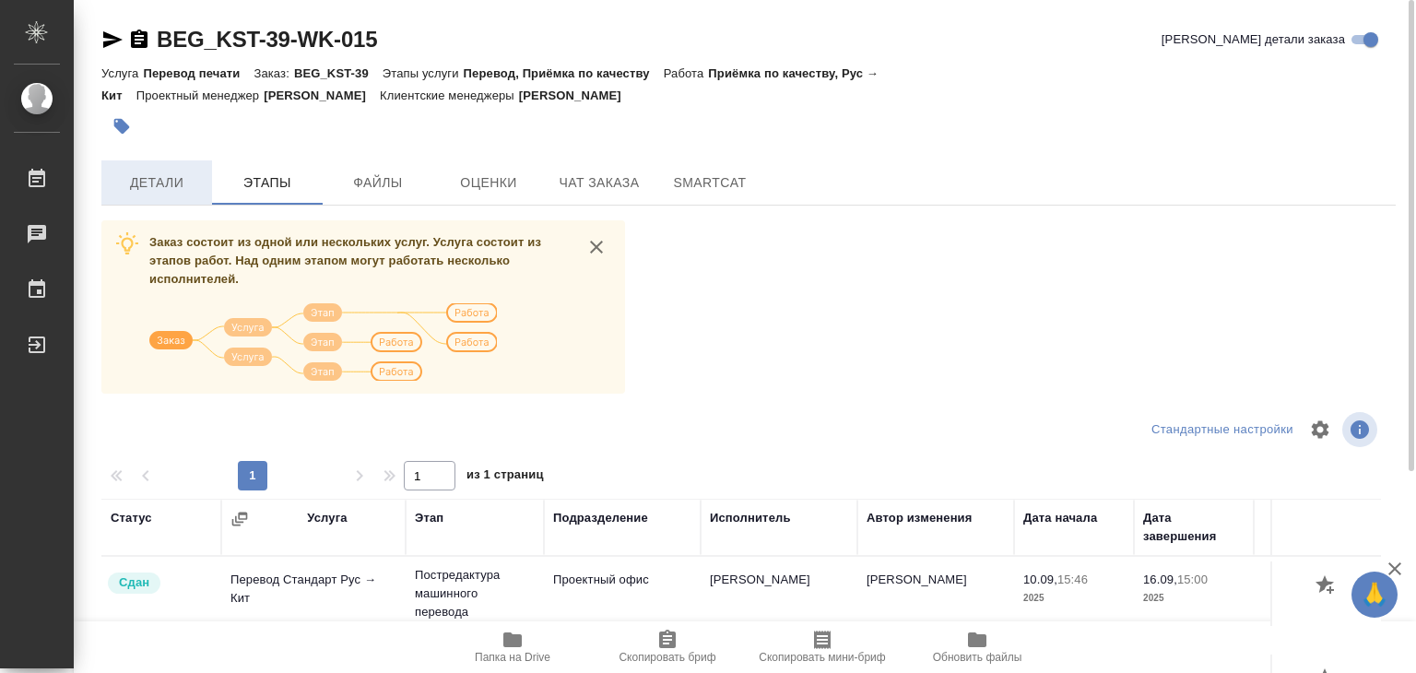
click at [162, 189] on span "Детали" at bounding box center [156, 182] width 88 height 23
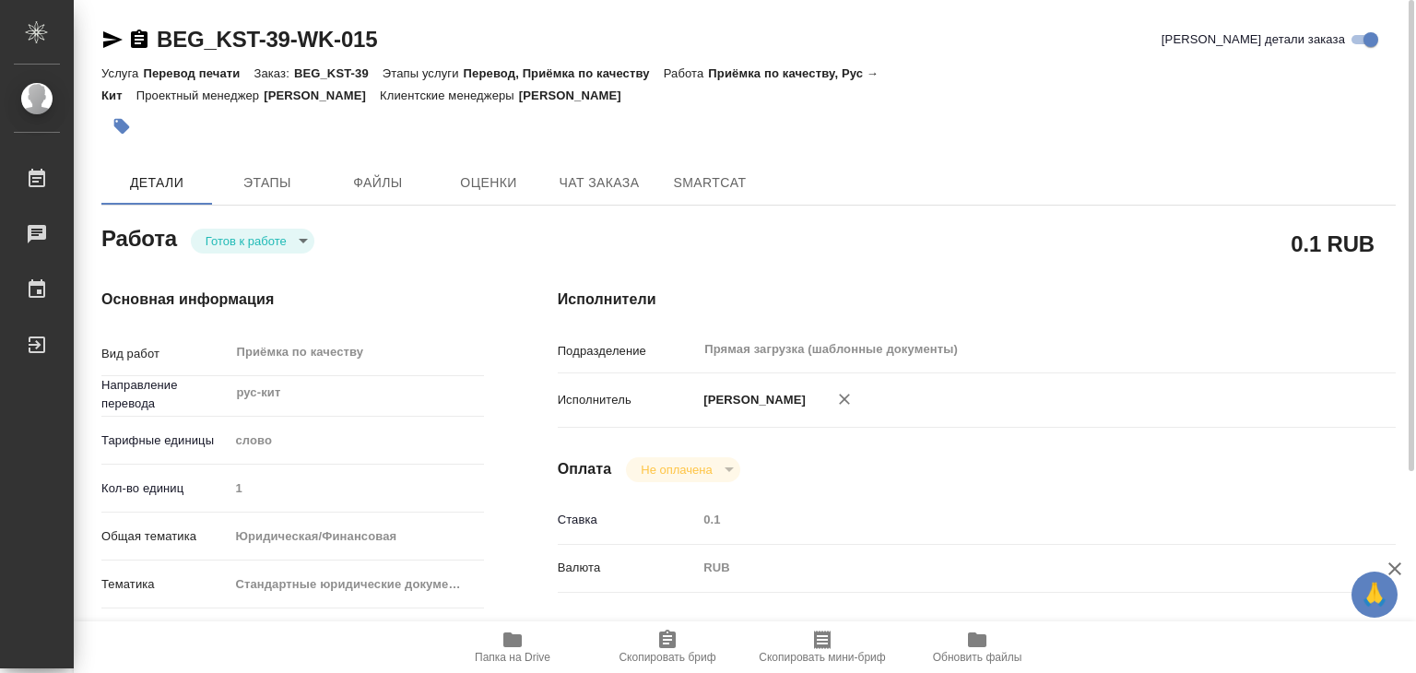
type textarea "x"
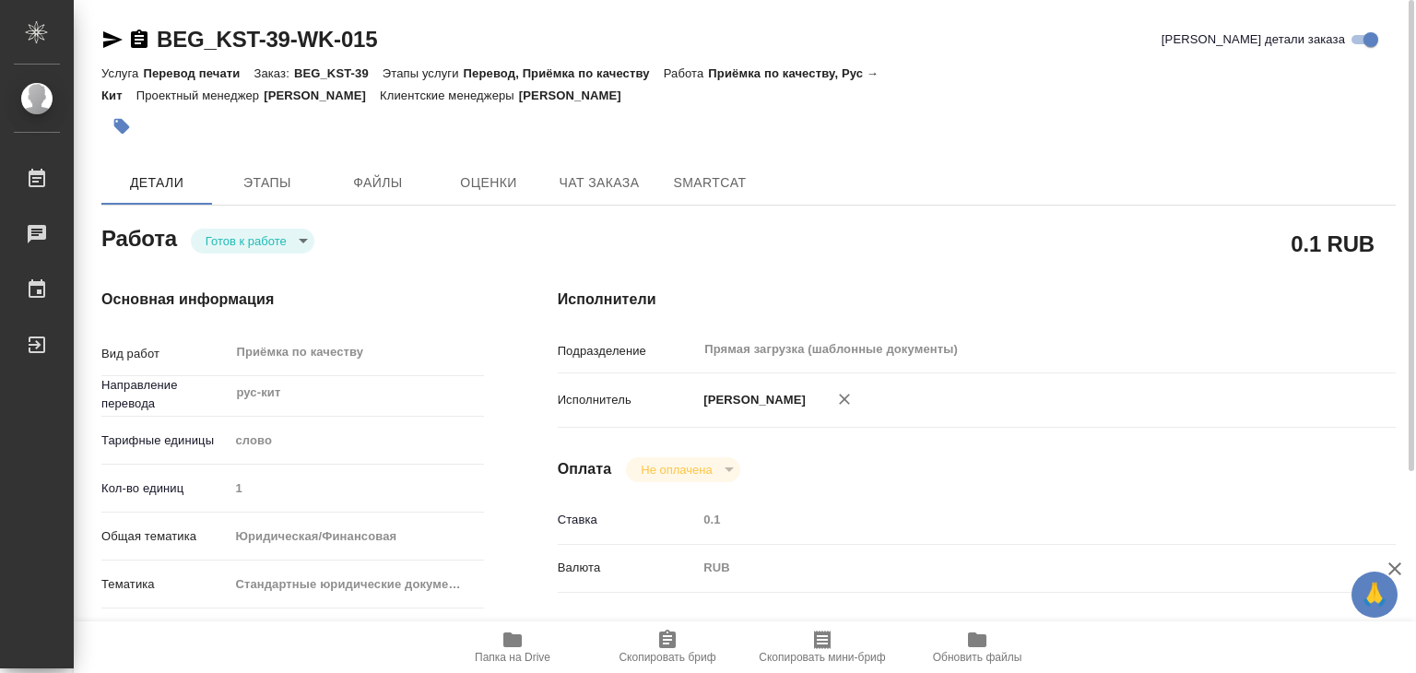
type textarea "x"
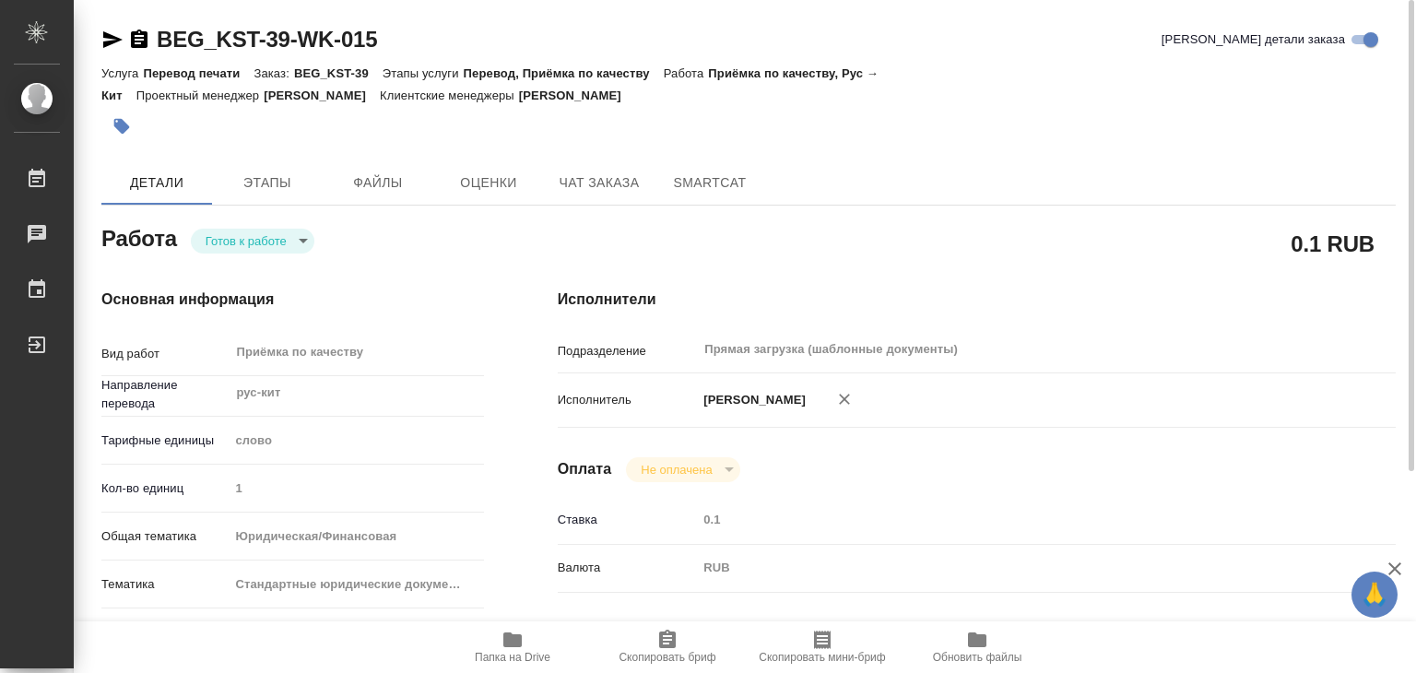
type textarea "x"
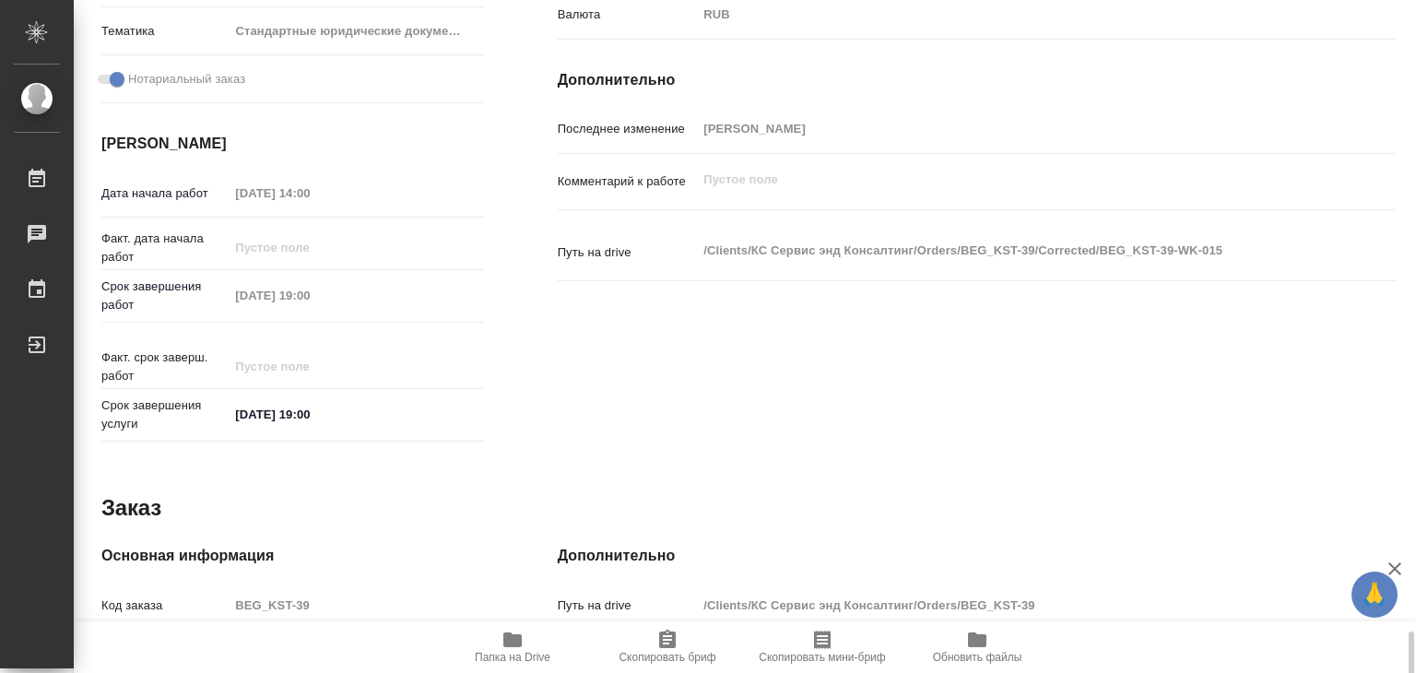
scroll to position [899, 0]
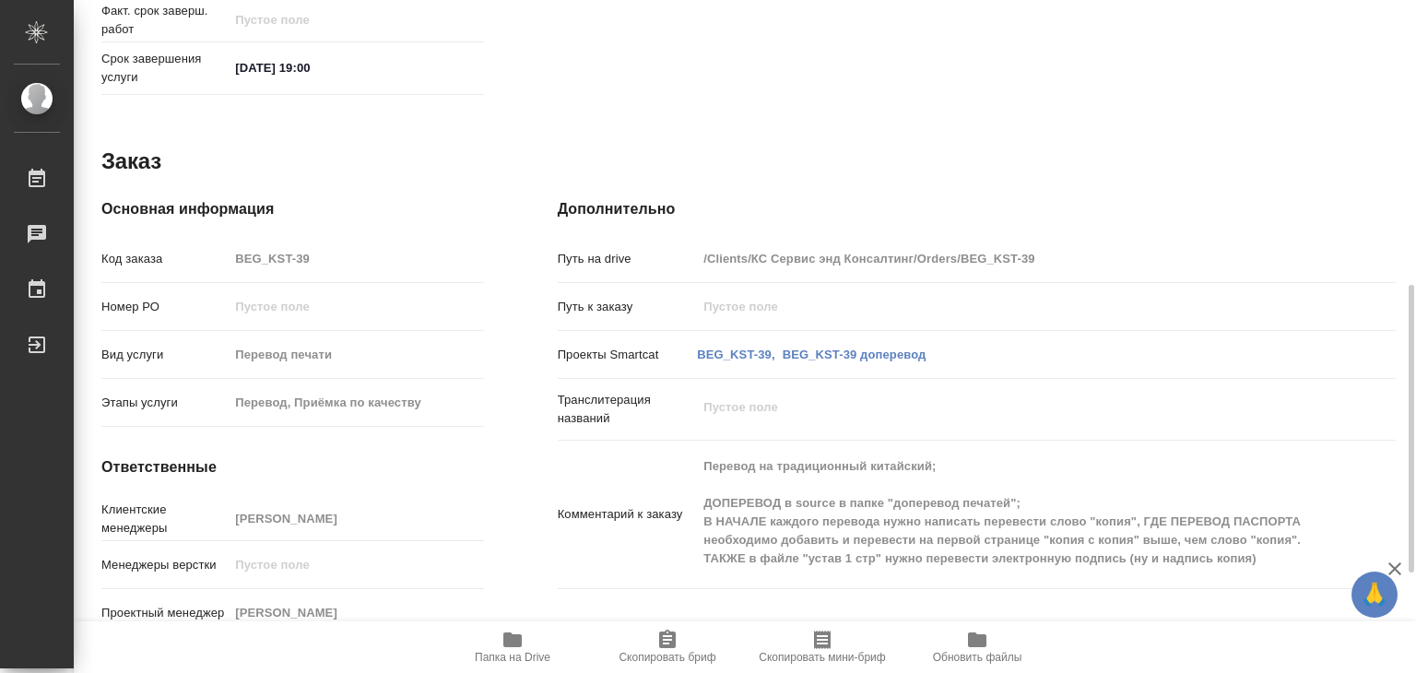
type textarea "x"
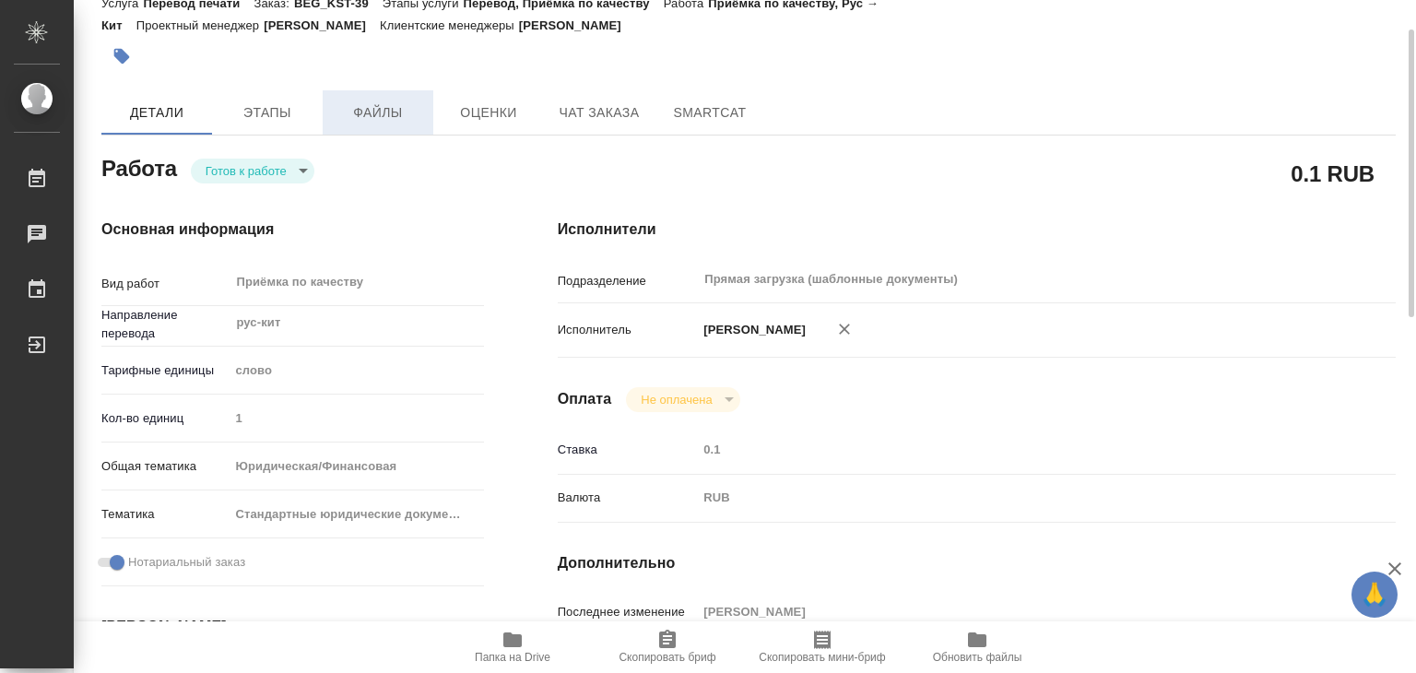
scroll to position [0, 0]
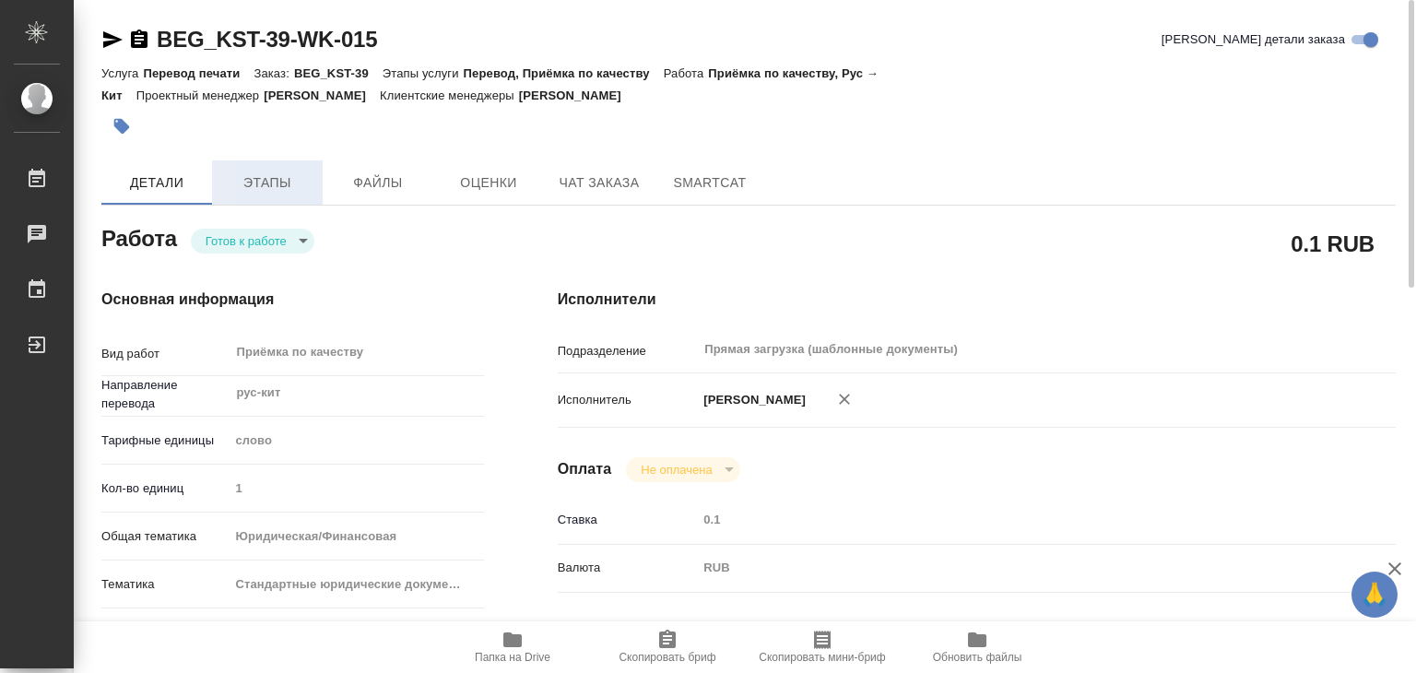
click at [263, 198] on button "Этапы" at bounding box center [267, 182] width 111 height 44
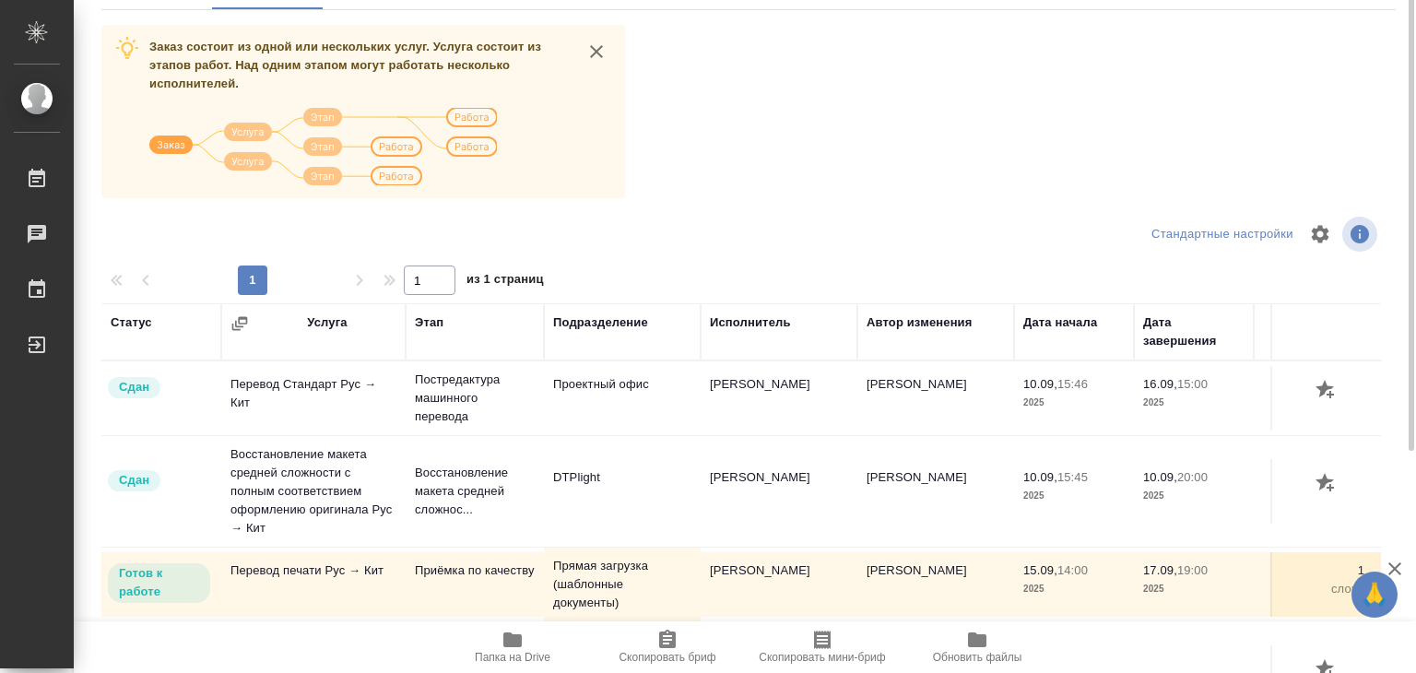
scroll to position [11, 0]
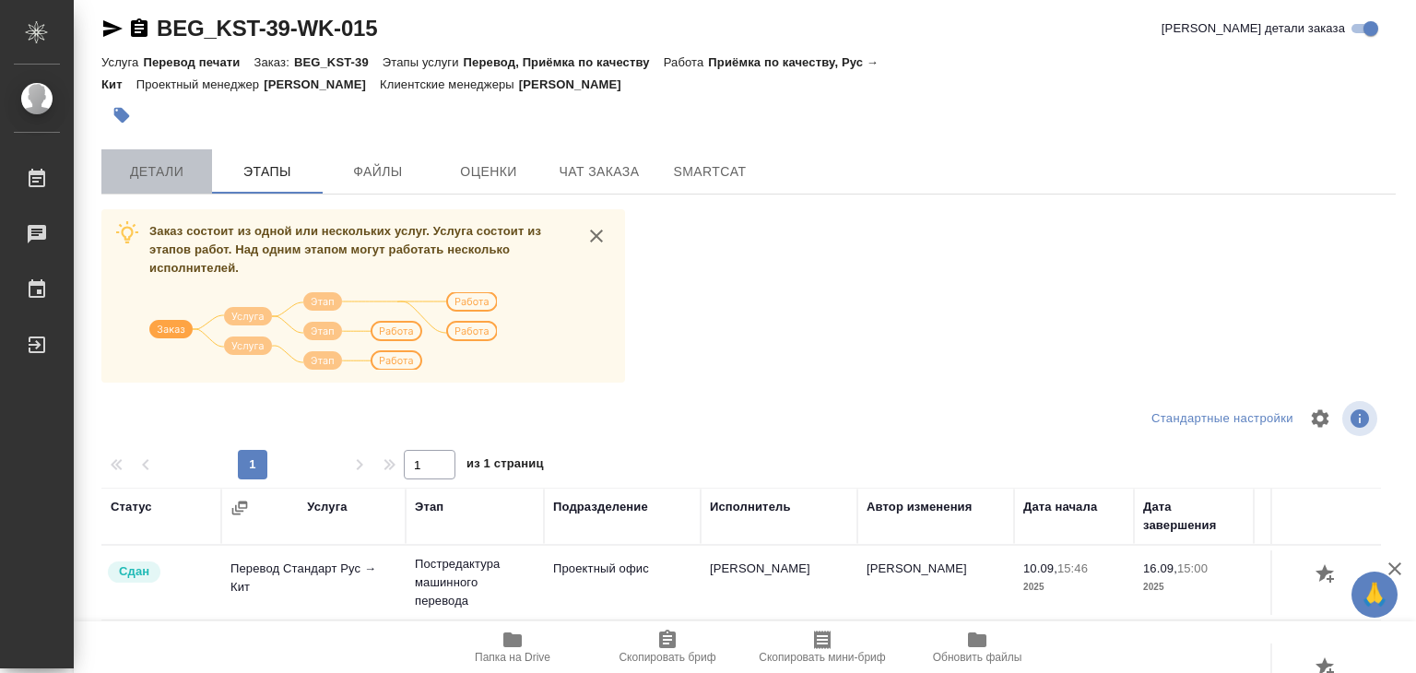
click at [199, 176] on span "Детали" at bounding box center [156, 171] width 88 height 23
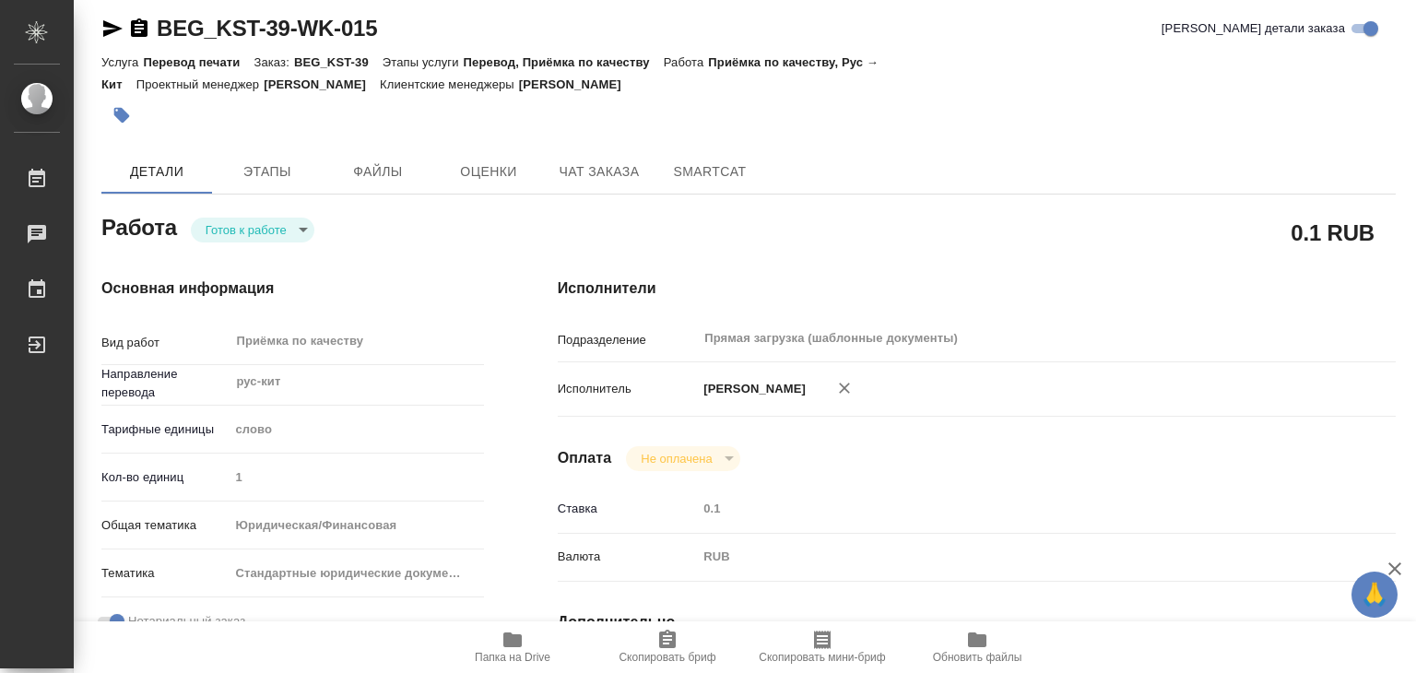
type textarea "x"
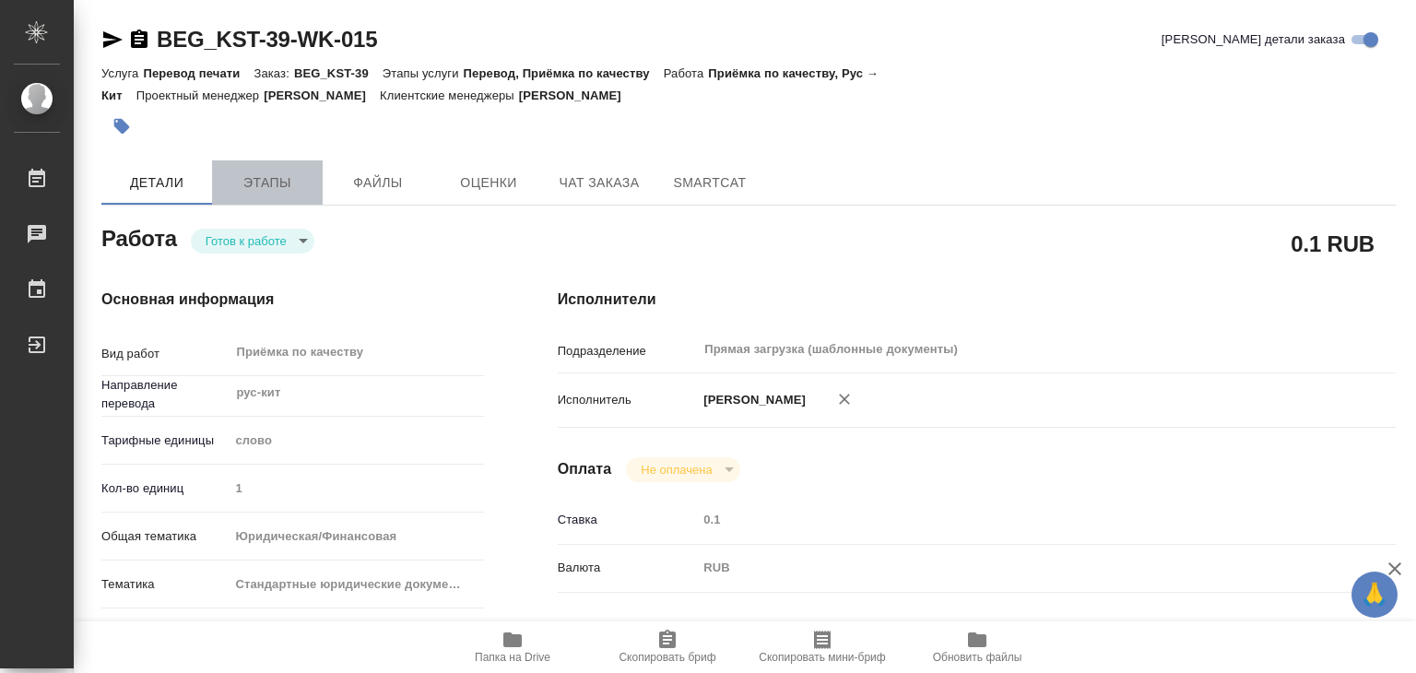
click at [295, 191] on span "Этапы" at bounding box center [267, 182] width 88 height 23
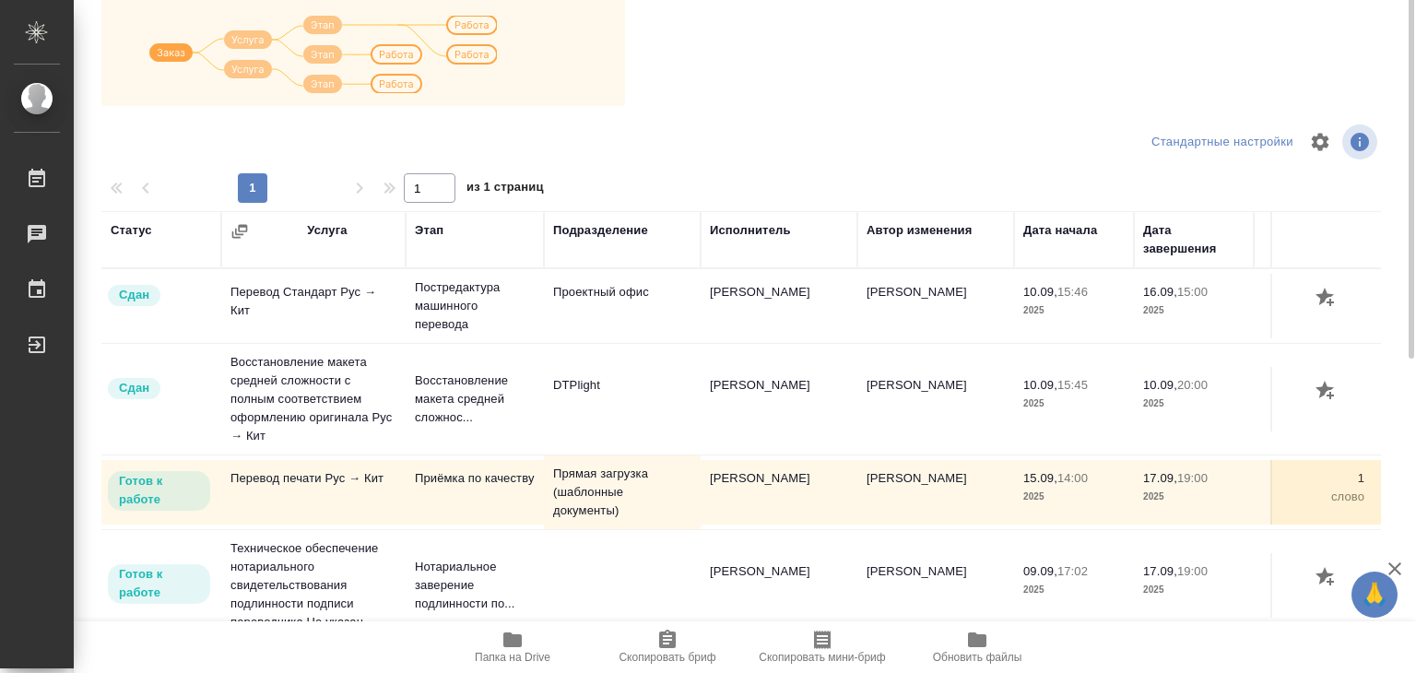
scroll to position [11, 0]
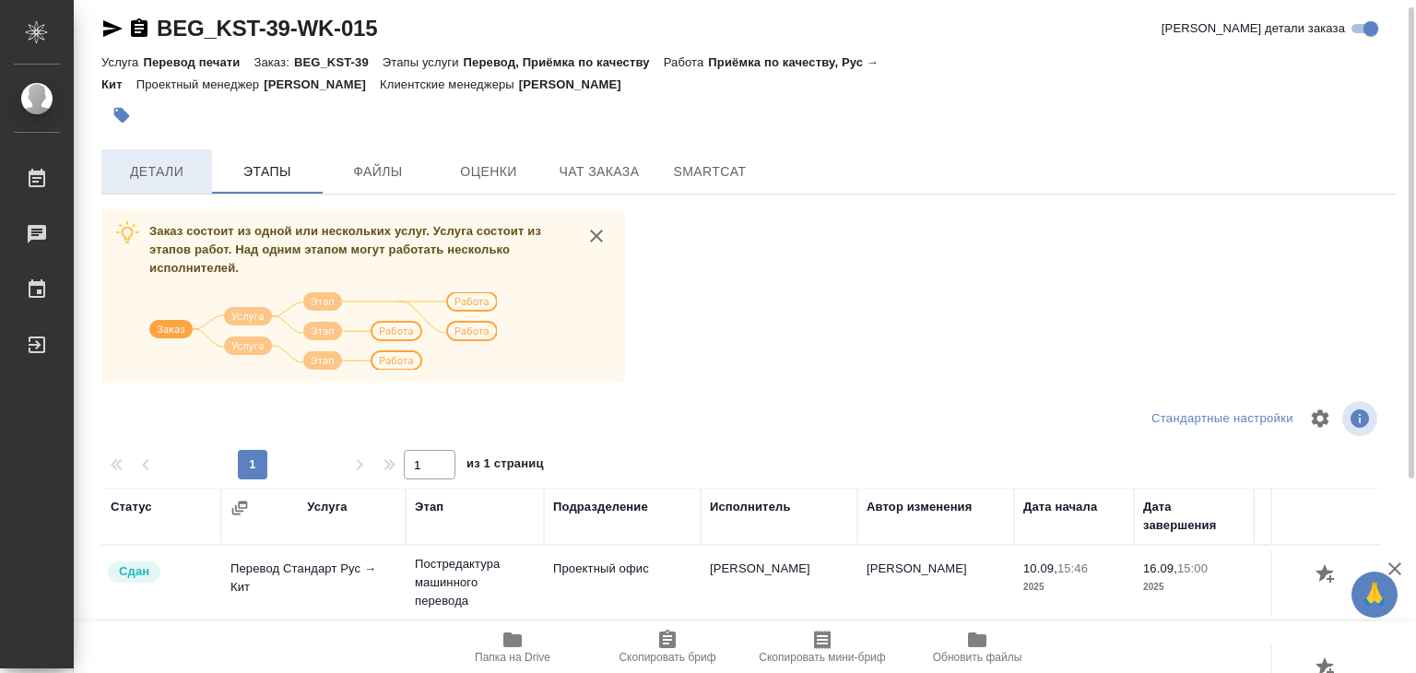
click at [166, 156] on button "Детали" at bounding box center [156, 171] width 111 height 44
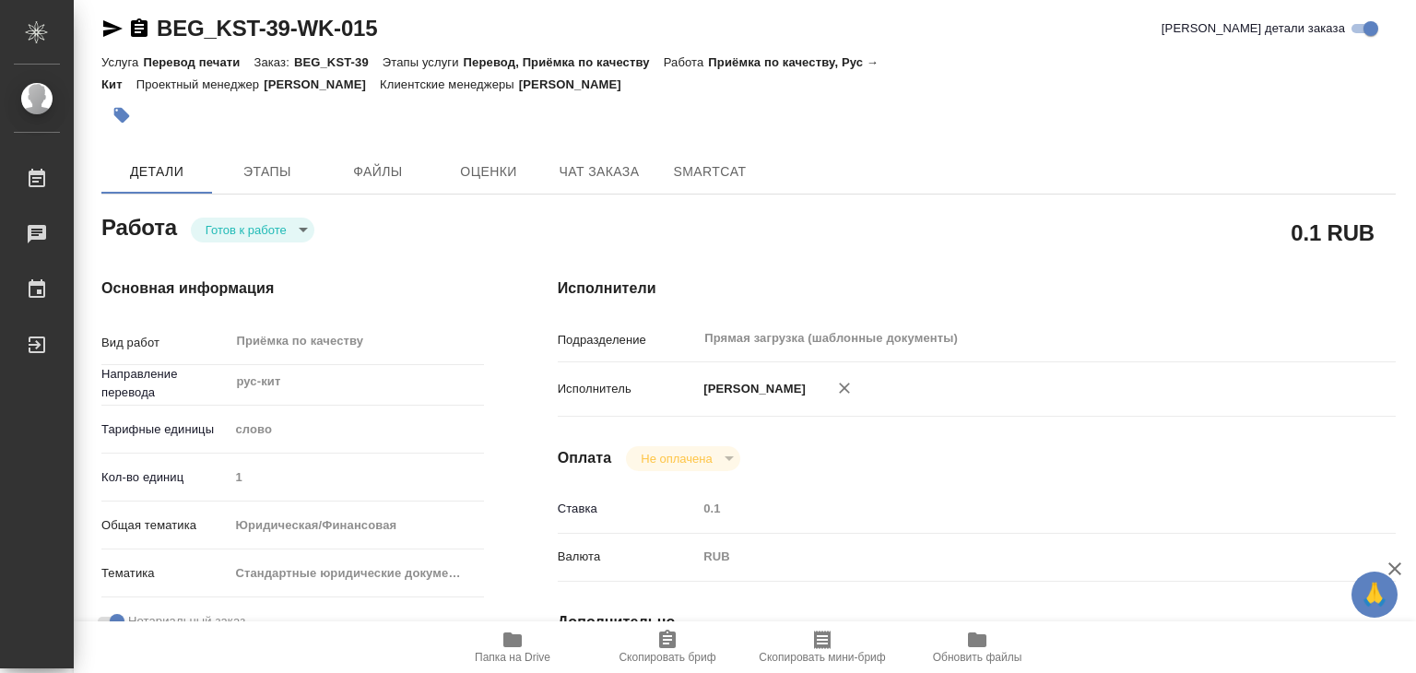
type textarea "x"
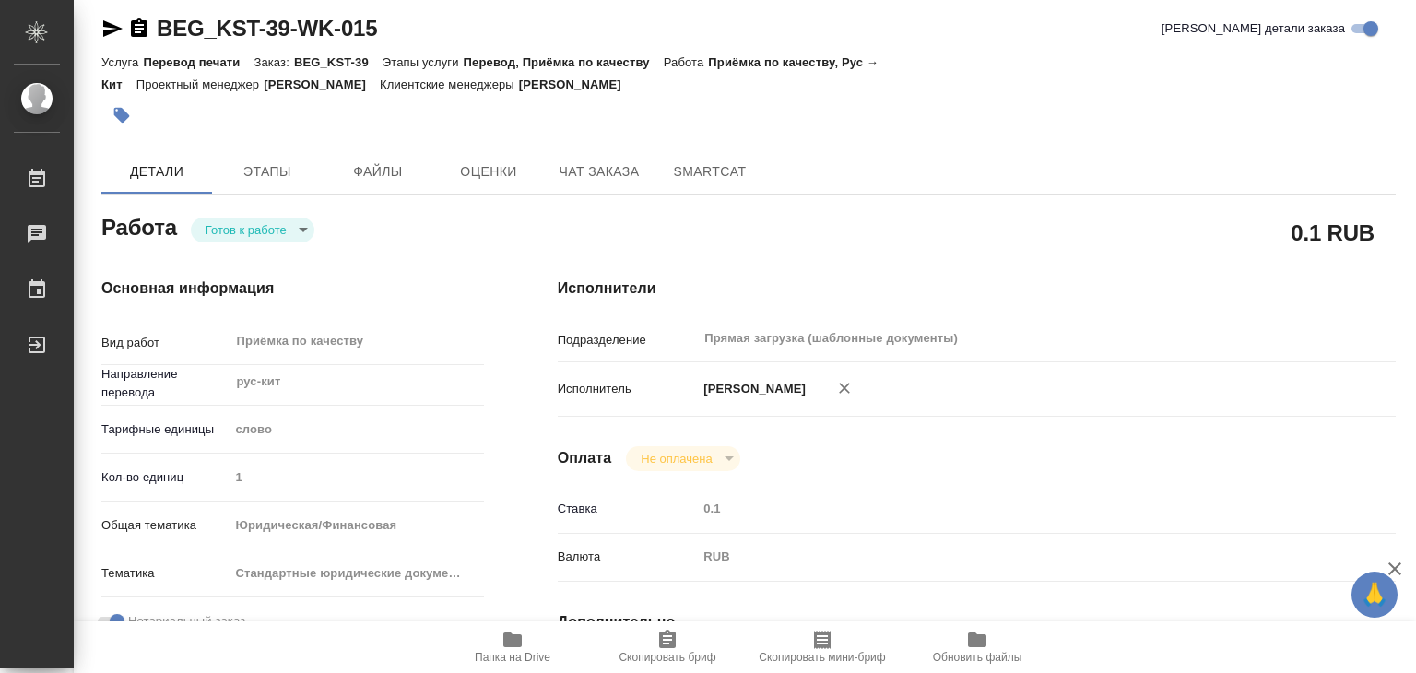
type textarea "x"
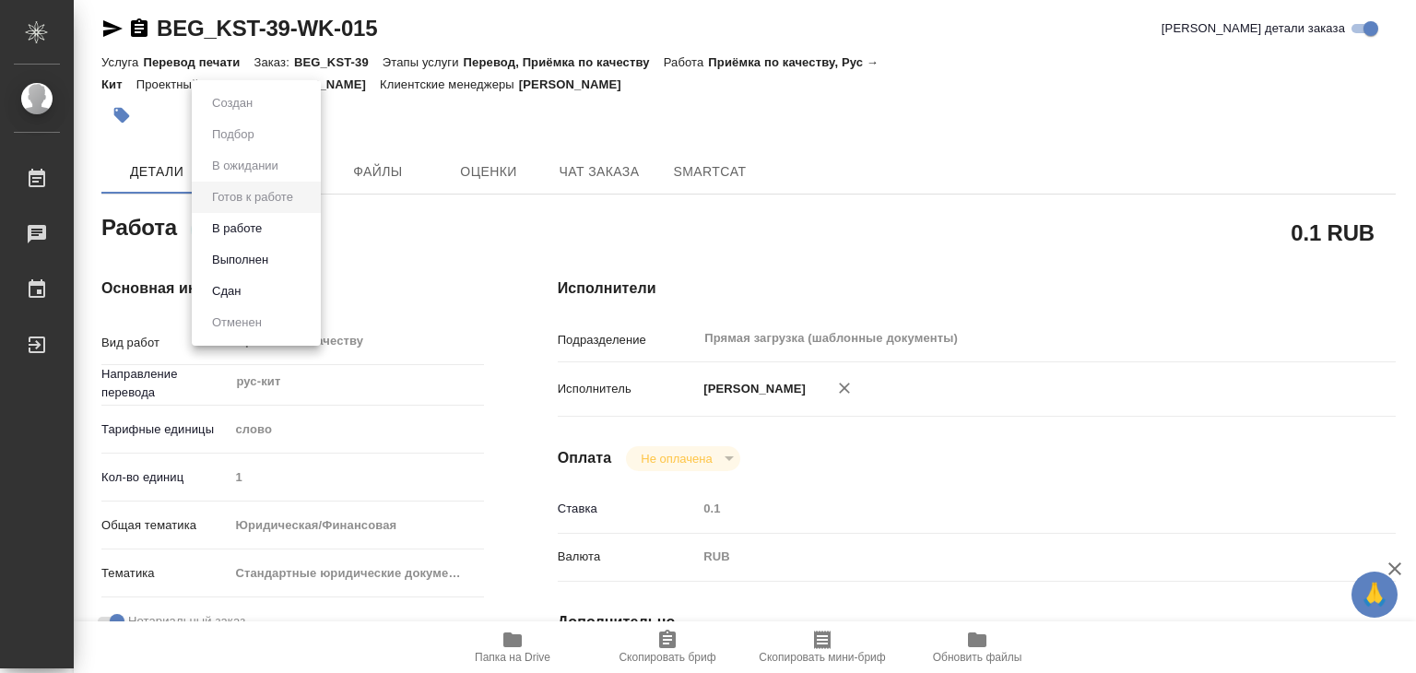
click at [256, 233] on body "🙏 .cls-1 fill:#fff; AWATERA Alilekova Valeriya Работы 0 Чаты График Выйти BEG_K…" at bounding box center [708, 336] width 1416 height 673
type textarea "x"
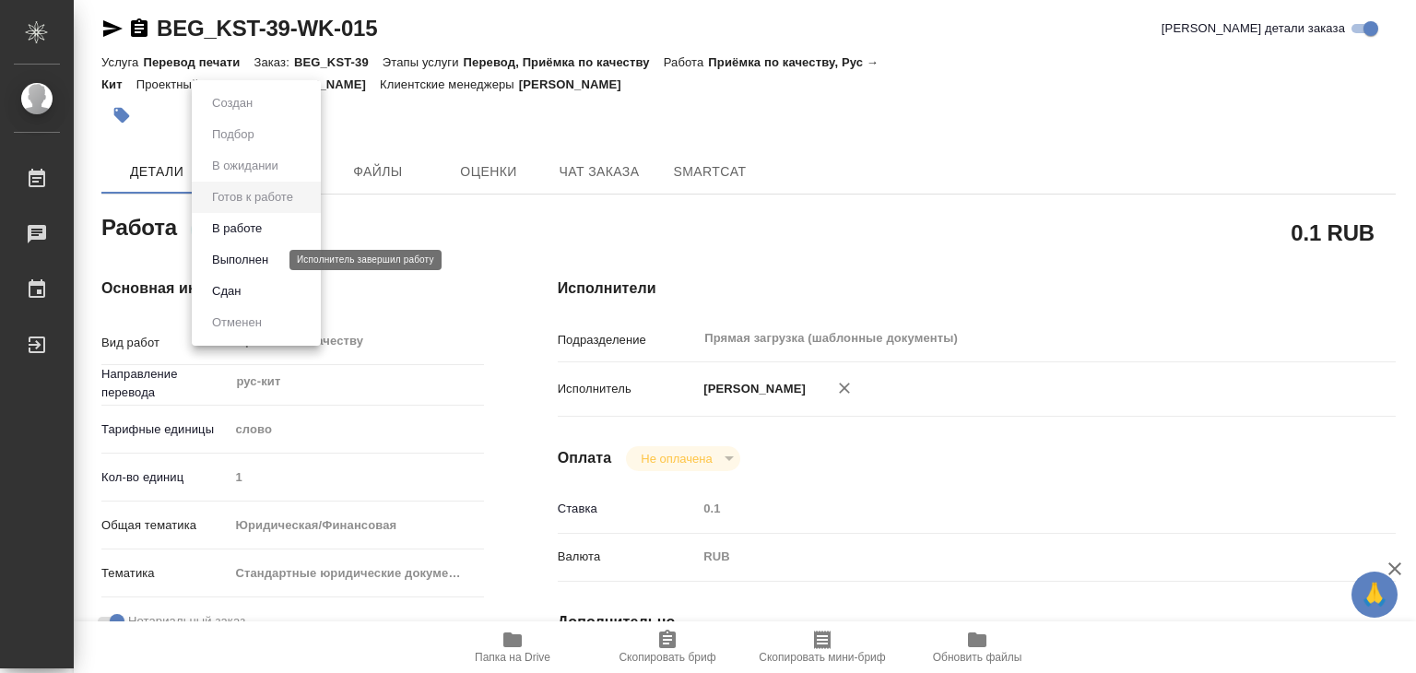
type textarea "x"
click at [263, 229] on button "В работе" at bounding box center [236, 228] width 61 height 20
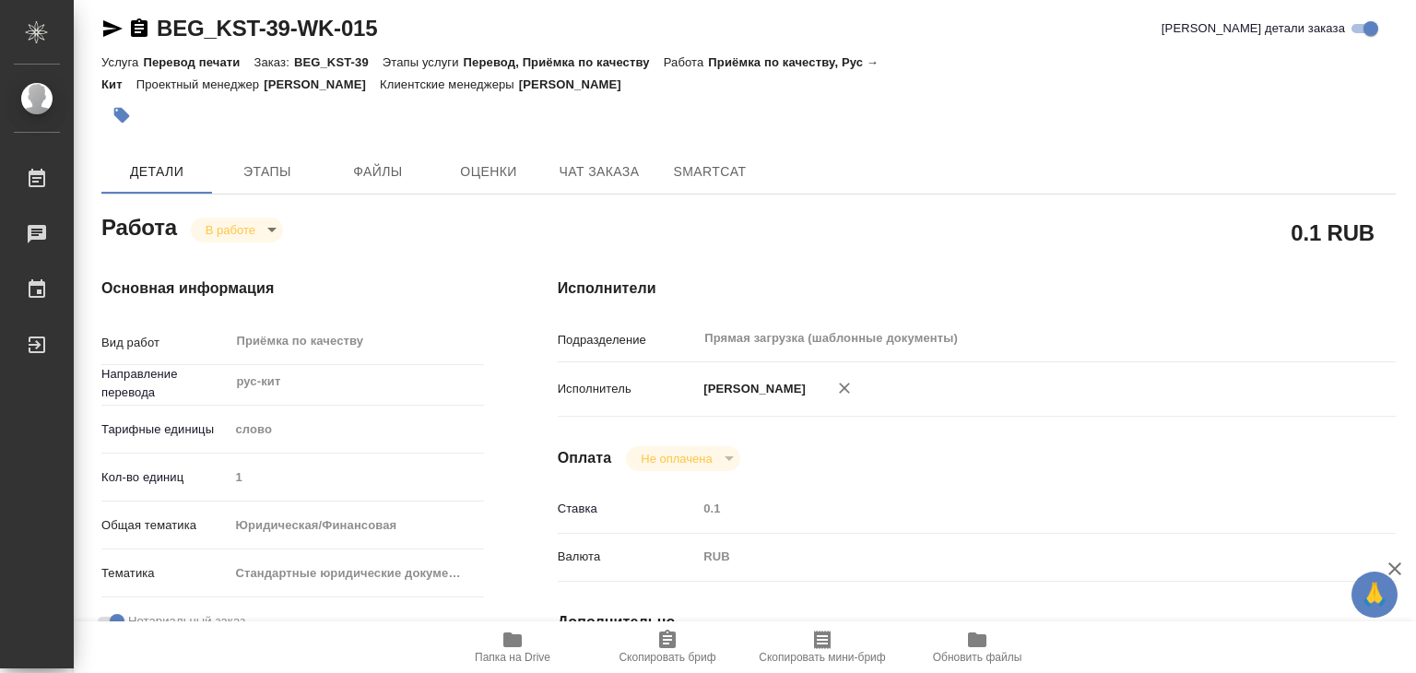
type textarea "x"
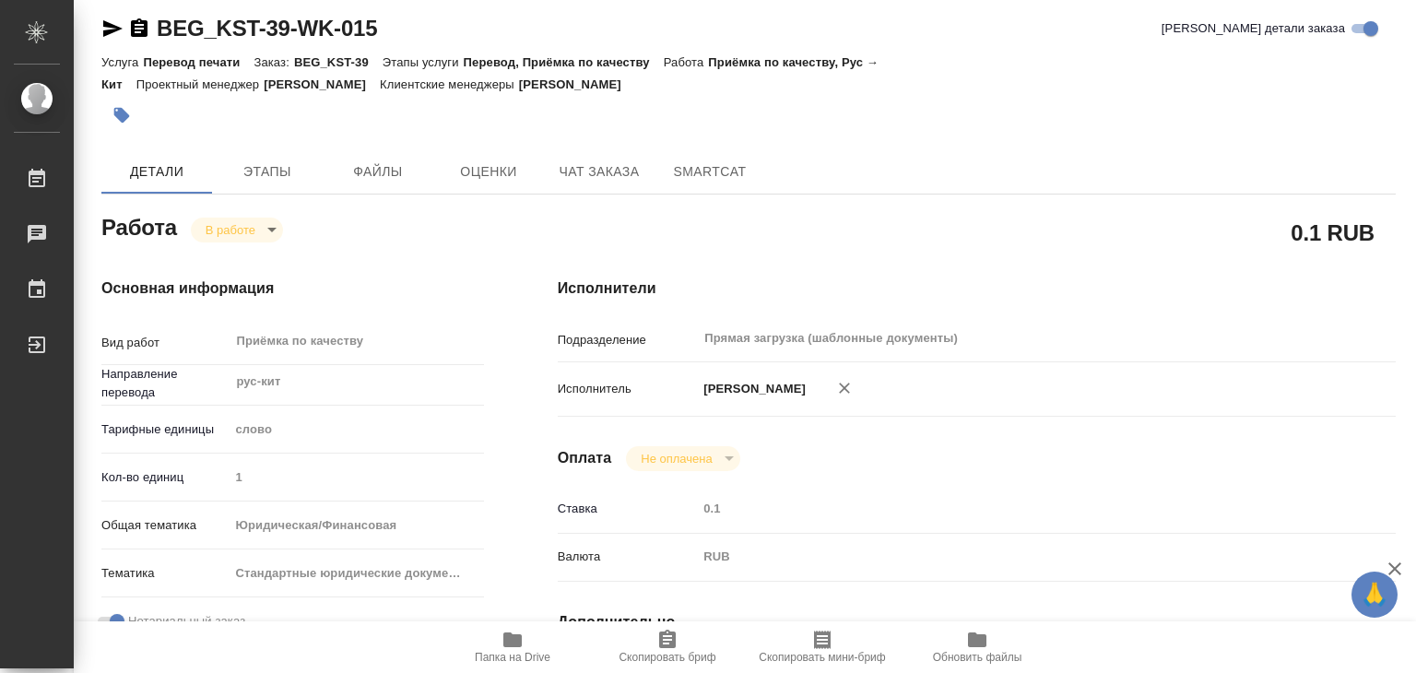
type textarea "x"
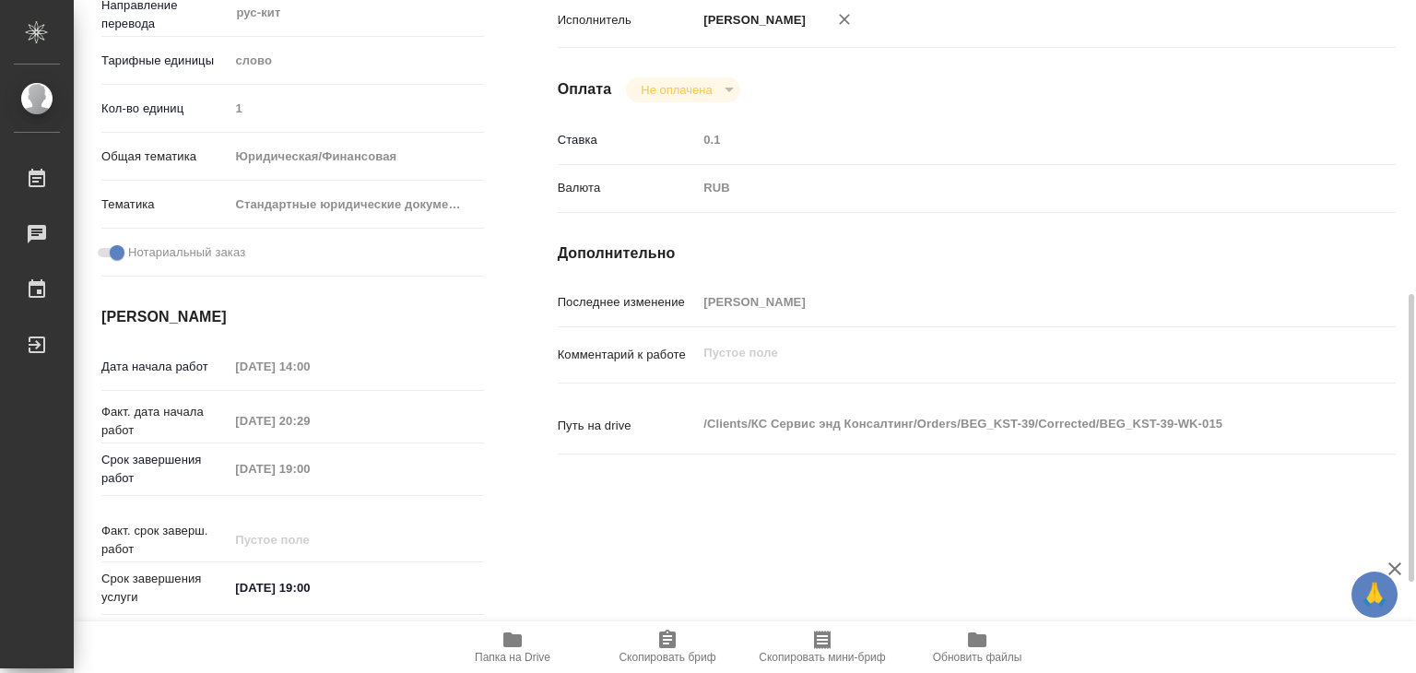
scroll to position [472, 0]
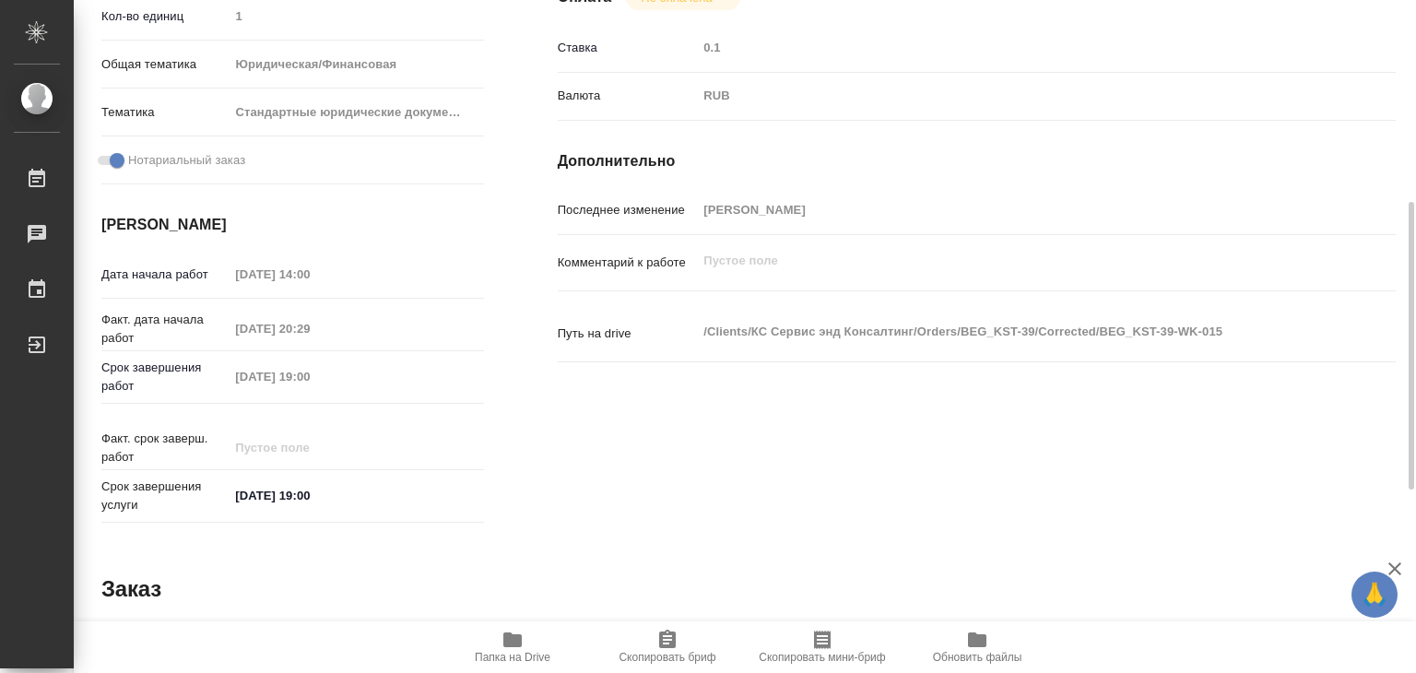
type textarea "x"
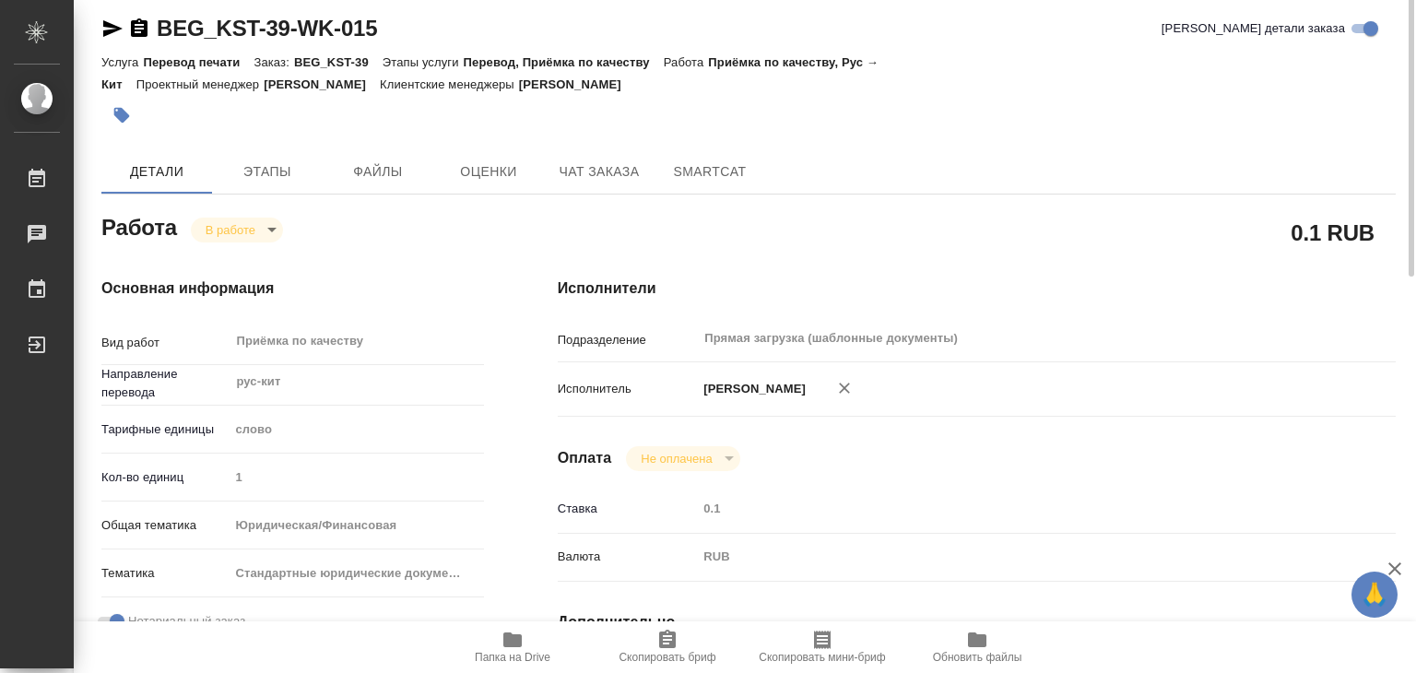
scroll to position [0, 0]
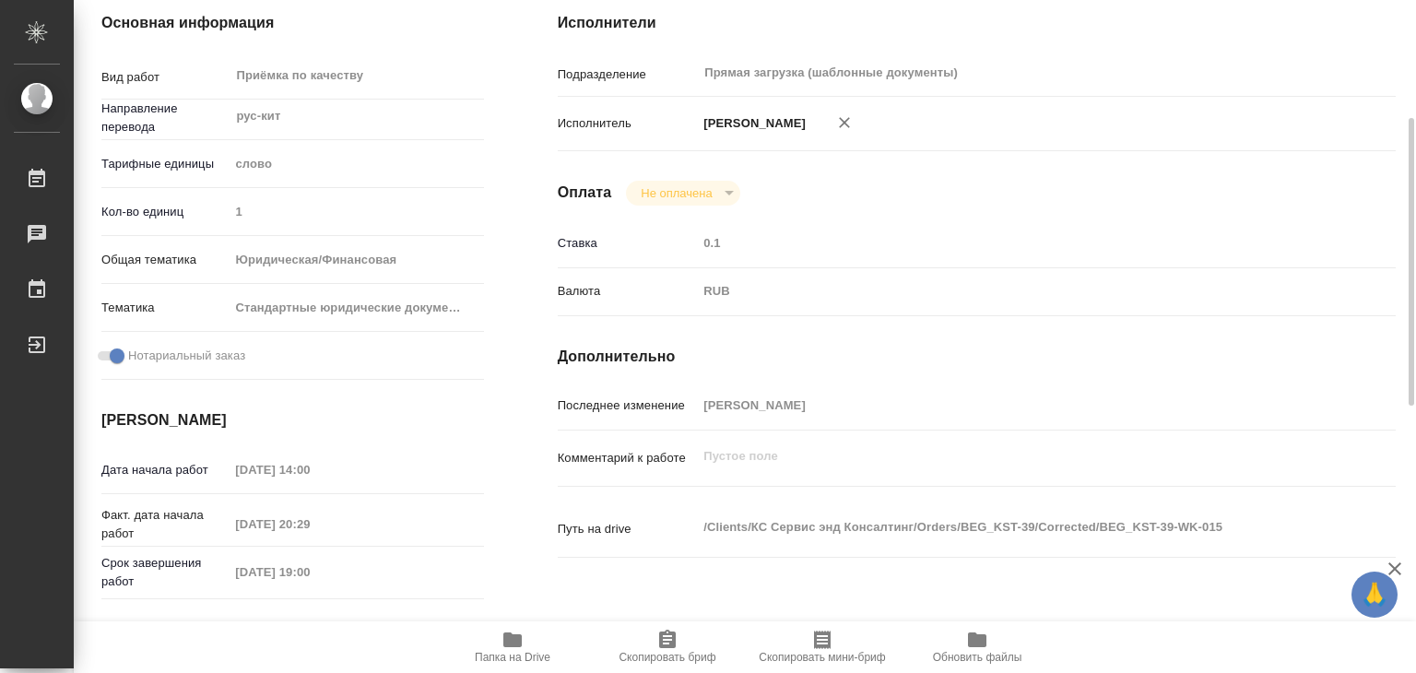
drag, startPoint x: 672, startPoint y: 452, endPoint x: 567, endPoint y: 488, distance: 111.3
click at [567, 488] on div "Комментарий к работе x" at bounding box center [977, 473] width 838 height 71
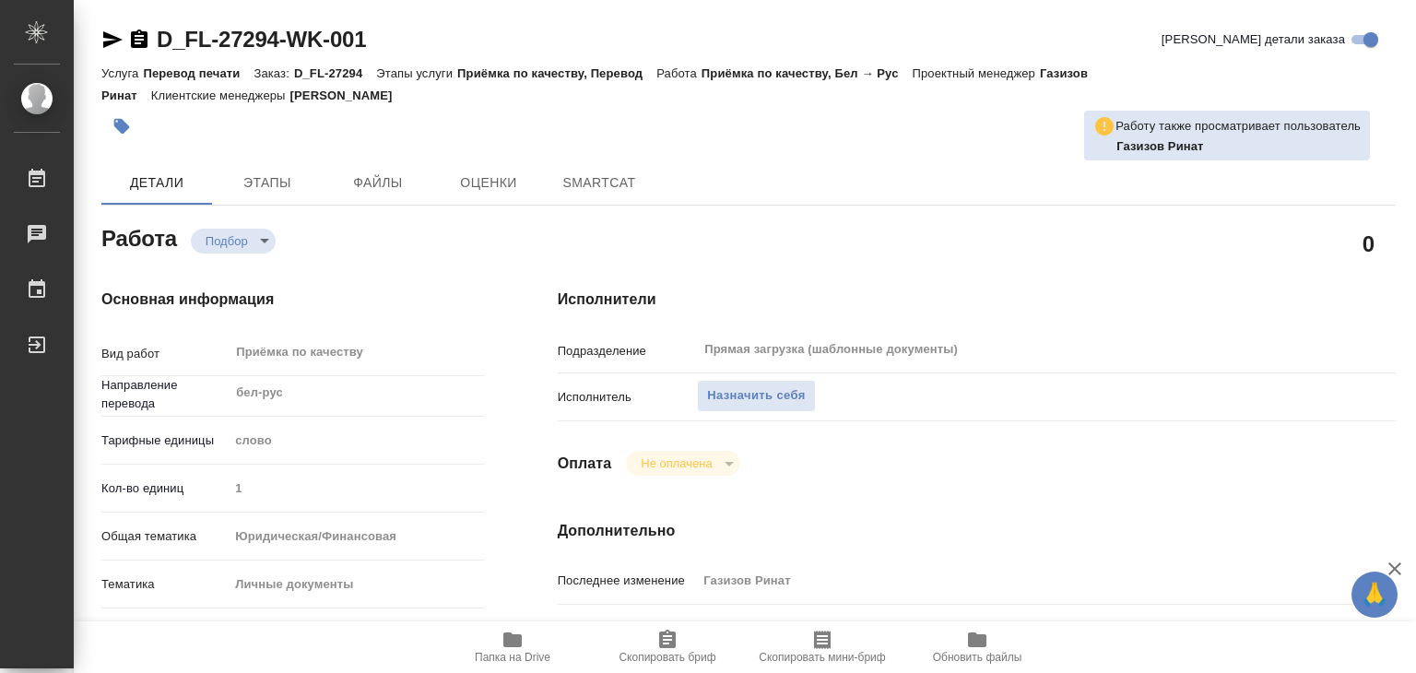
type textarea "x"
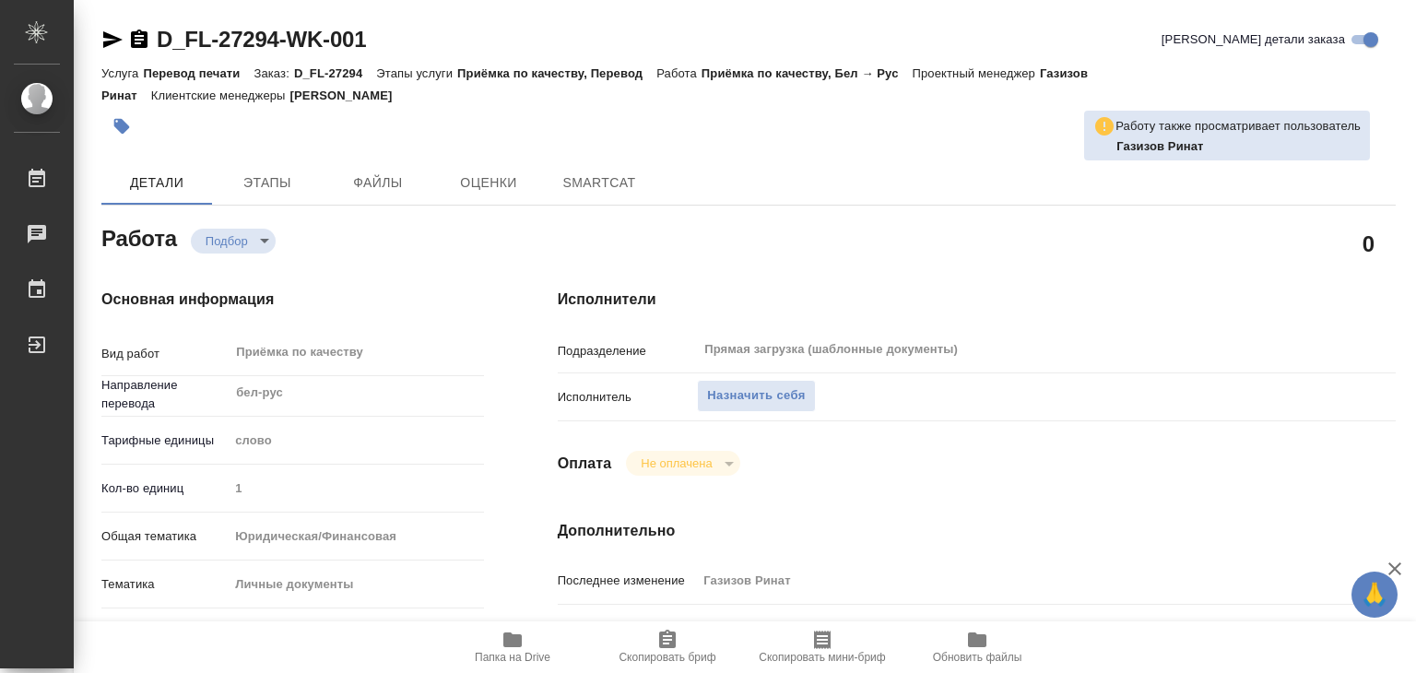
type textarea "x"
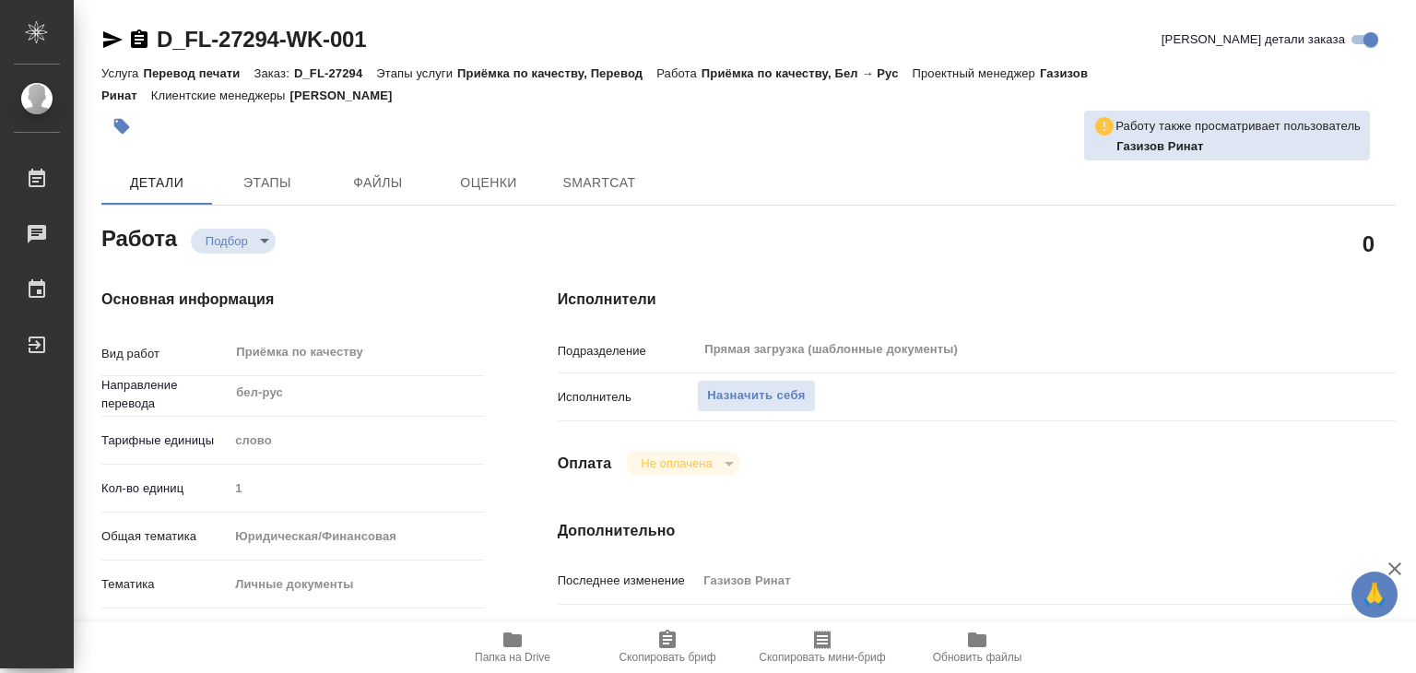
type textarea "x"
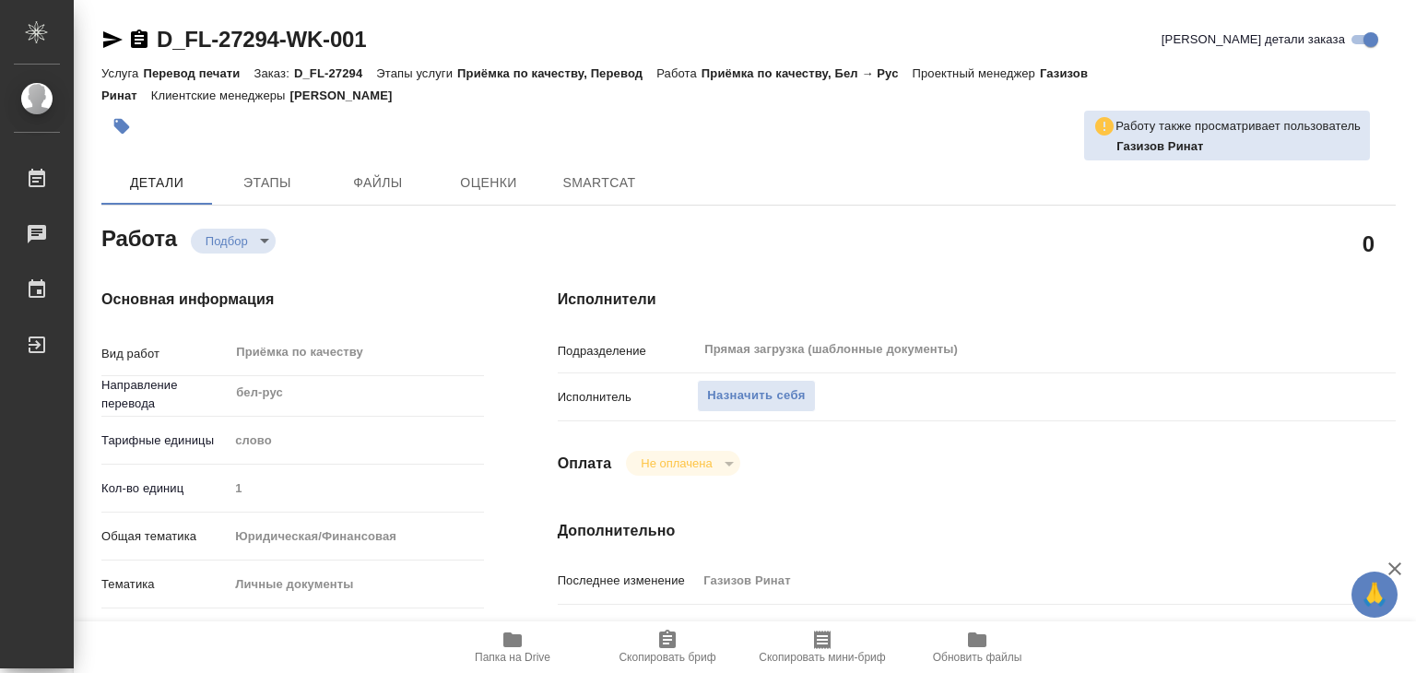
type textarea "x"
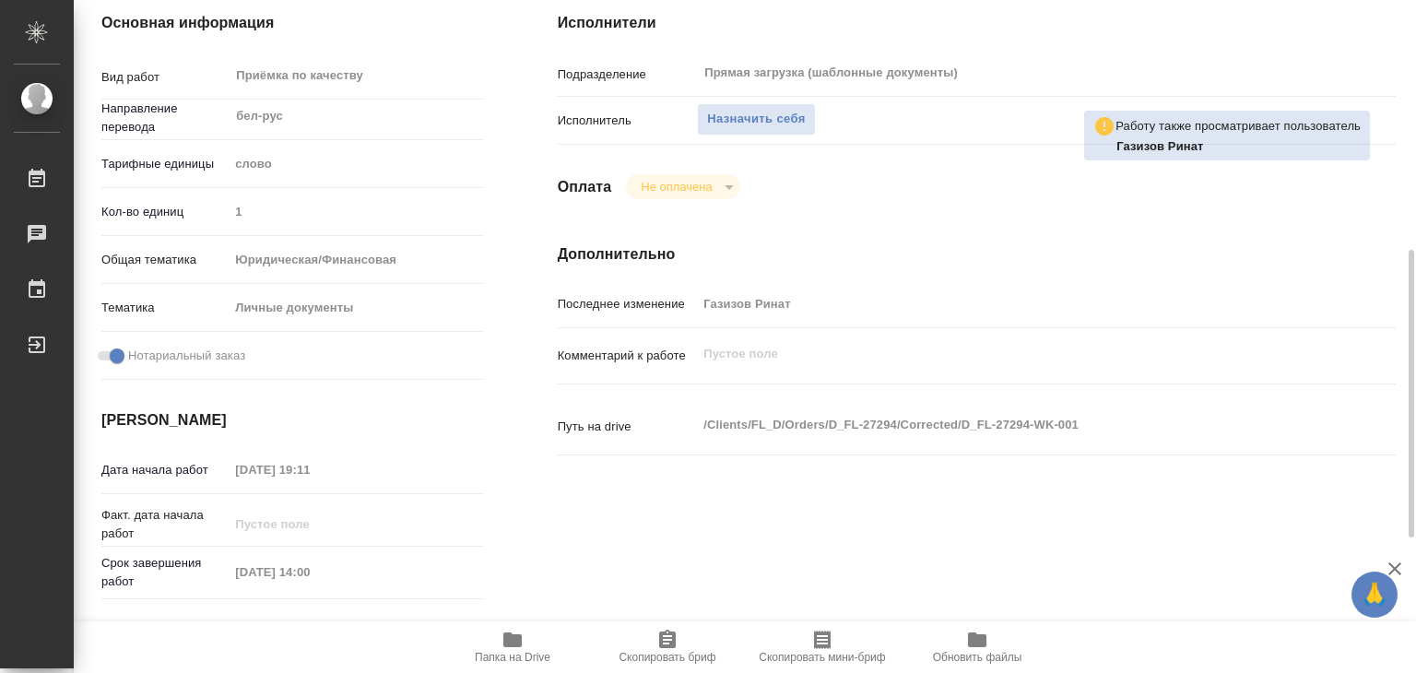
scroll to position [369, 0]
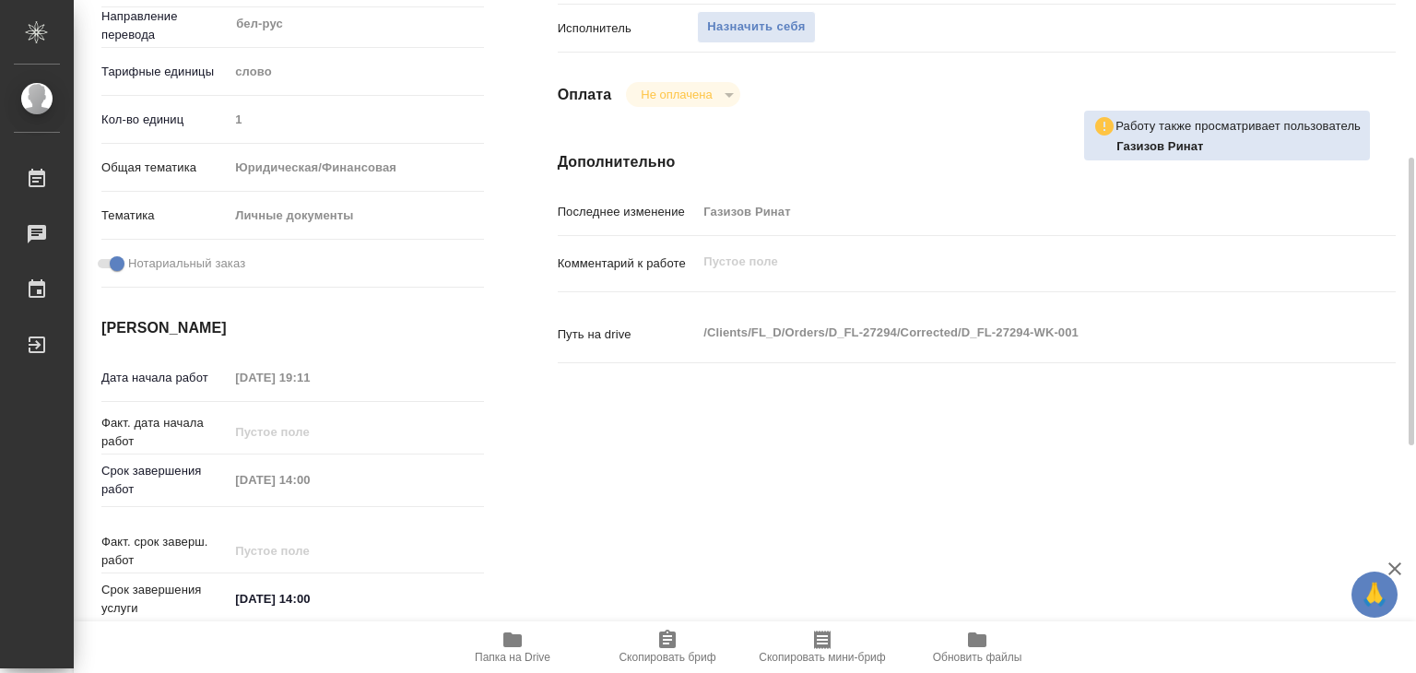
type textarea "x"
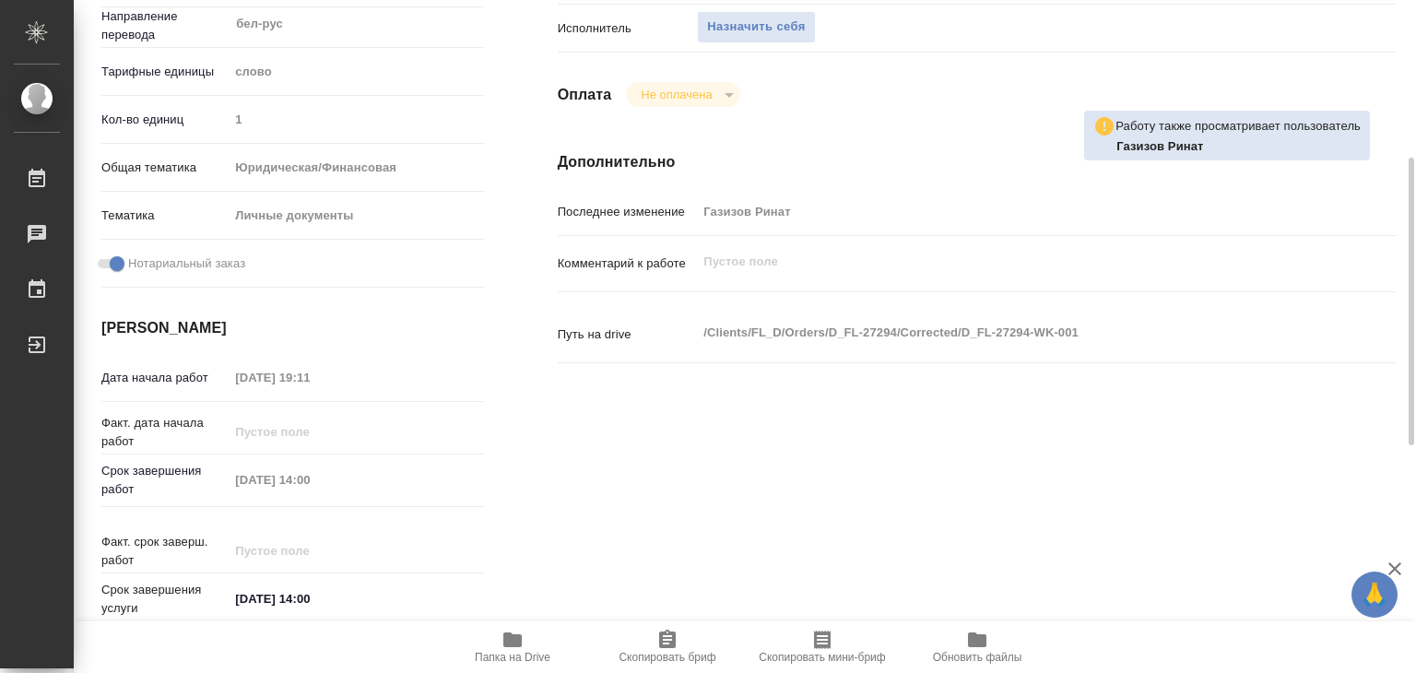
scroll to position [461, 0]
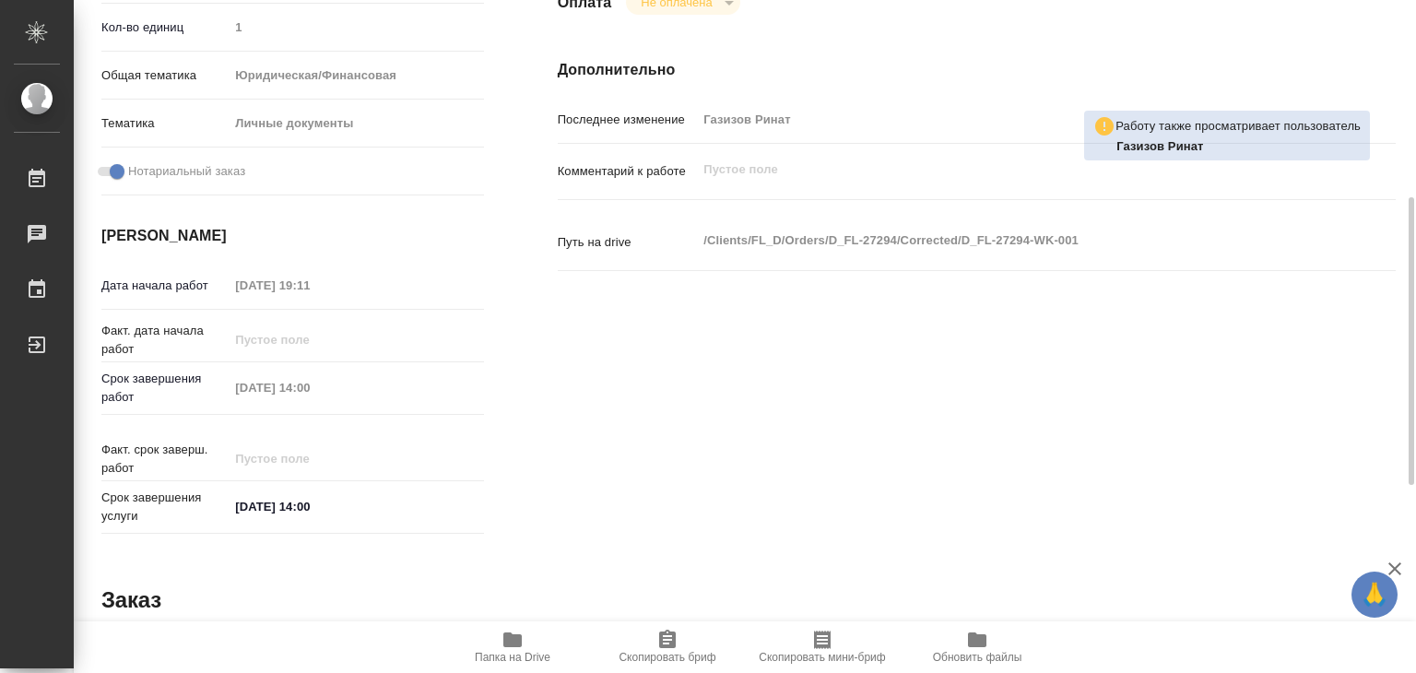
type textarea "x"
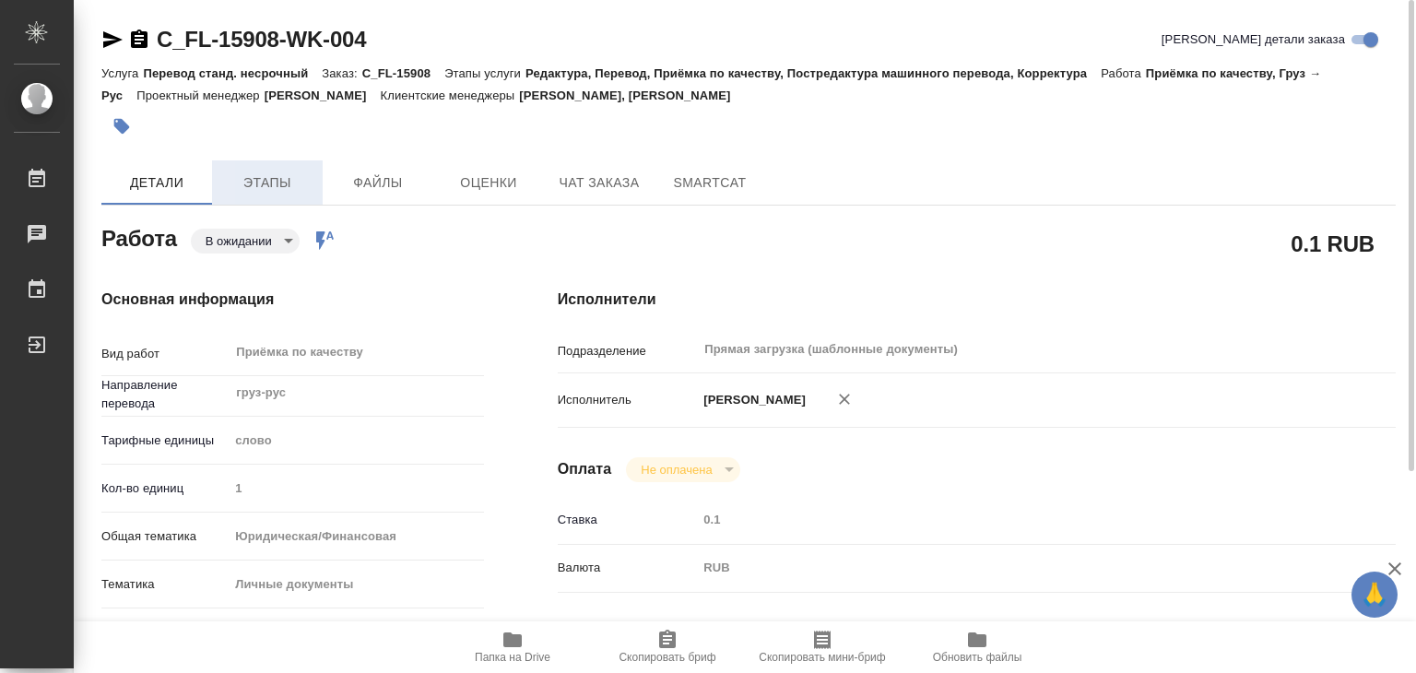
click at [242, 193] on span "Этапы" at bounding box center [267, 182] width 88 height 23
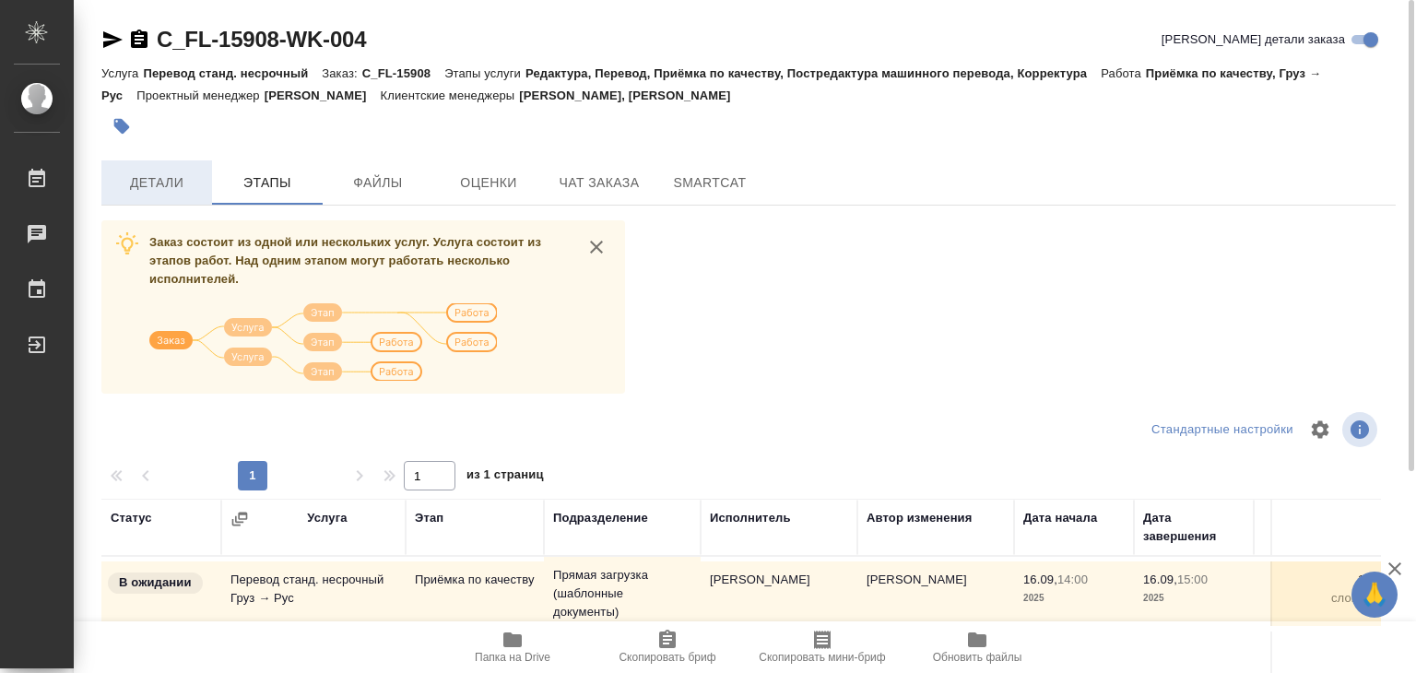
click at [159, 194] on button "Детали" at bounding box center [156, 182] width 111 height 44
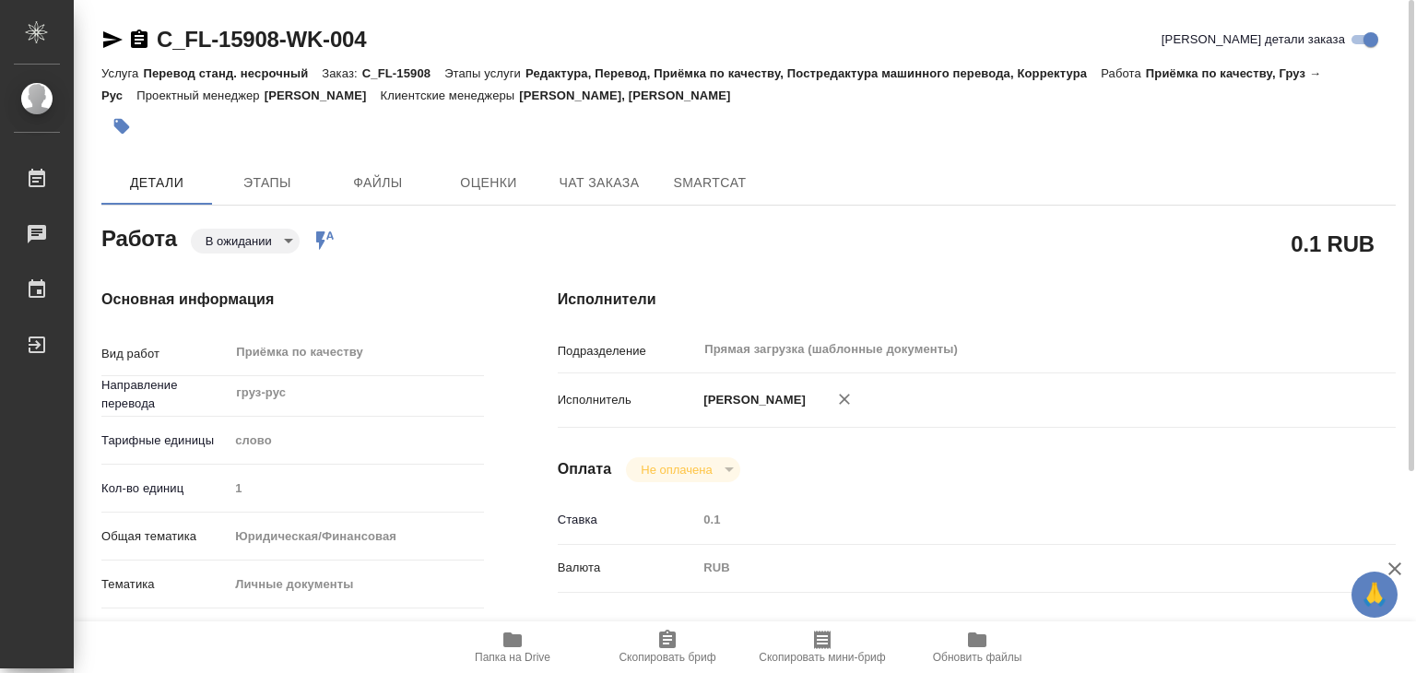
type textarea "x"
